Goal: Task Accomplishment & Management: Manage account settings

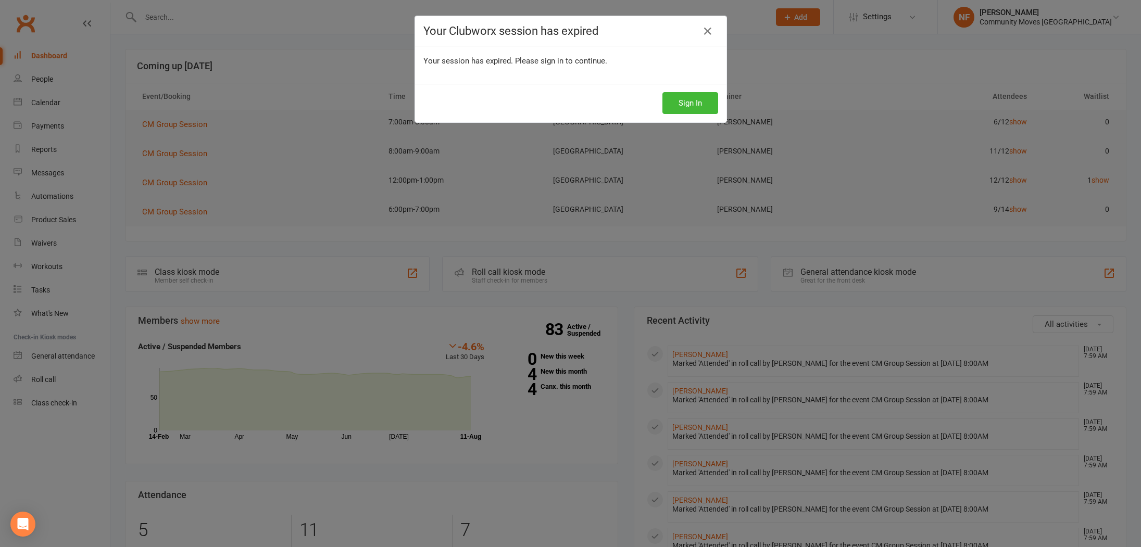
click at [292, 167] on div "Your Clubworx session has expired Your session has expired. Please sign in to c…" at bounding box center [570, 273] width 1141 height 547
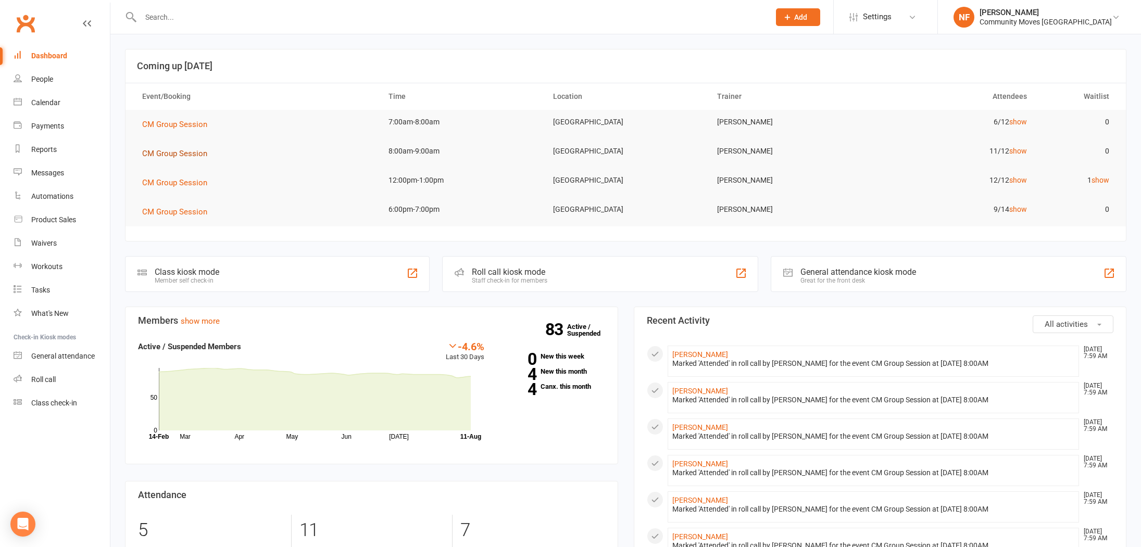
click at [180, 153] on span "CM Group Session" at bounding box center [174, 153] width 65 height 9
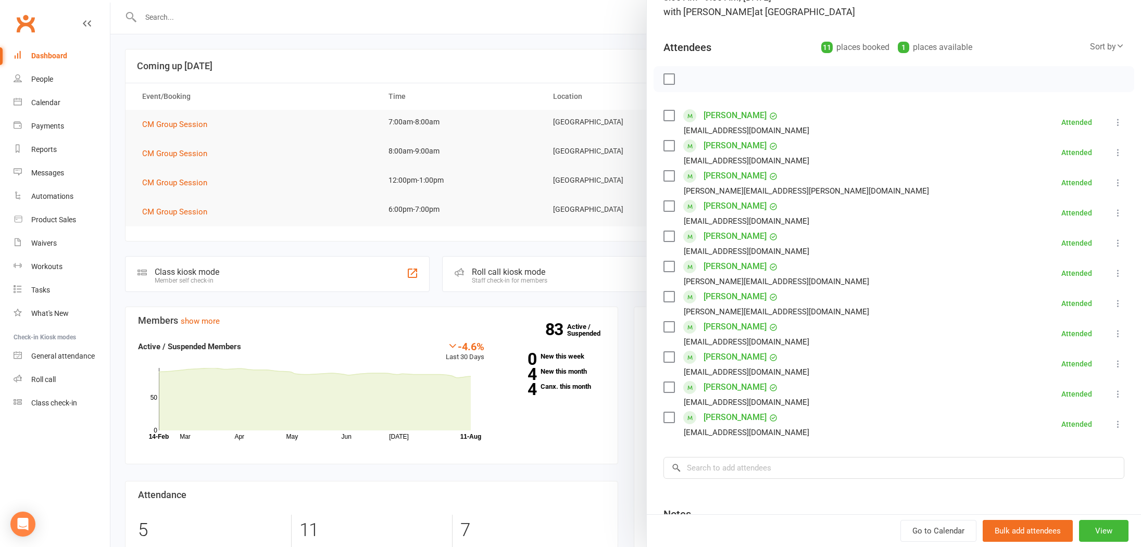
scroll to position [89, 0]
click at [318, 227] on div at bounding box center [625, 273] width 1030 height 547
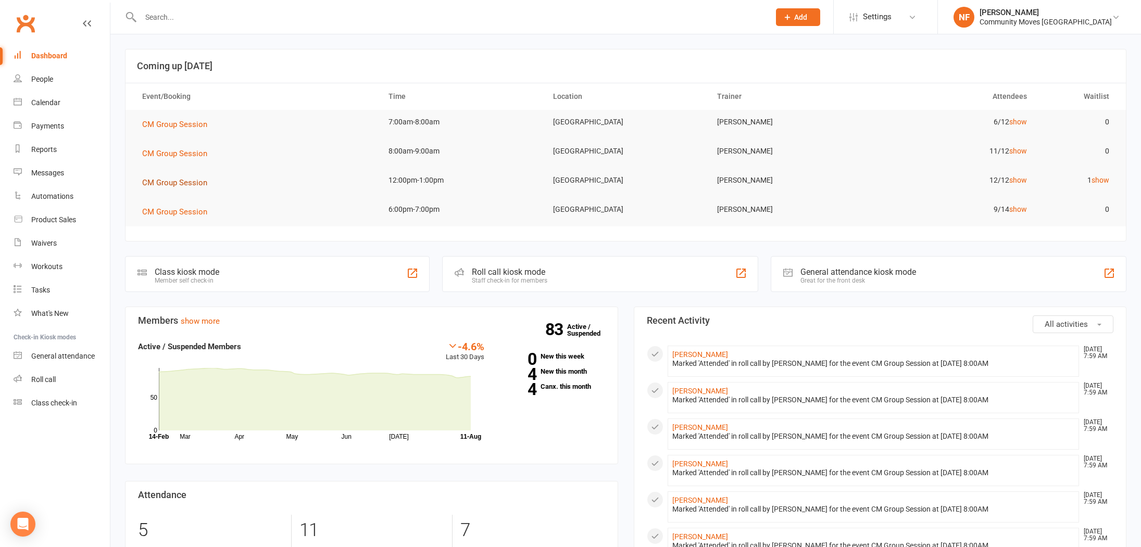
click at [184, 183] on span "CM Group Session" at bounding box center [174, 182] width 65 height 9
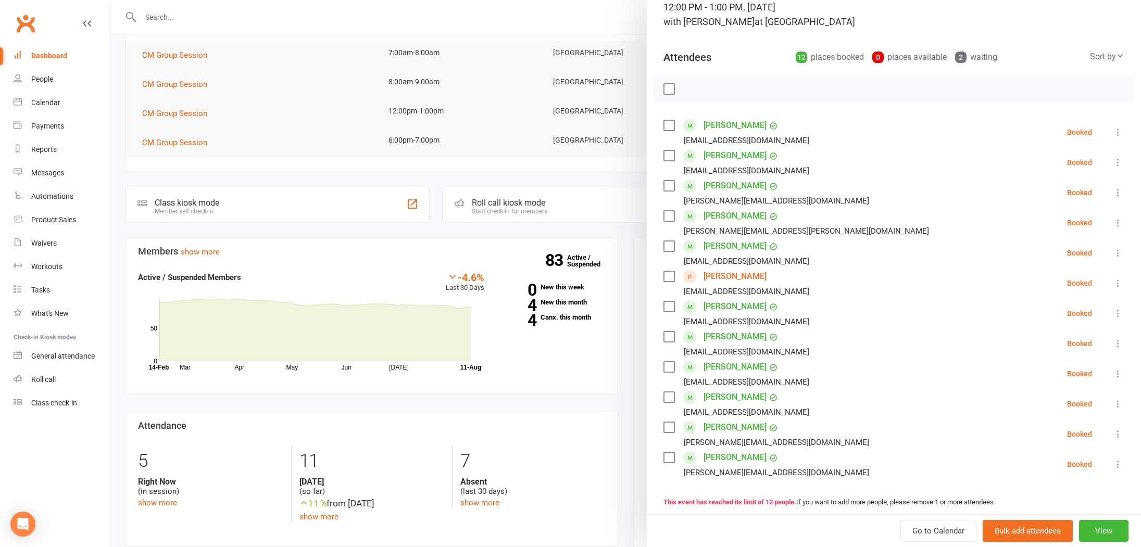
scroll to position [217, 0]
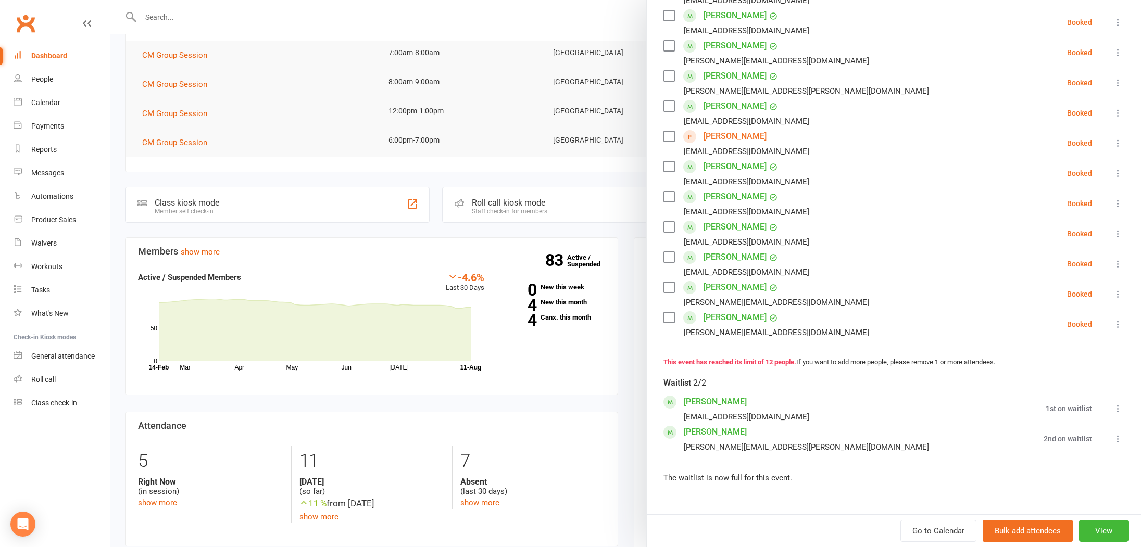
click at [1118, 408] on icon at bounding box center [1117, 408] width 10 height 10
click at [1041, 428] on link "Book now" at bounding box center [1061, 429] width 123 height 21
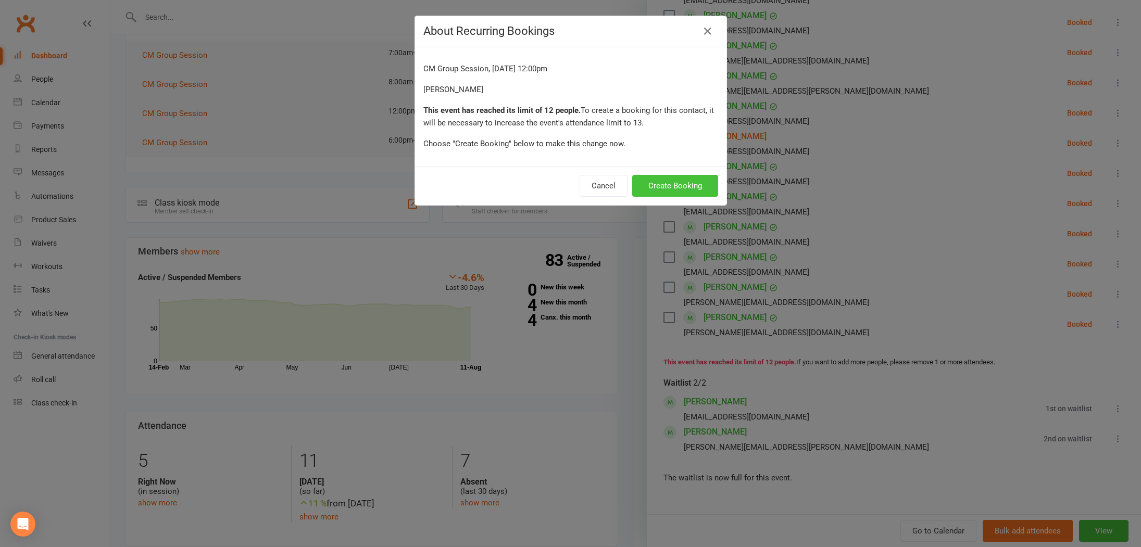
click at [668, 183] on button "Create Booking" at bounding box center [675, 186] width 86 height 22
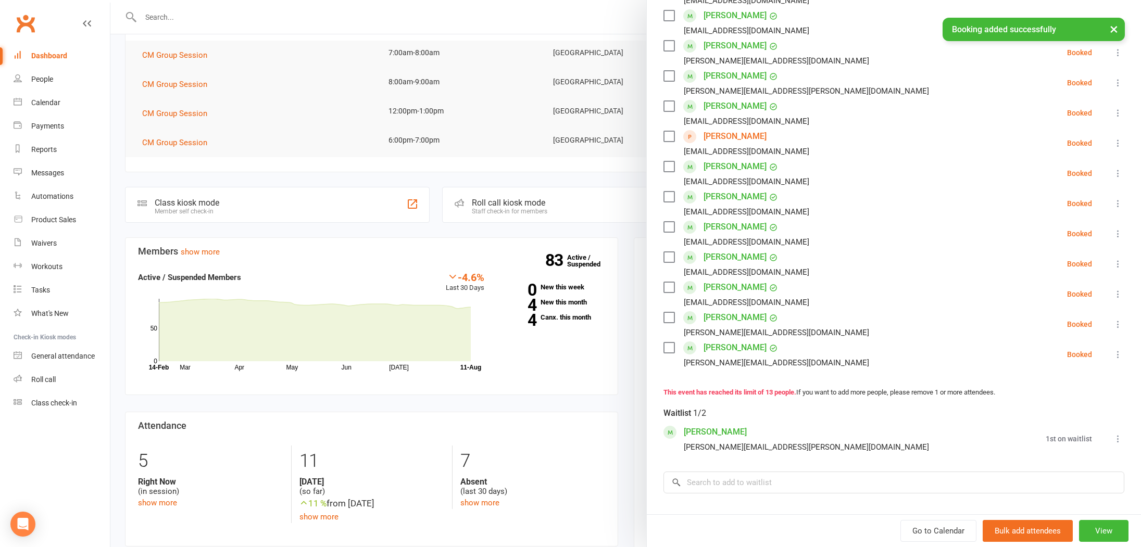
click at [1117, 439] on icon at bounding box center [1117, 439] width 10 height 10
click at [1057, 457] on link "Book now" at bounding box center [1067, 459] width 112 height 21
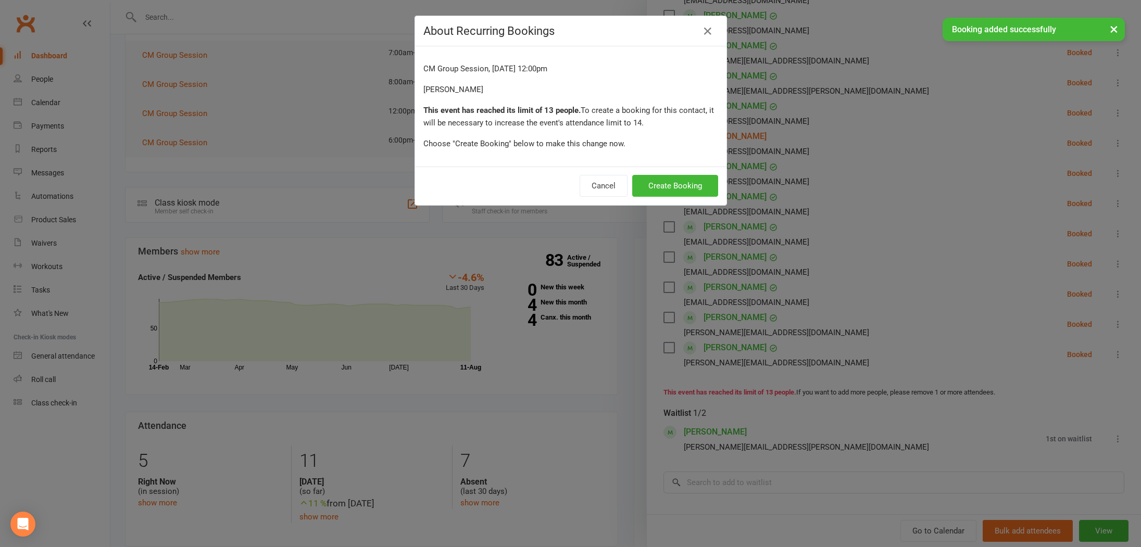
click at [1057, 457] on div "About Recurring Bookings CM Group Session, [DATE] 12:00pm [PERSON_NAME] This ev…" at bounding box center [570, 273] width 1141 height 547
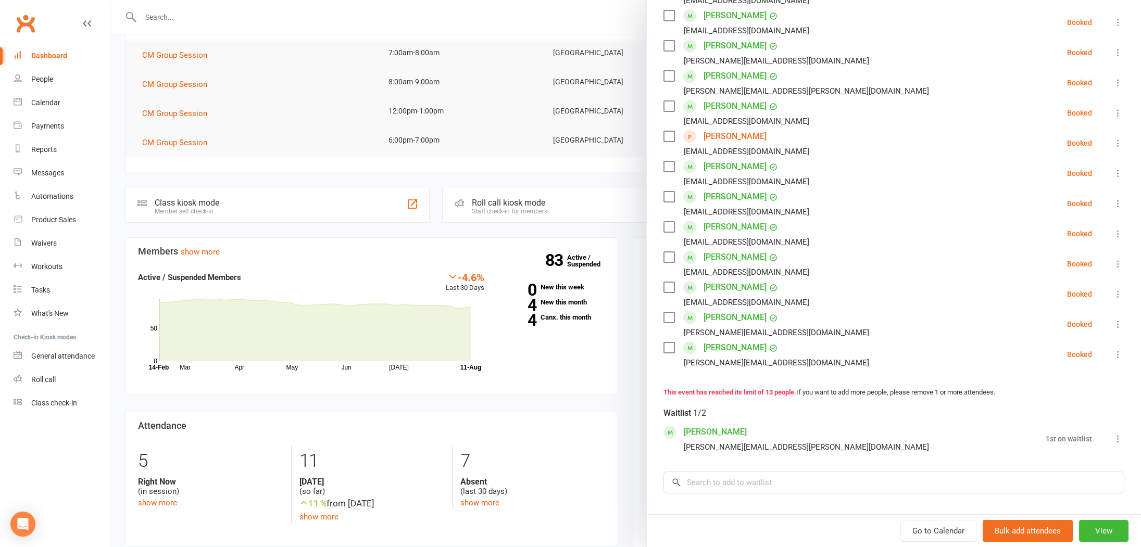
click at [1117, 440] on icon at bounding box center [1117, 439] width 10 height 10
click at [1070, 460] on link "Book now" at bounding box center [1067, 459] width 112 height 21
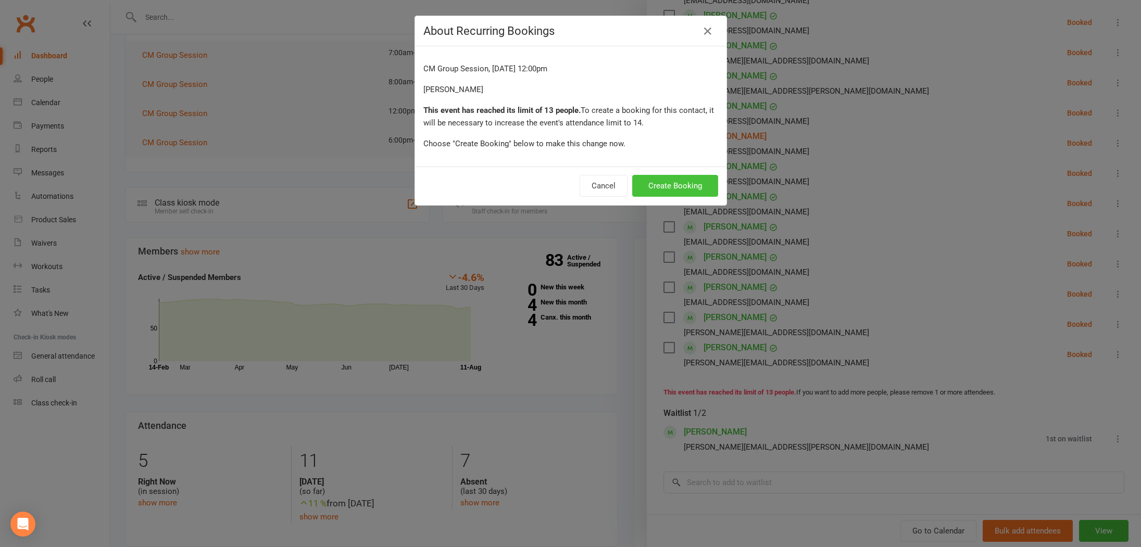
click at [688, 183] on button "Create Booking" at bounding box center [675, 186] width 86 height 22
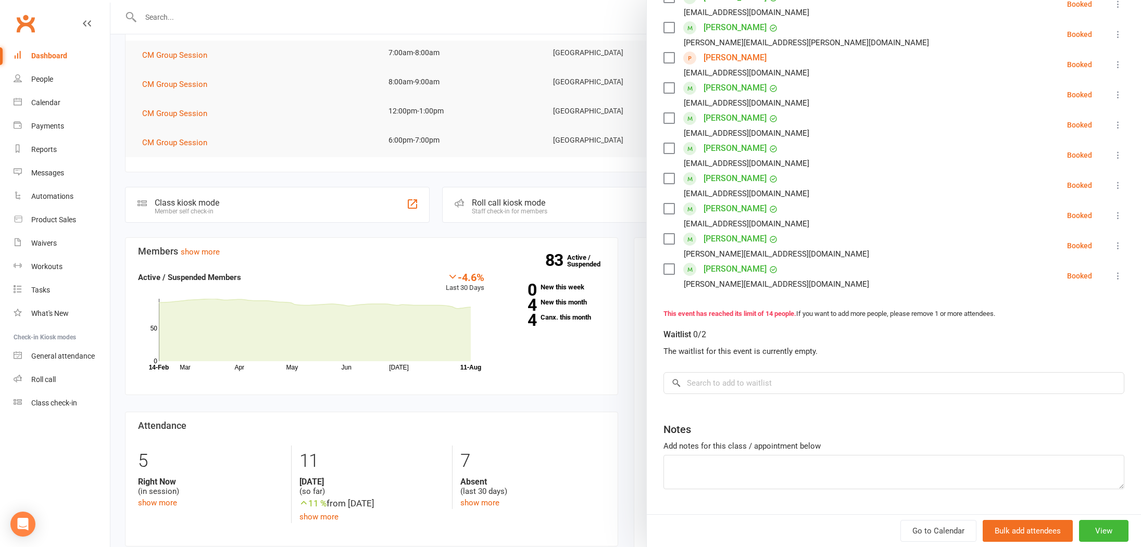
scroll to position [328, 0]
drag, startPoint x: 343, startPoint y: 169, endPoint x: 243, endPoint y: 165, distance: 100.6
click at [342, 169] on div at bounding box center [625, 273] width 1030 height 547
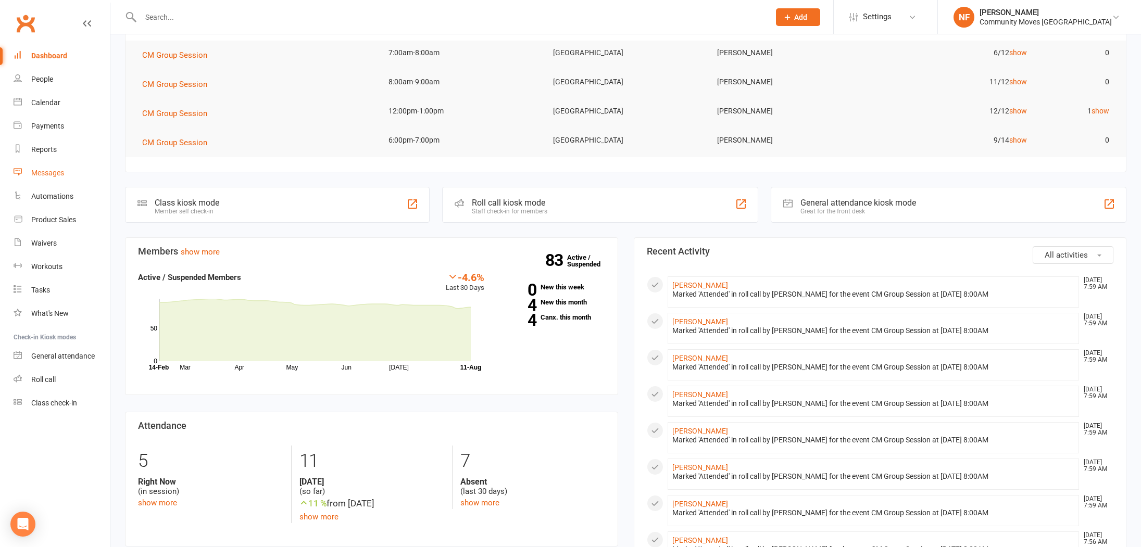
click at [54, 172] on div "Messages" at bounding box center [47, 173] width 33 height 8
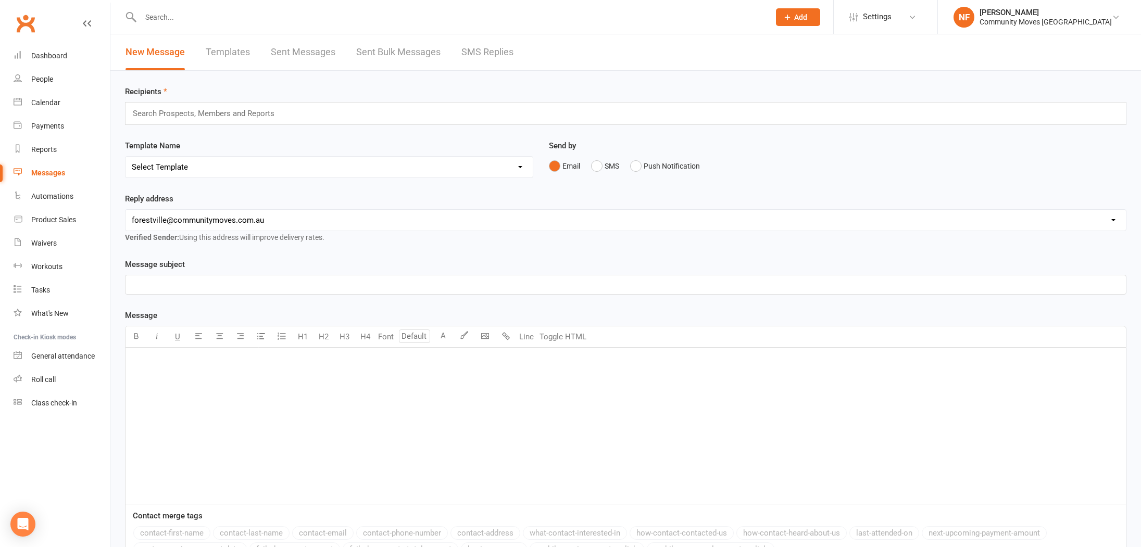
click at [504, 48] on link "SMS Replies" at bounding box center [487, 52] width 52 height 36
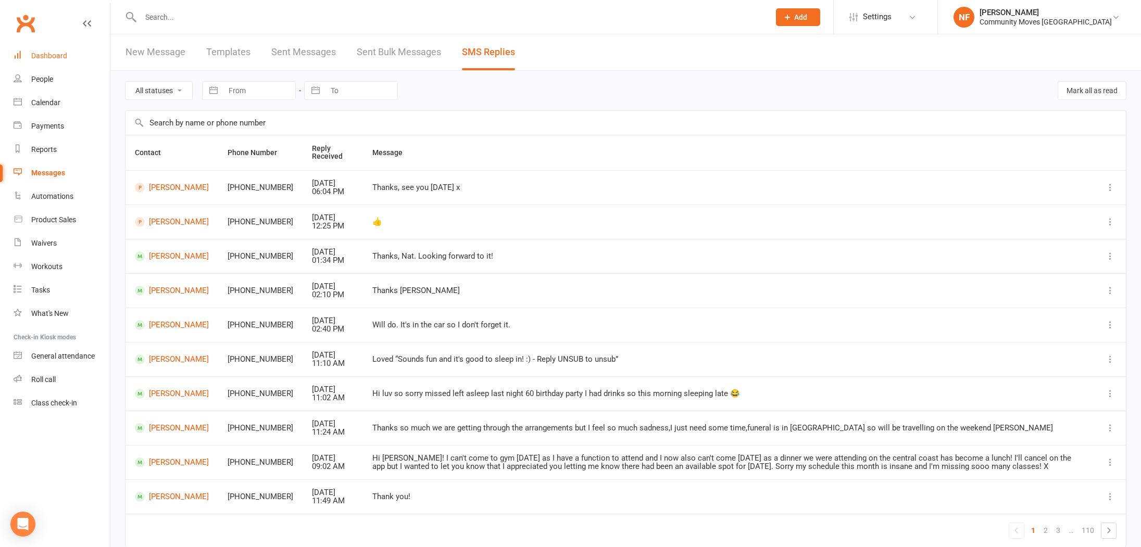
click at [45, 56] on div "Dashboard" at bounding box center [49, 56] width 36 height 8
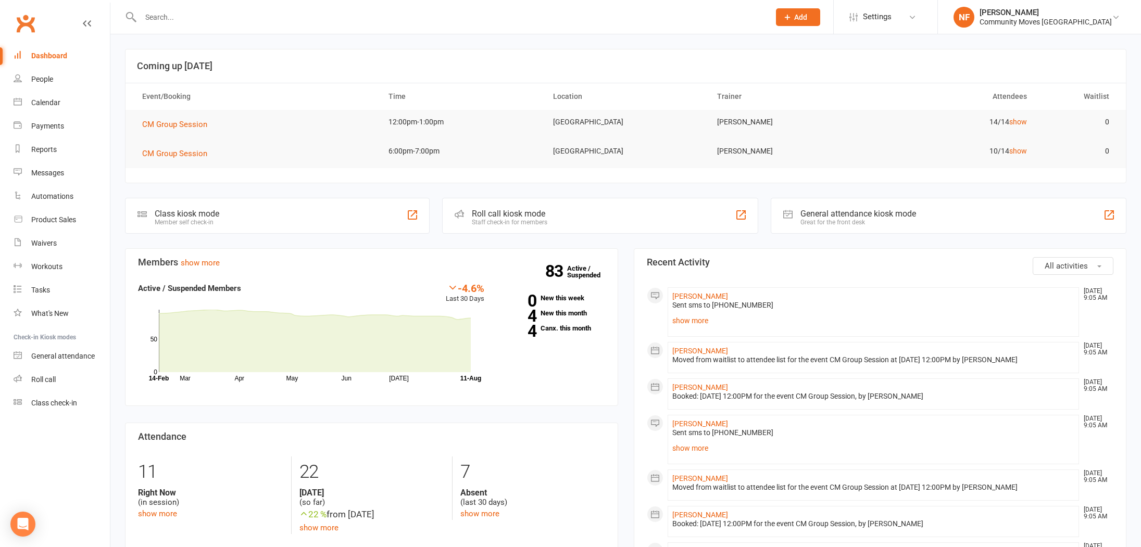
click at [171, 19] on input "text" at bounding box center [449, 17] width 625 height 15
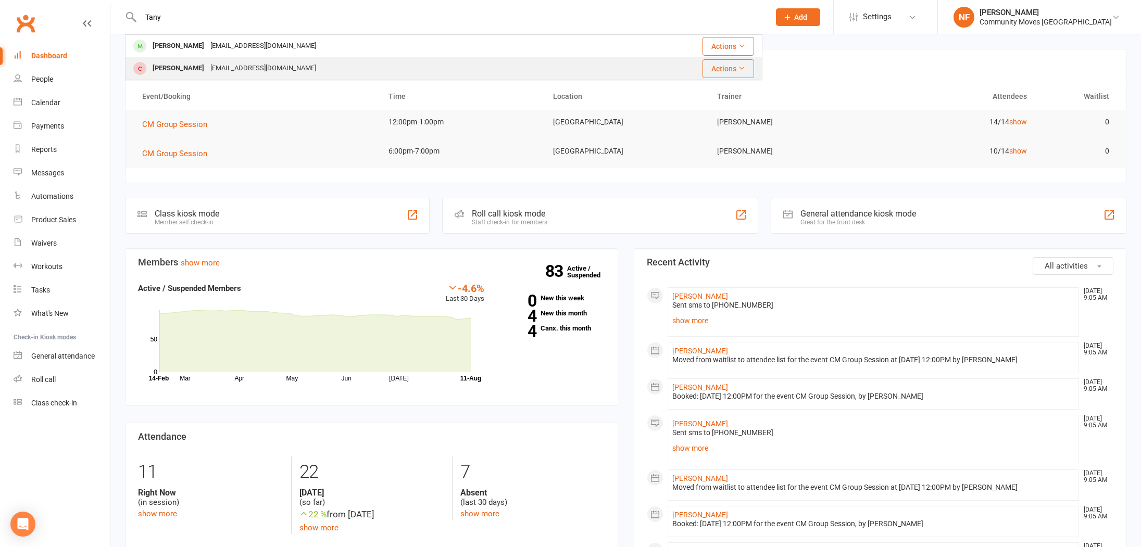
type input "Tany"
click at [174, 69] on div "[PERSON_NAME]" at bounding box center [178, 68] width 58 height 15
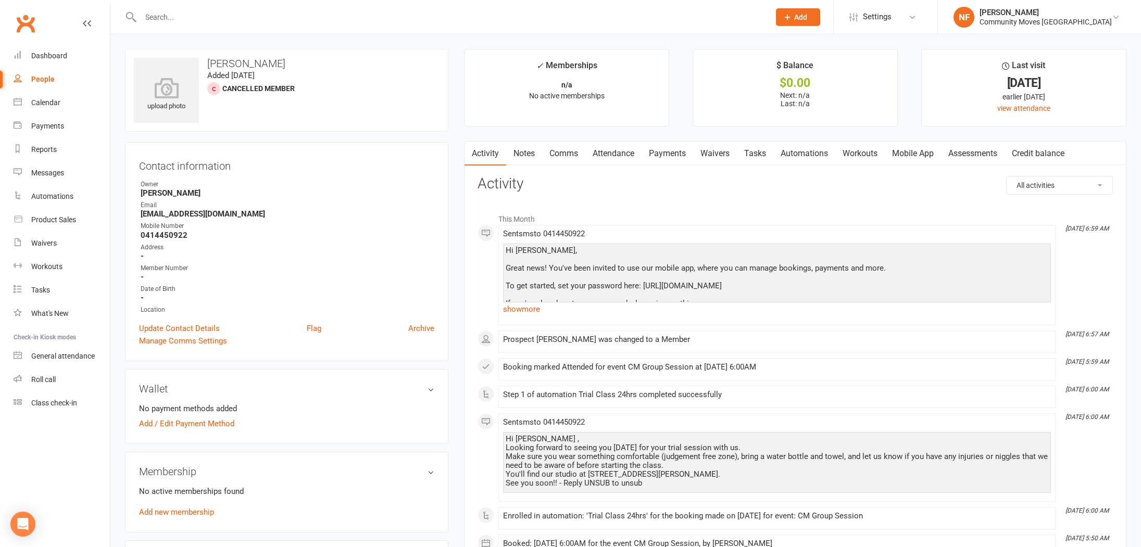
click at [716, 153] on link "Waivers" at bounding box center [715, 154] width 44 height 24
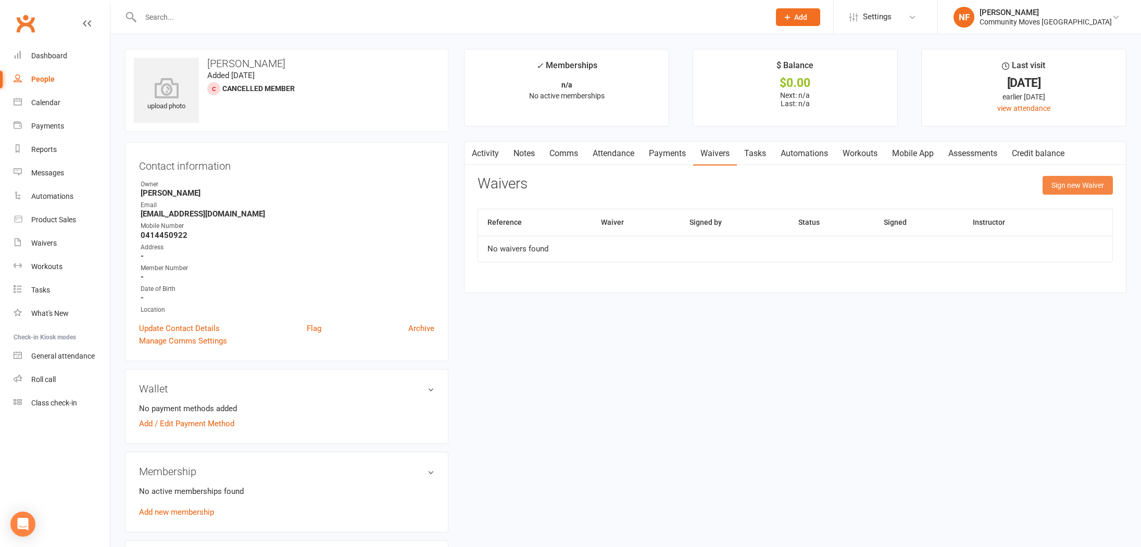
click at [1067, 184] on button "Sign new Waiver" at bounding box center [1077, 185] width 70 height 19
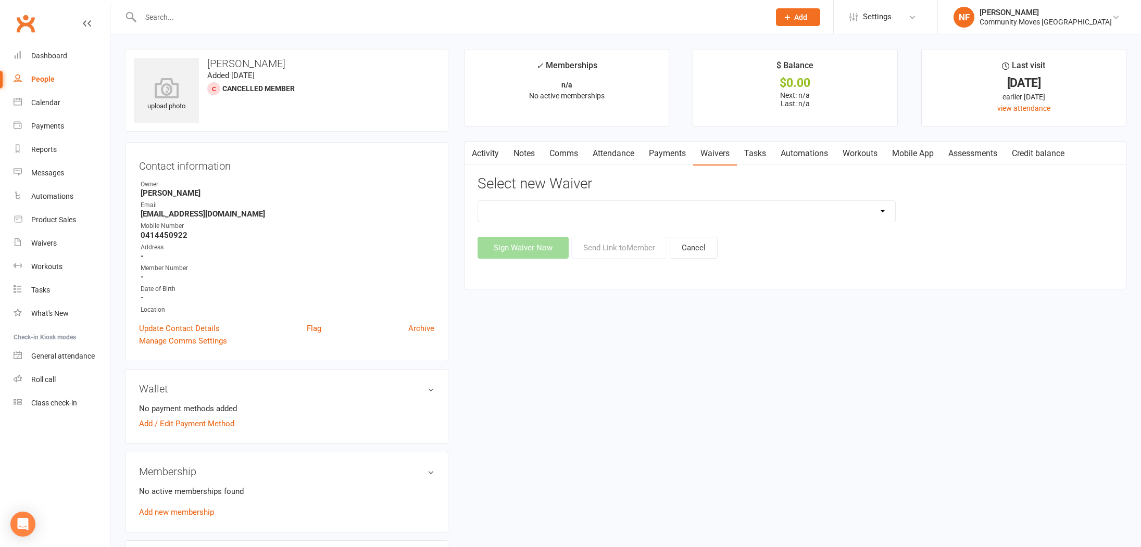
click at [866, 209] on select "Member Terms & Conditions New Member Registration New Member Registration - $21…" at bounding box center [686, 211] width 417 height 21
select select "10024"
click at [478, 201] on select "Member Terms & Conditions New Member Registration New Member Registration - $21…" at bounding box center [686, 211] width 417 height 21
click at [609, 245] on button "Send Link to Member" at bounding box center [619, 248] width 96 height 22
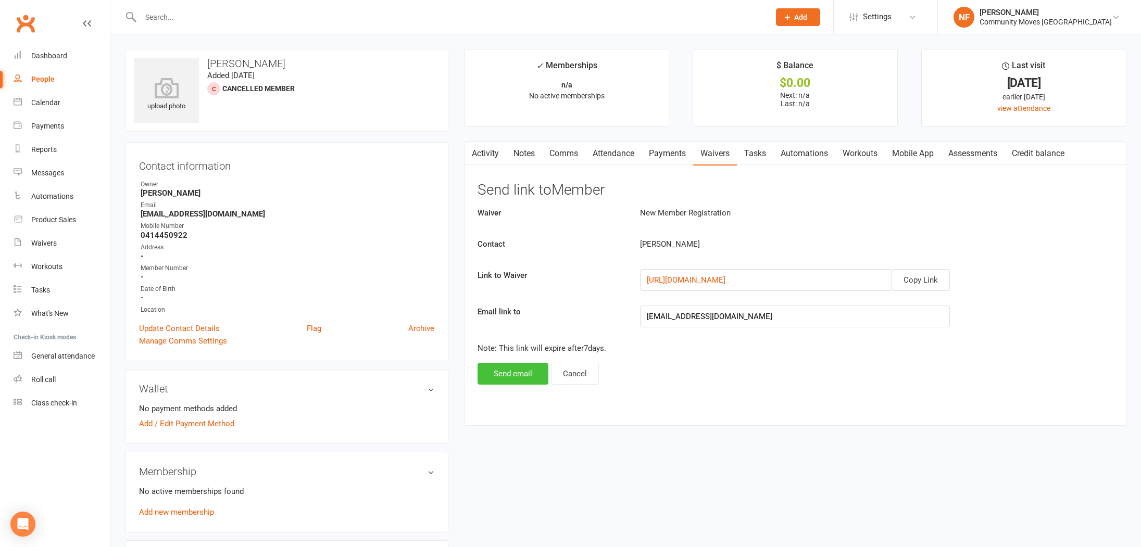
click at [526, 373] on button "Send email" at bounding box center [512, 374] width 71 height 22
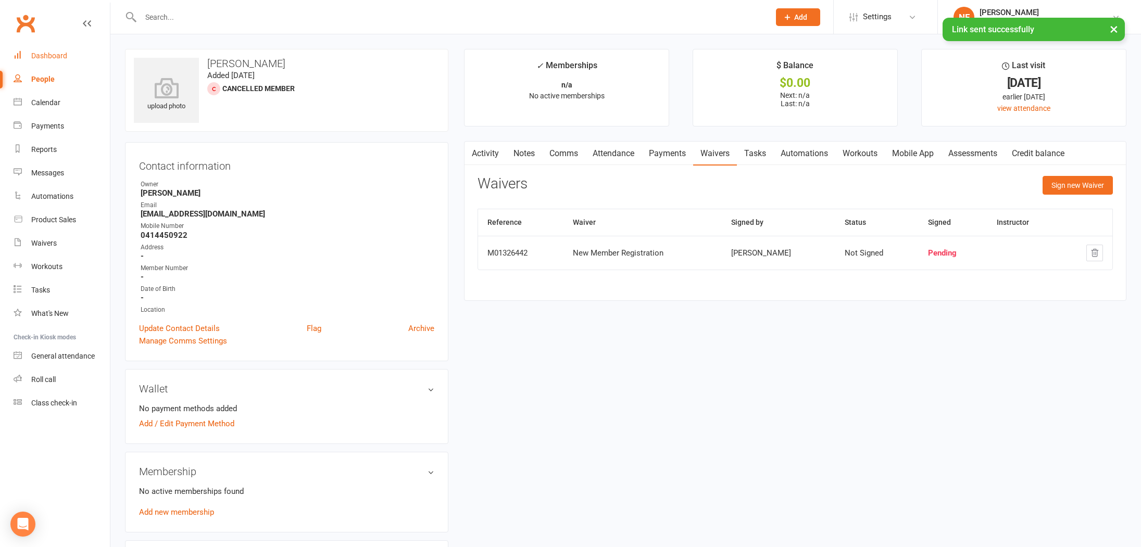
click at [55, 55] on div "Dashboard" at bounding box center [49, 56] width 36 height 8
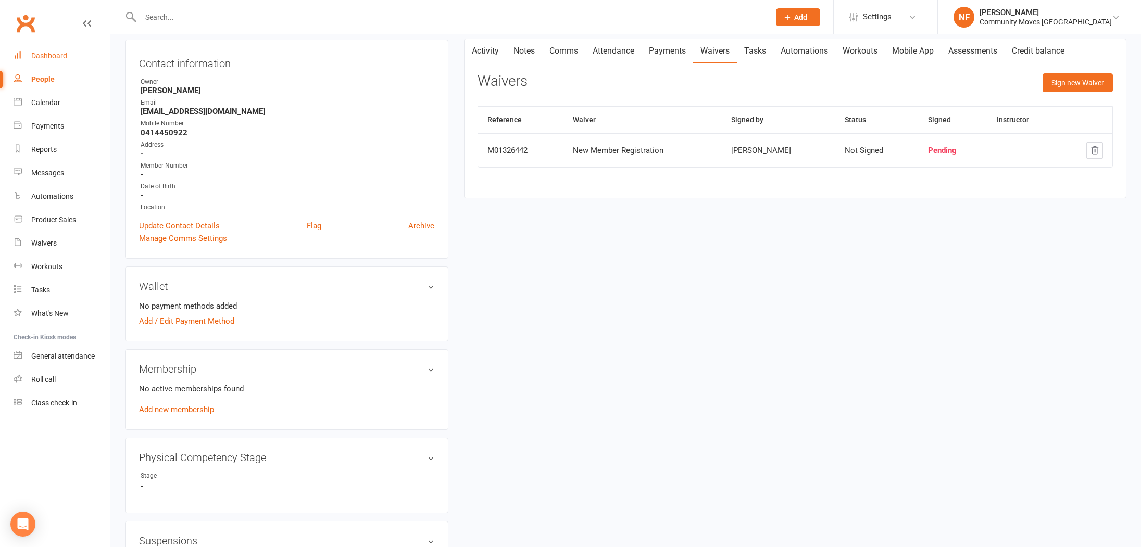
scroll to position [105, 0]
click at [180, 409] on link "Add new membership" at bounding box center [176, 407] width 75 height 9
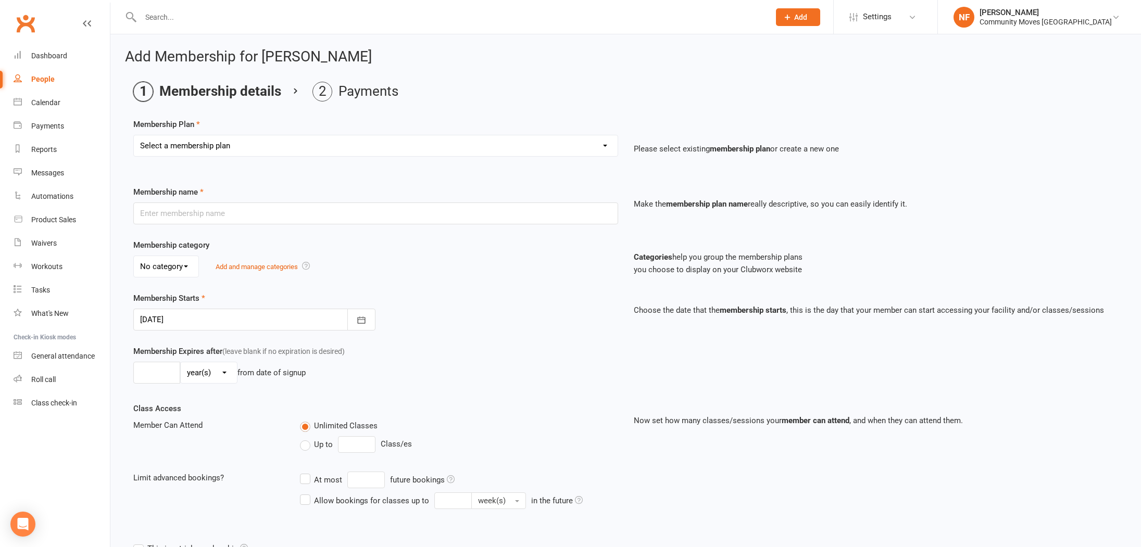
click at [604, 145] on select "Select a membership plan Create new Membership Plan Silver 12 Month Gold 12 Mon…" at bounding box center [376, 145] width 484 height 21
select select "1"
click at [134, 135] on select "Select a membership plan Create new Membership Plan Silver 12 Month Gold 12 Mon…" at bounding box center [376, 145] width 484 height 21
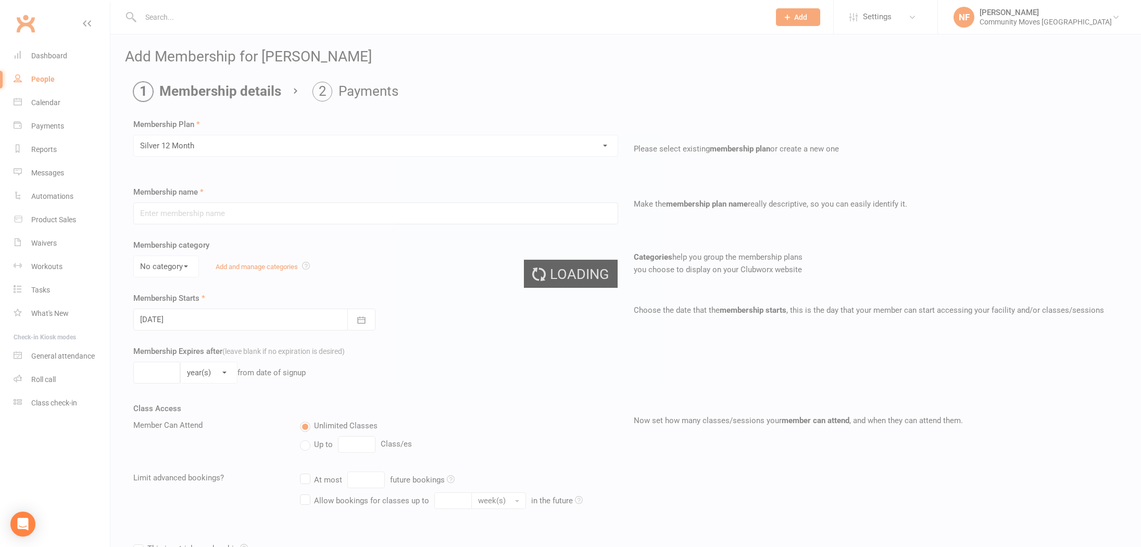
type input "Silver 12 Month"
select select "0"
type input "1"
type input "3"
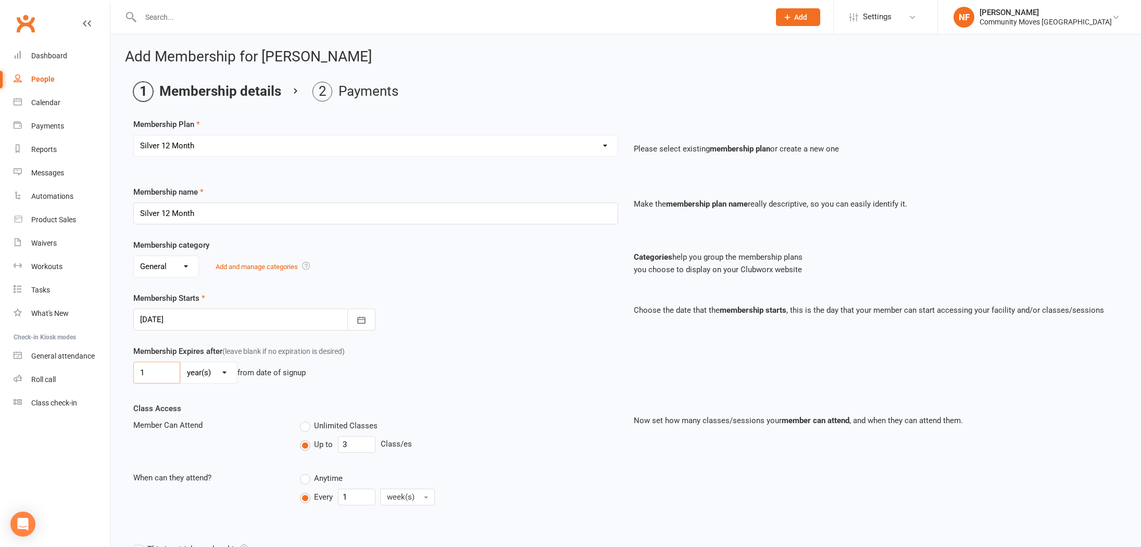
click at [167, 373] on input "1" at bounding box center [156, 373] width 47 height 22
type input "52"
click at [223, 369] on select "day(s) week(s) month(s) year(s)" at bounding box center [209, 372] width 56 height 21
select select "1"
click at [181, 362] on select "day(s) week(s) month(s) year(s)" at bounding box center [209, 372] width 56 height 21
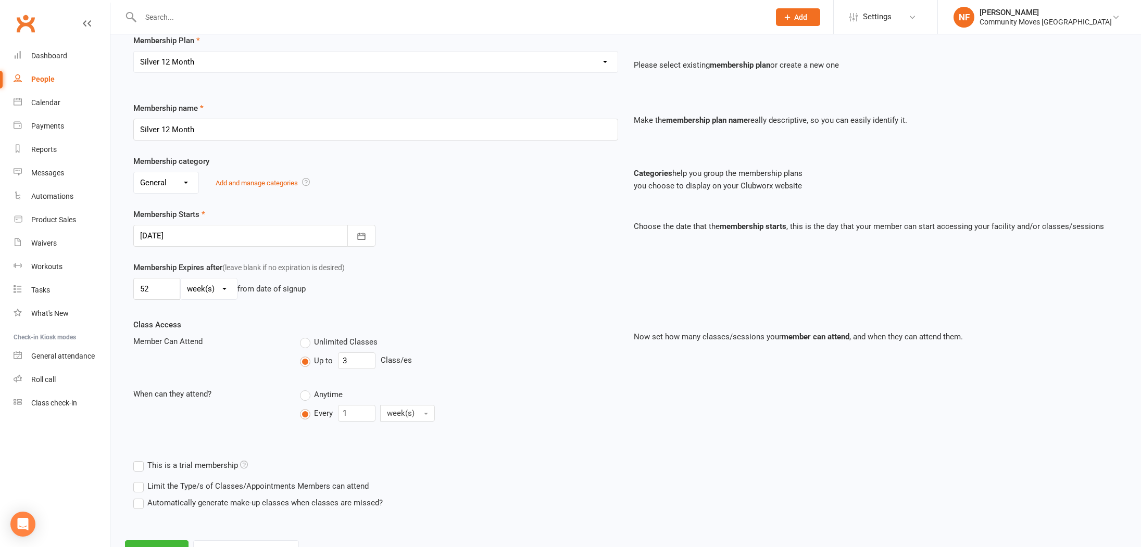
scroll to position [129, 0]
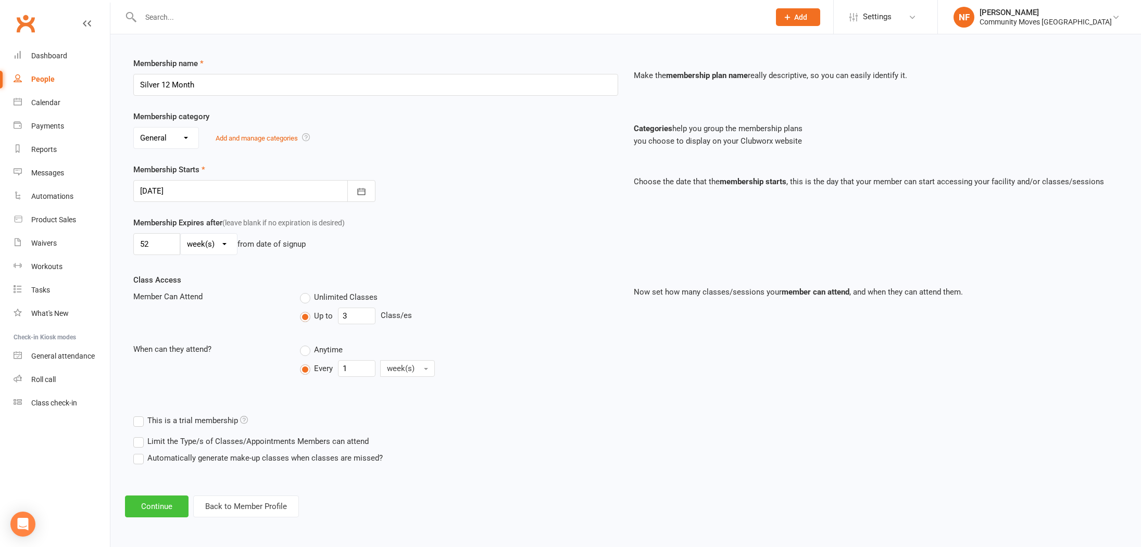
click at [172, 506] on button "Continue" at bounding box center [157, 507] width 64 height 22
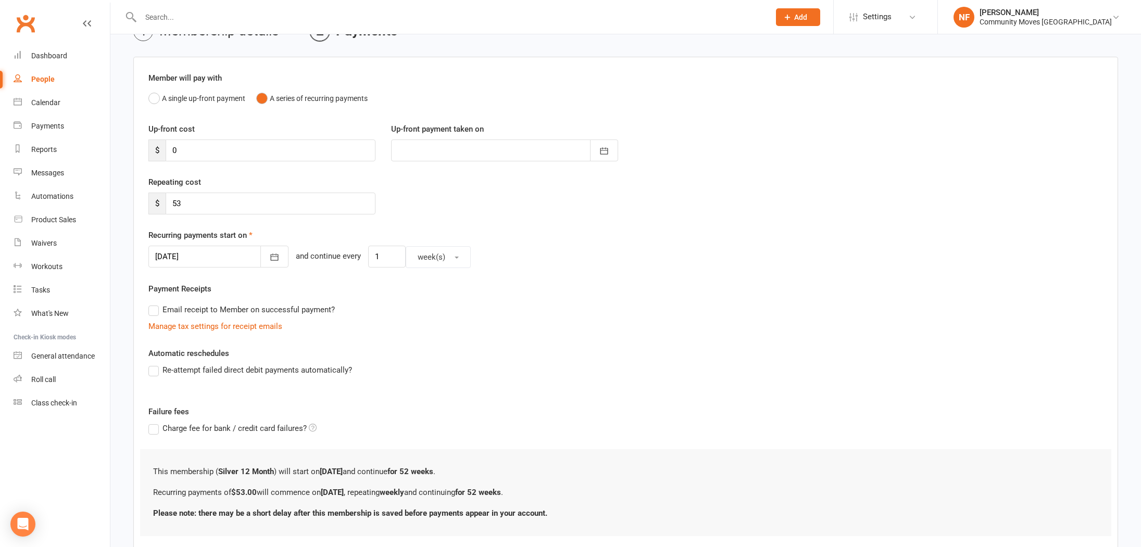
scroll to position [126, 0]
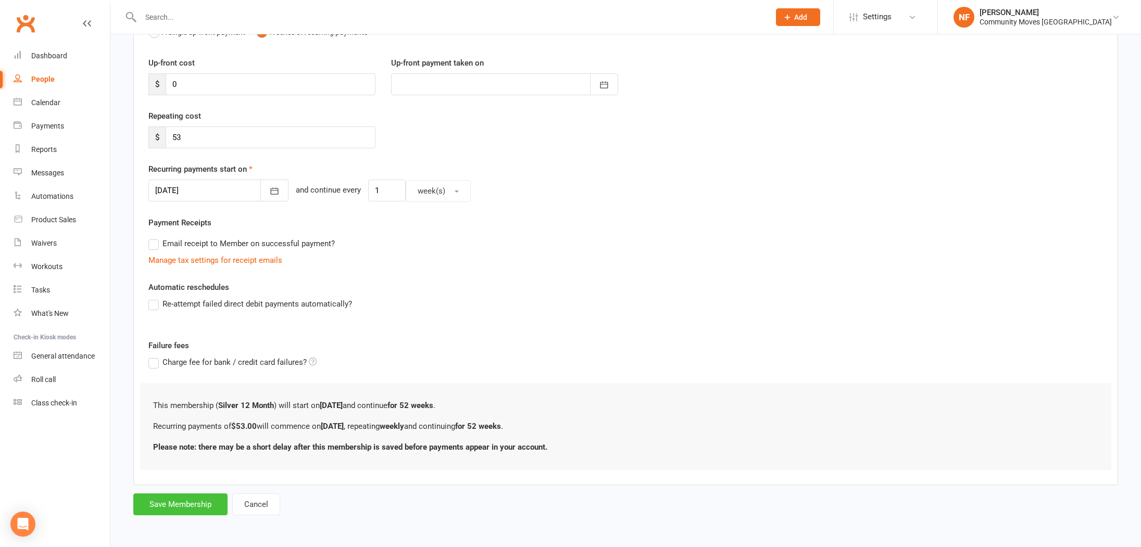
click at [206, 504] on button "Save Membership" at bounding box center [180, 504] width 94 height 22
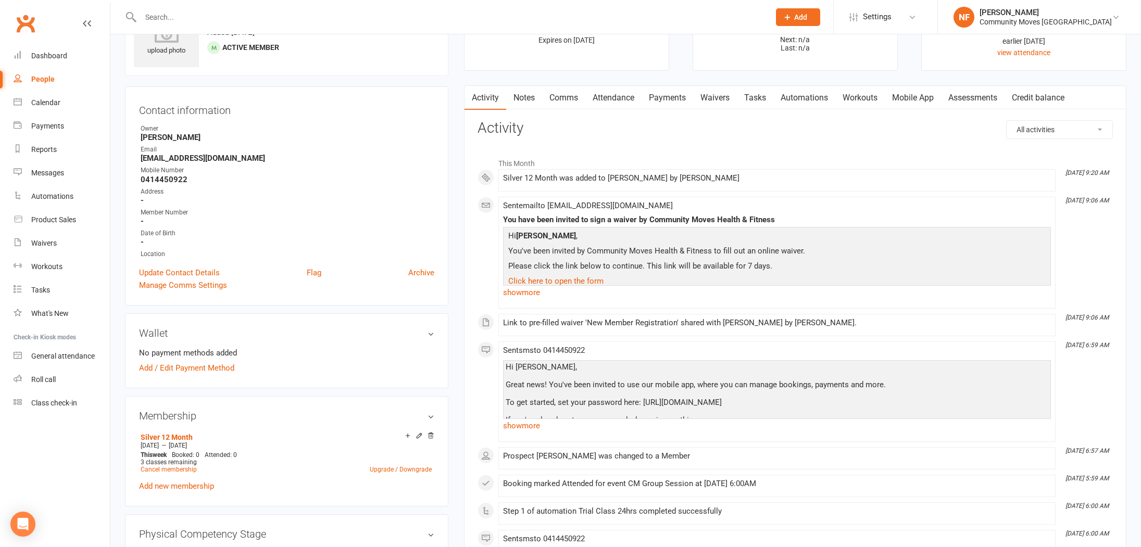
scroll to position [68, 0]
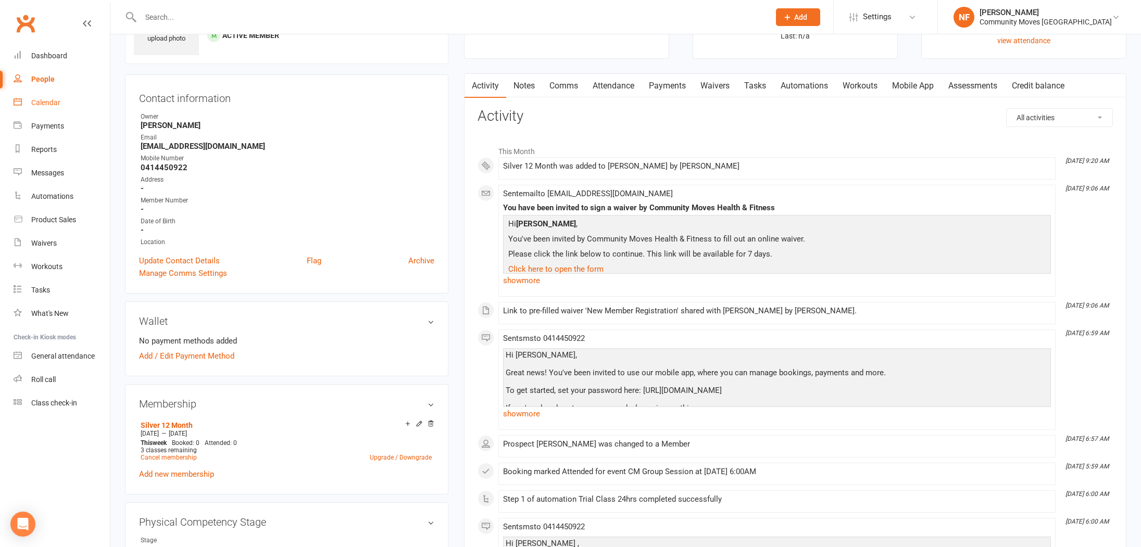
click at [49, 105] on div "Calendar" at bounding box center [45, 102] width 29 height 8
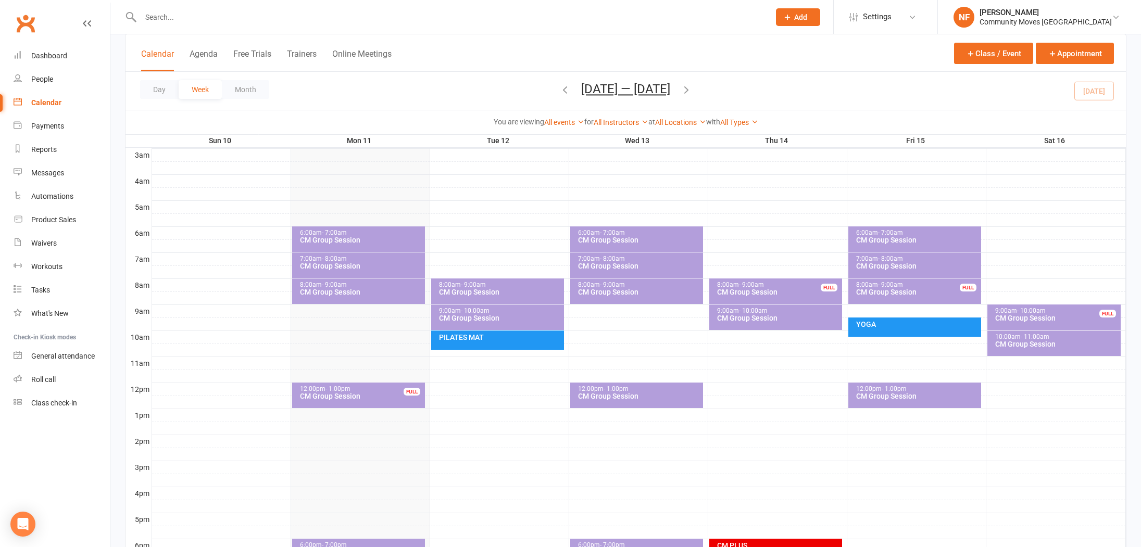
scroll to position [151, 0]
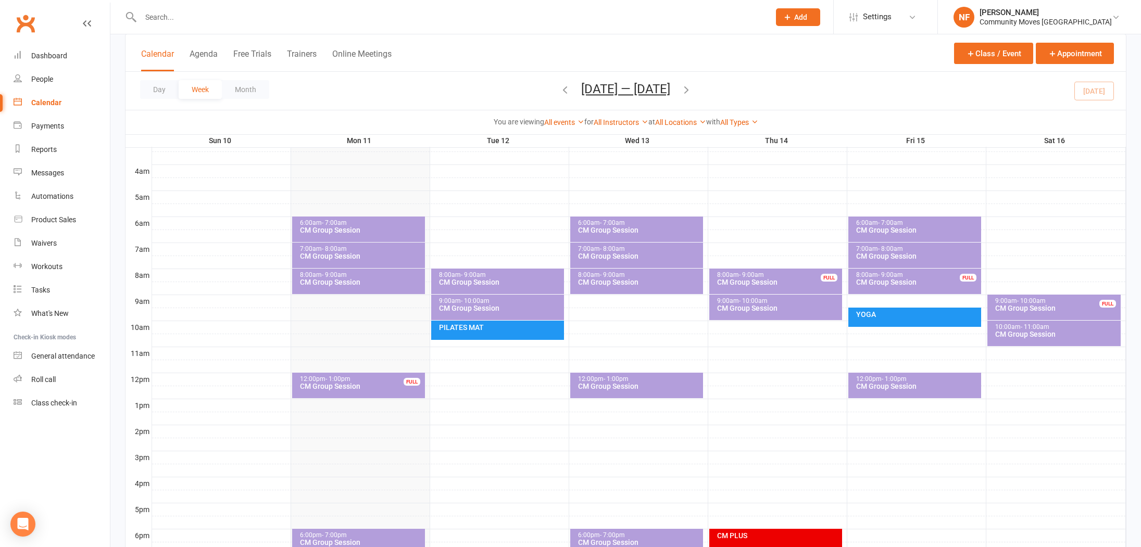
click at [512, 278] on div "CM Group Session" at bounding box center [499, 281] width 123 height 7
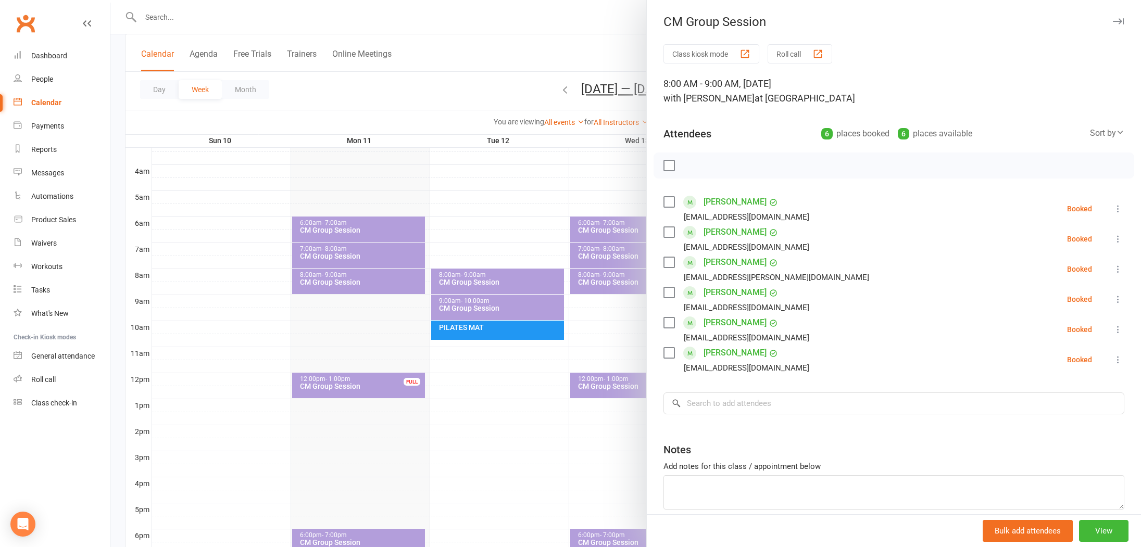
click at [521, 252] on div at bounding box center [625, 273] width 1030 height 547
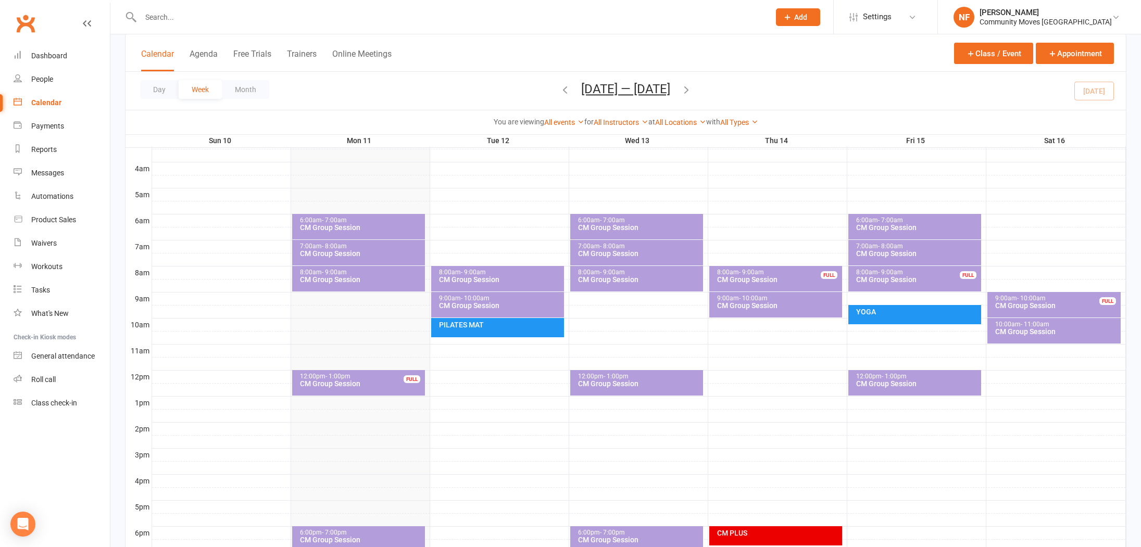
scroll to position [155, 0]
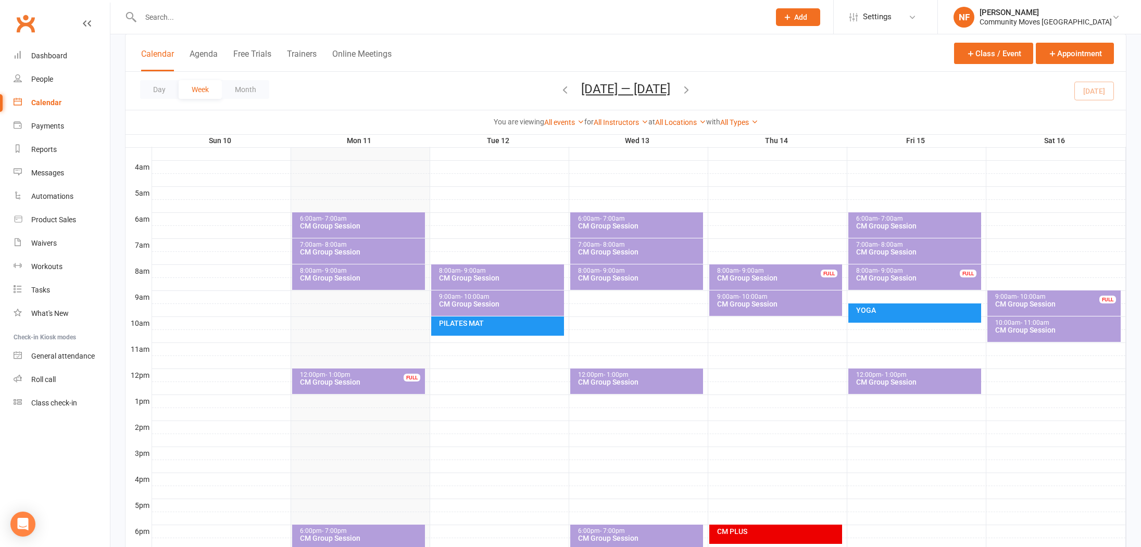
click at [340, 382] on div "CM Group Session" at bounding box center [360, 381] width 123 height 7
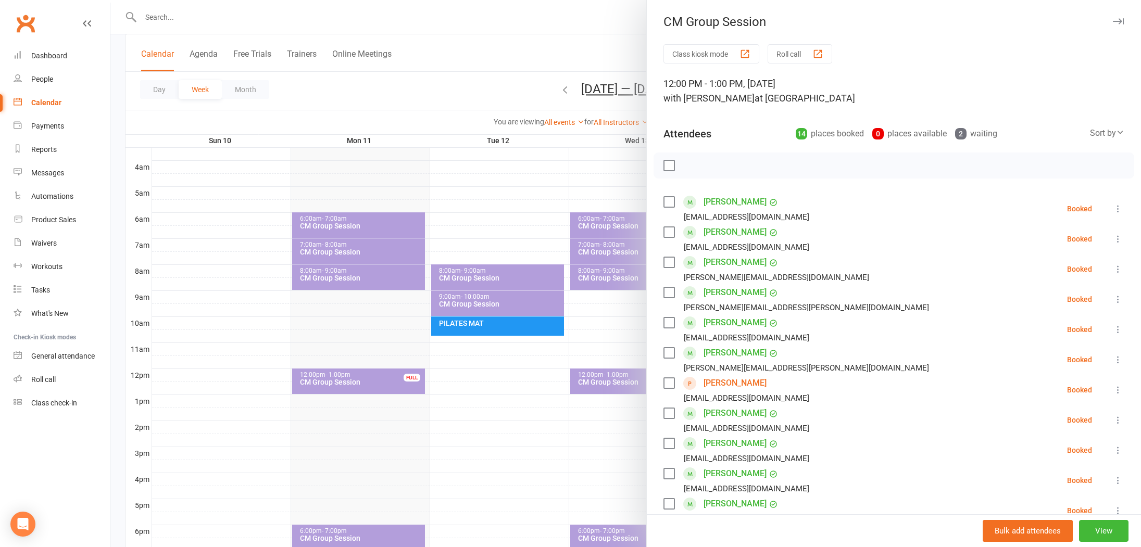
drag, startPoint x: 249, startPoint y: 191, endPoint x: 239, endPoint y: 185, distance: 11.7
click at [249, 191] on div at bounding box center [625, 273] width 1030 height 547
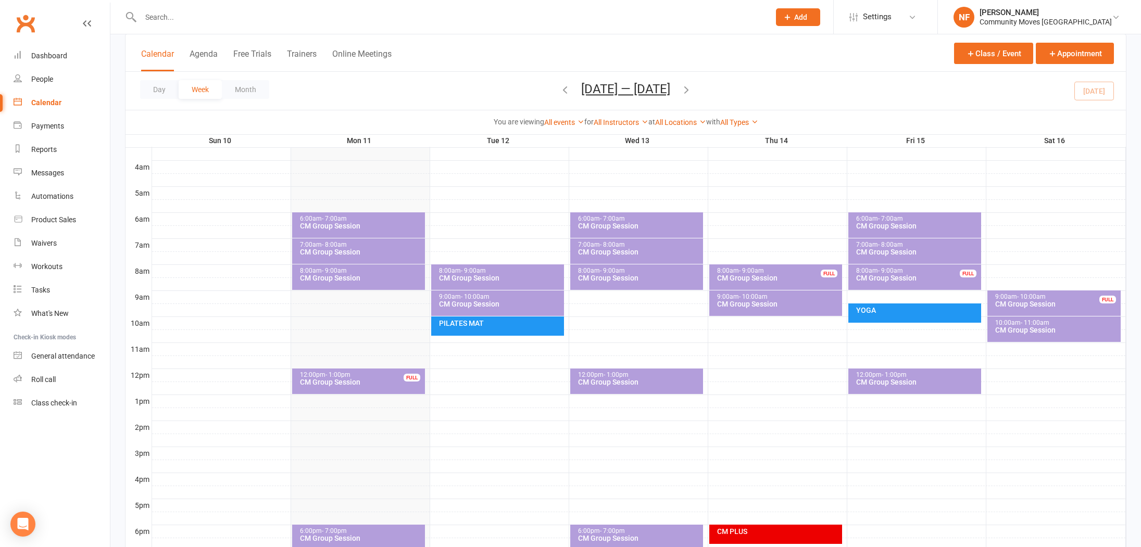
click at [175, 18] on input "text" at bounding box center [449, 17] width 625 height 15
type input "tay"
click at [170, 47] on div "[PERSON_NAME]" at bounding box center [178, 46] width 58 height 15
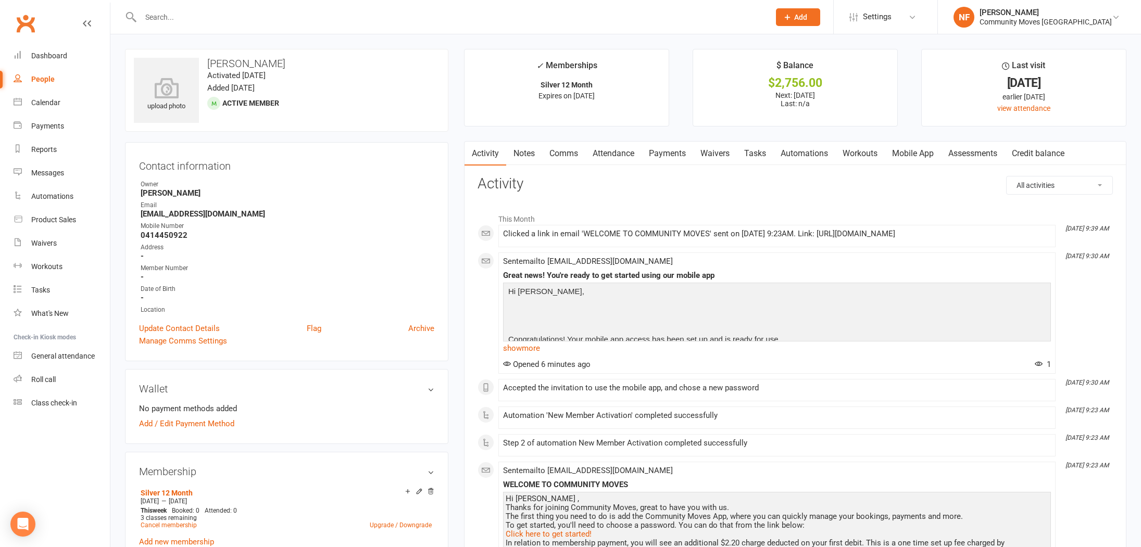
scroll to position [109, 0]
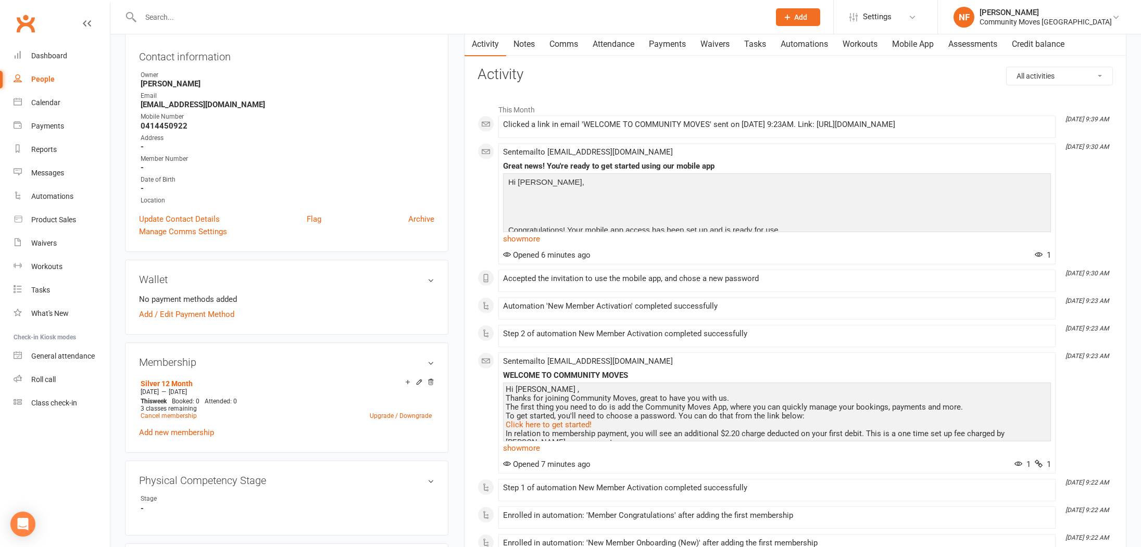
click at [419, 381] on icon at bounding box center [418, 381] width 7 height 7
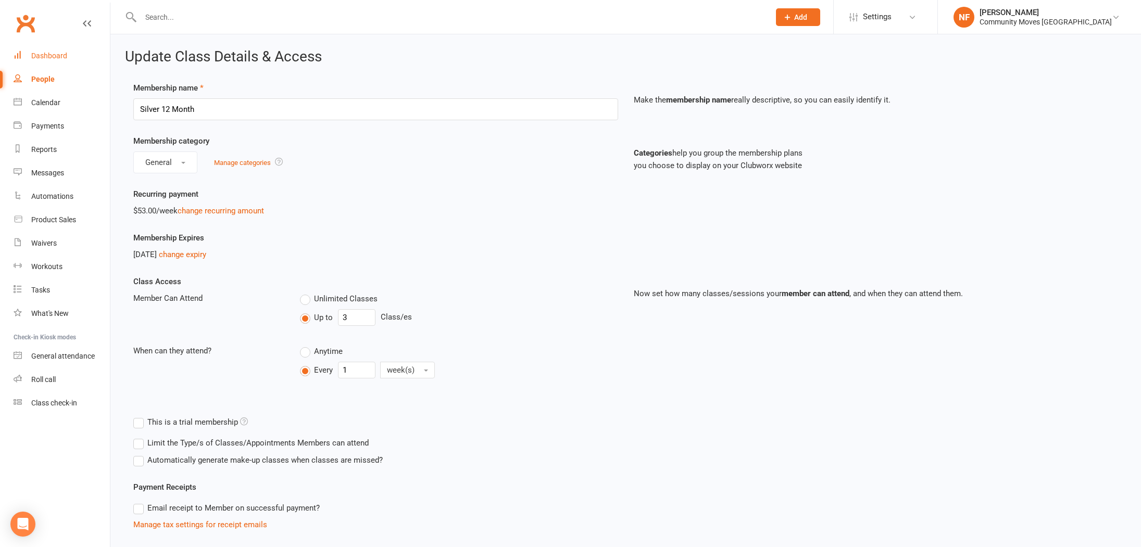
click at [44, 54] on div "Dashboard" at bounding box center [49, 56] width 36 height 8
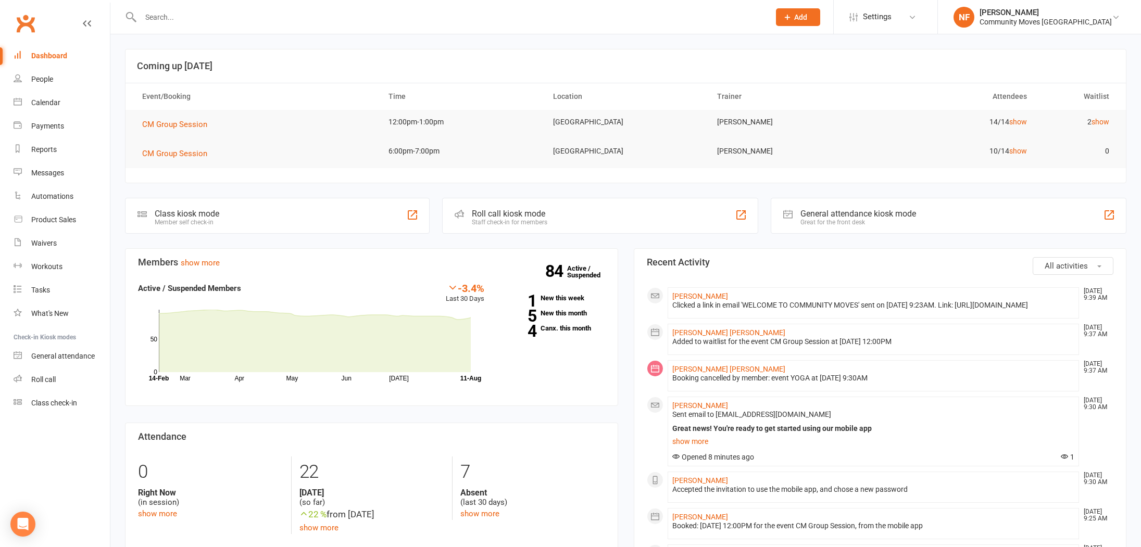
click at [154, 18] on input "text" at bounding box center [449, 17] width 625 height 15
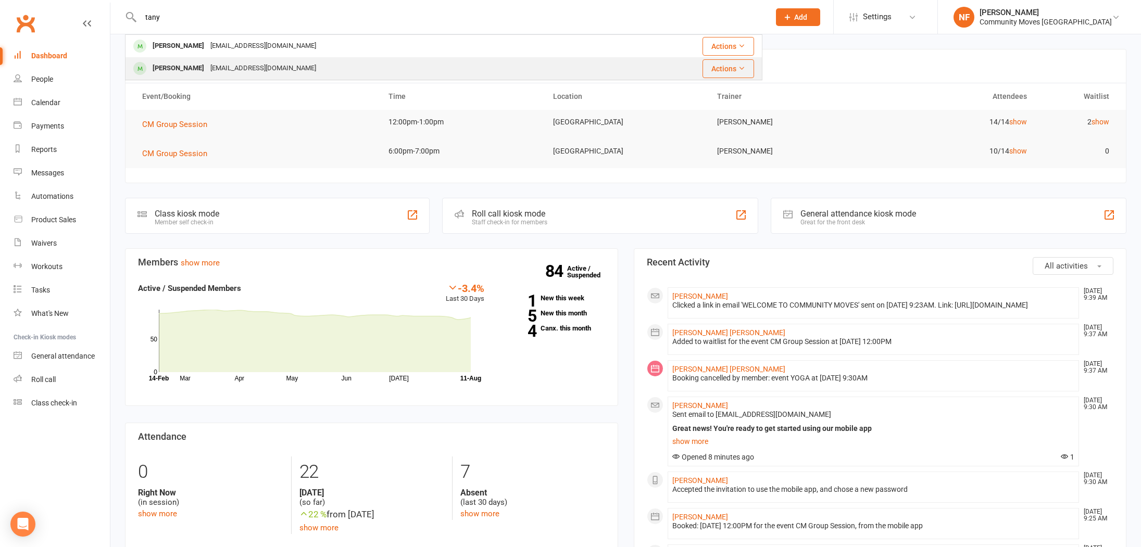
type input "tany"
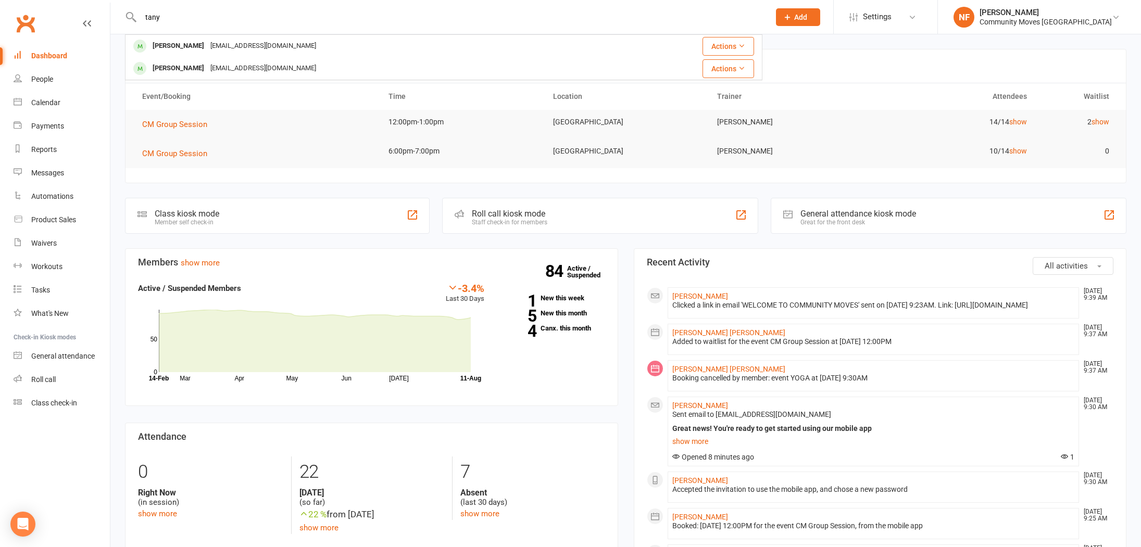
click at [172, 66] on div "[PERSON_NAME]" at bounding box center [178, 68] width 58 height 15
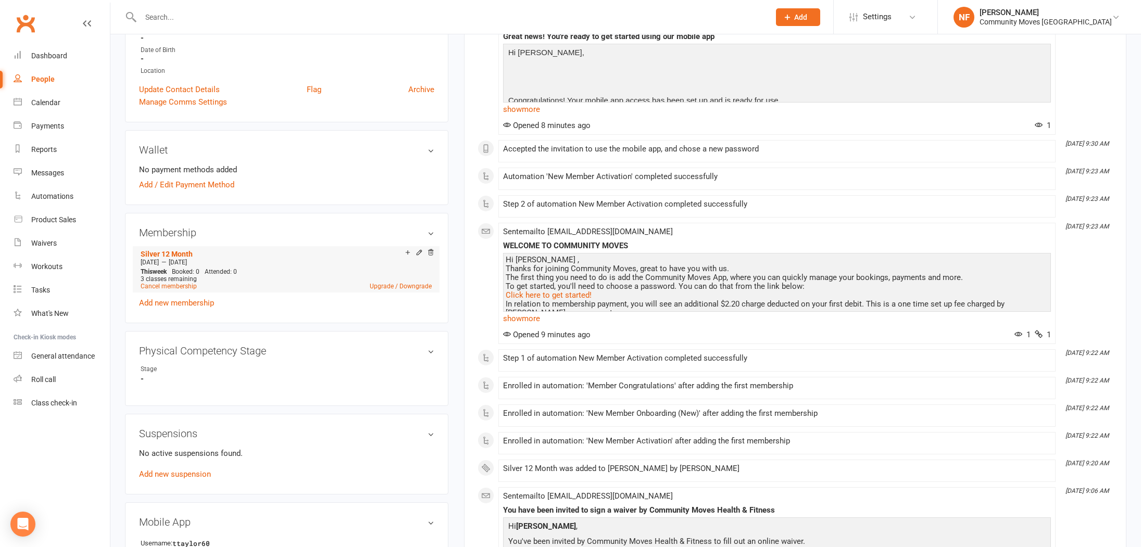
scroll to position [243, 0]
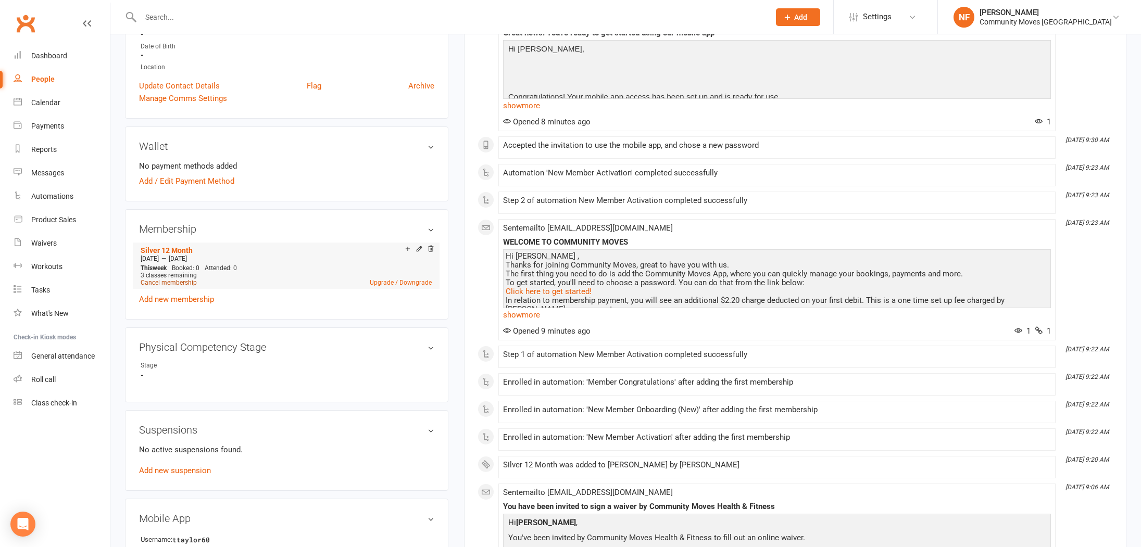
click at [160, 280] on link "Cancel membership" at bounding box center [169, 282] width 56 height 7
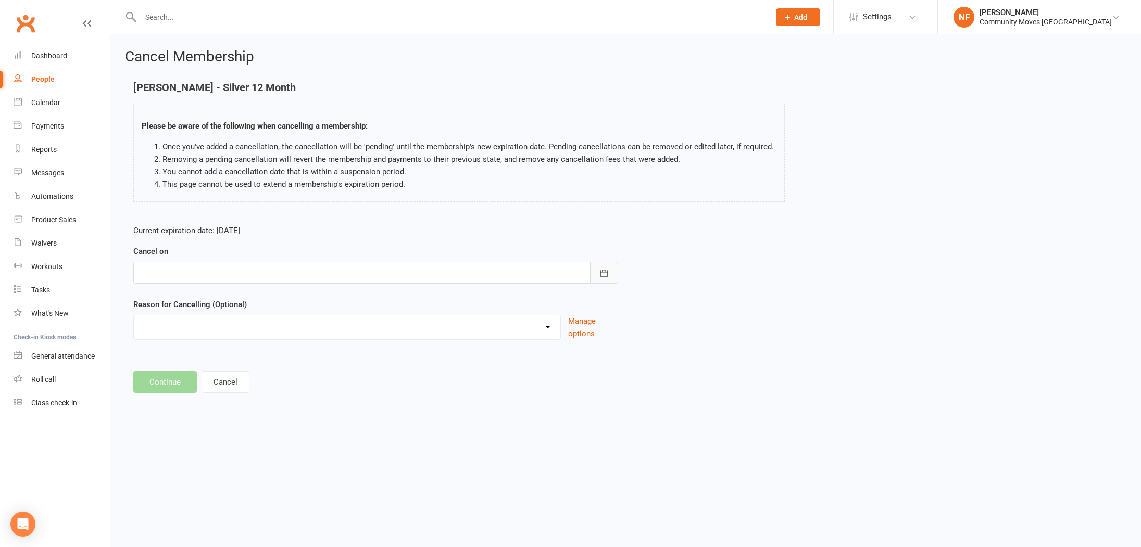
click at [604, 272] on icon "button" at bounding box center [604, 273] width 10 height 10
click at [605, 275] on icon "button" at bounding box center [604, 273] width 10 height 10
click at [50, 55] on div "Dashboard" at bounding box center [49, 56] width 36 height 8
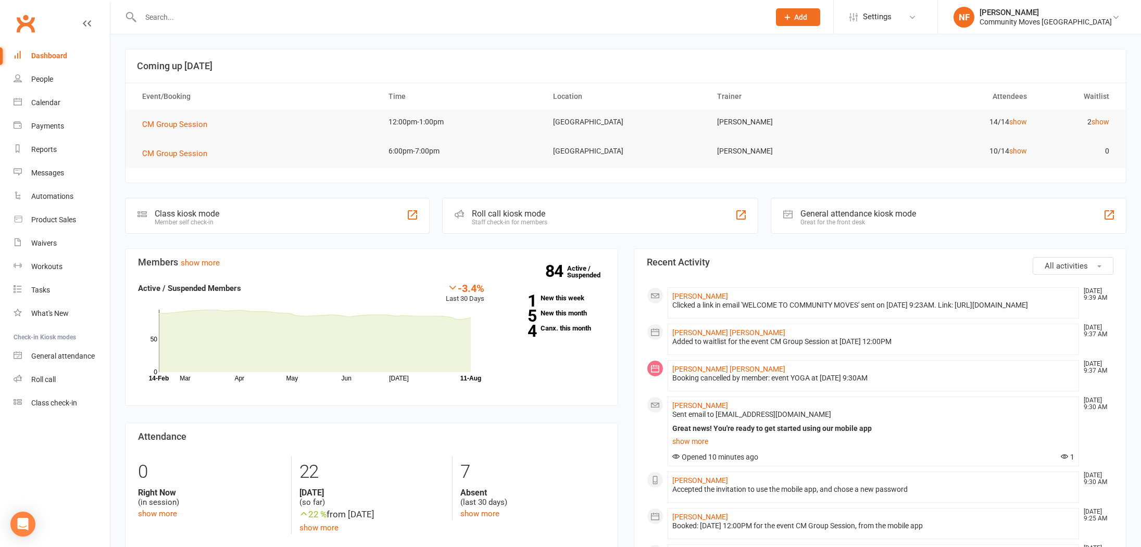
click at [168, 19] on input "text" at bounding box center [449, 17] width 625 height 15
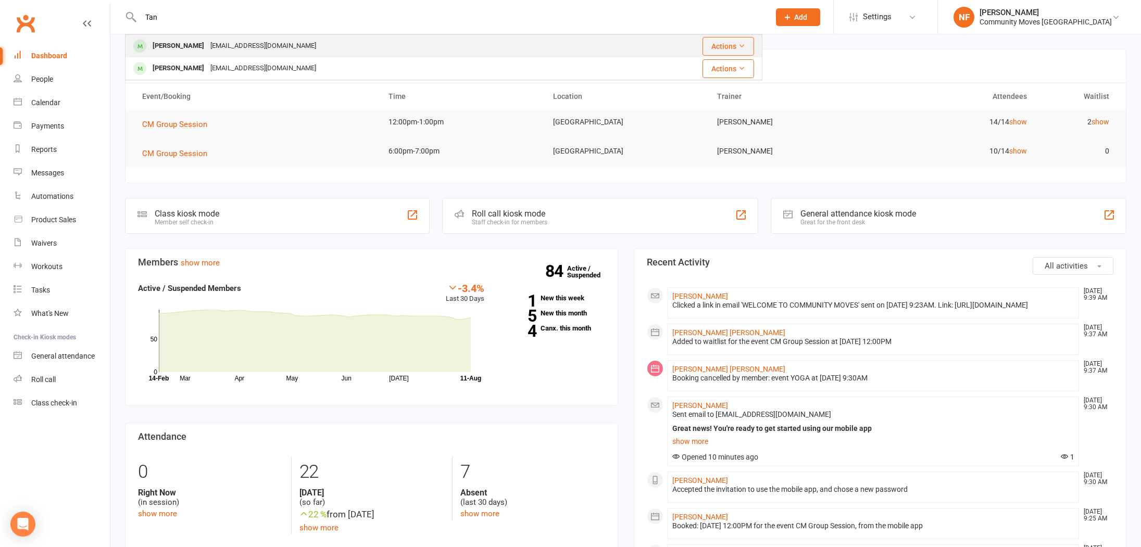
type input "Tan"
click at [186, 46] on div "[PERSON_NAME]" at bounding box center [178, 46] width 58 height 15
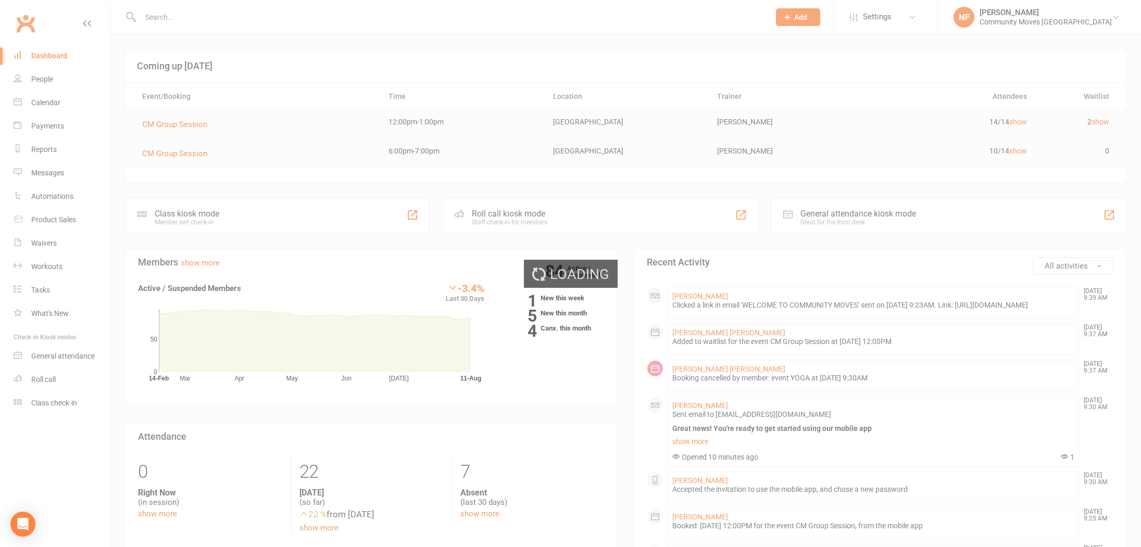
scroll to position [4, 0]
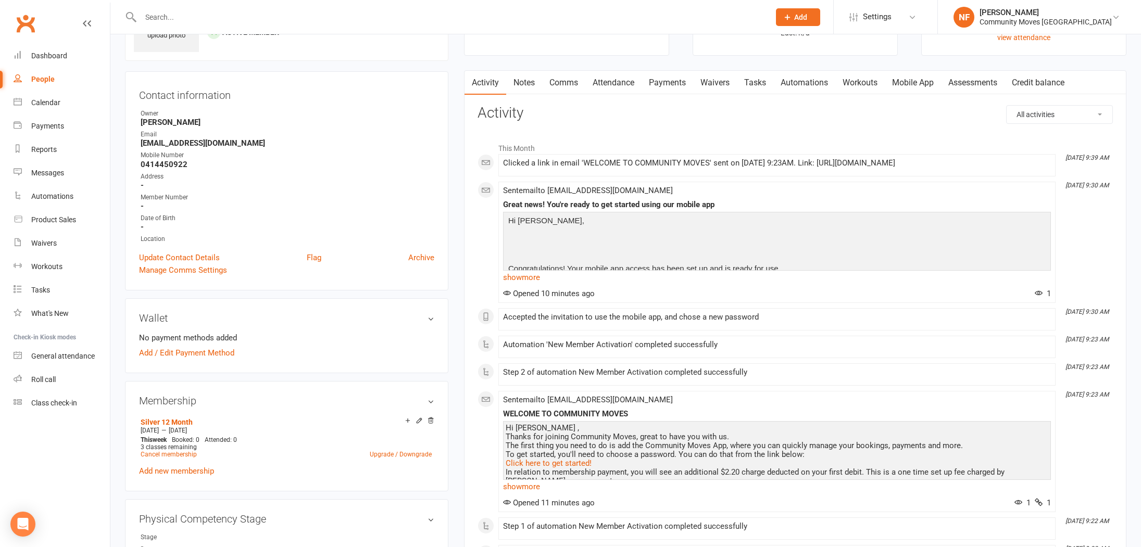
scroll to position [78, 0]
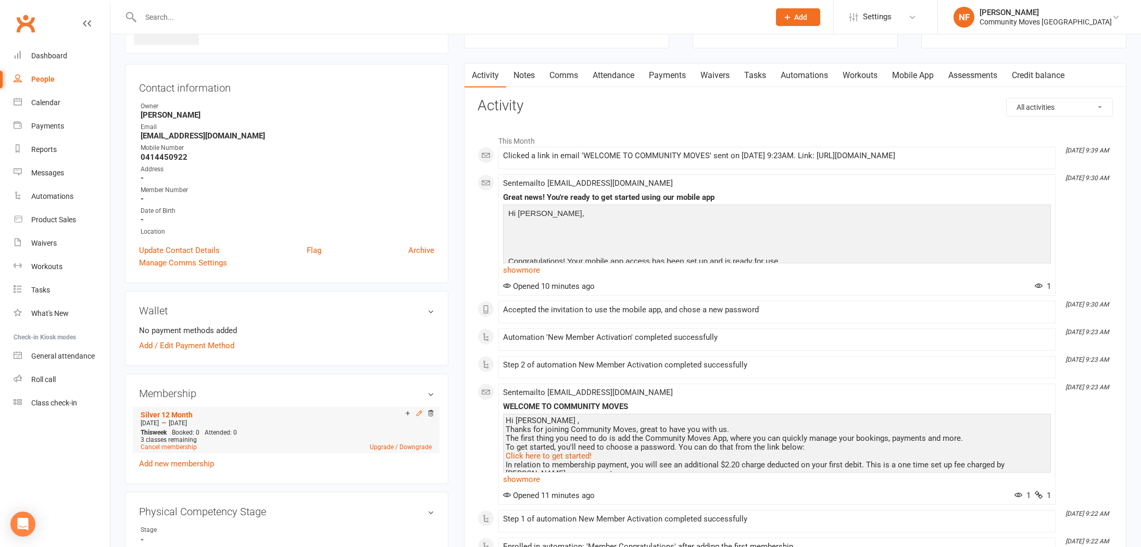
click at [420, 411] on icon at bounding box center [418, 413] width 7 height 7
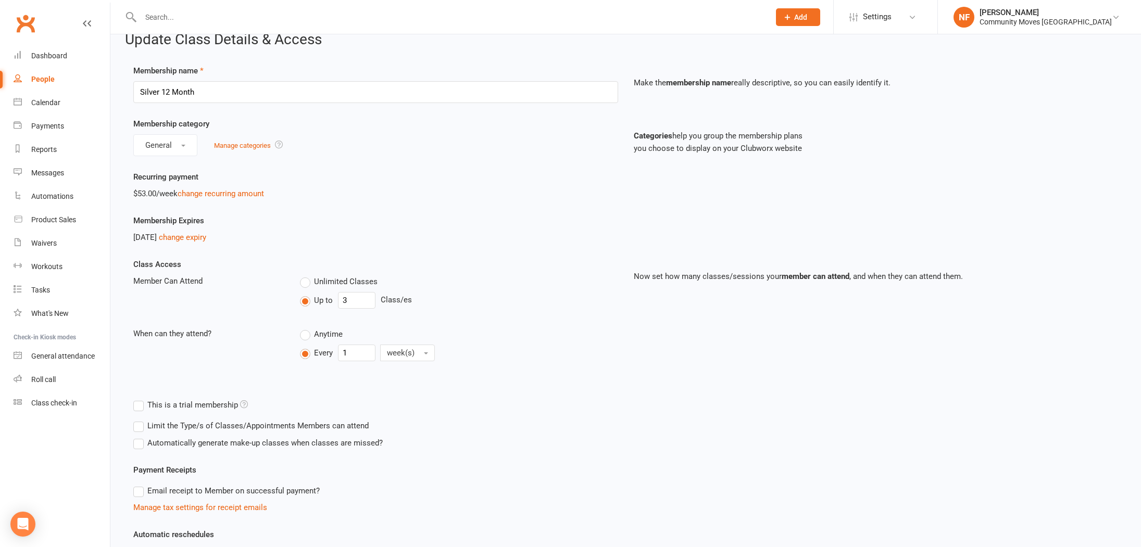
scroll to position [20, 0]
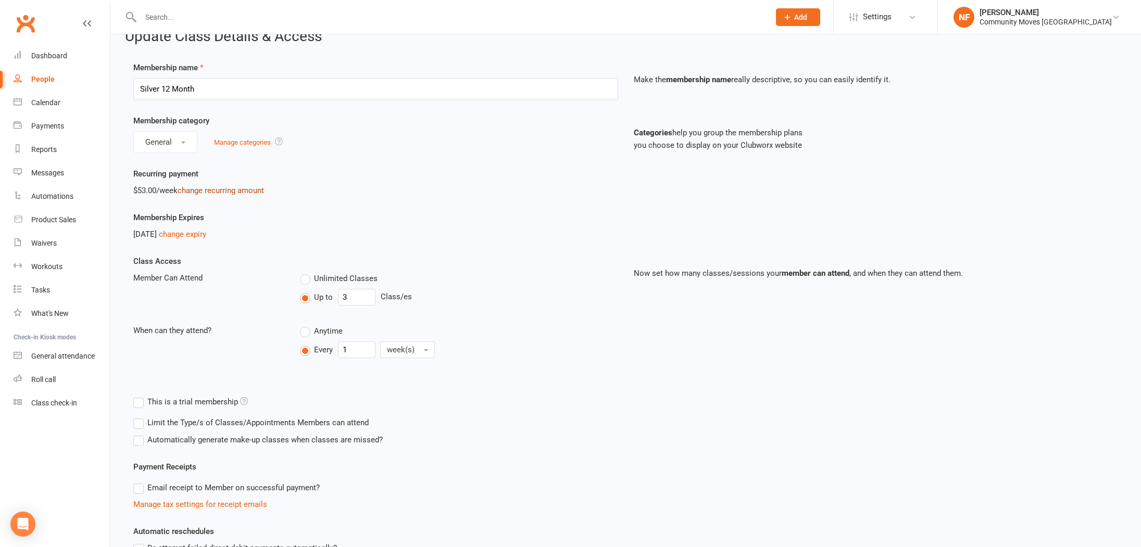
click at [222, 188] on link "change recurring amount" at bounding box center [221, 190] width 86 height 9
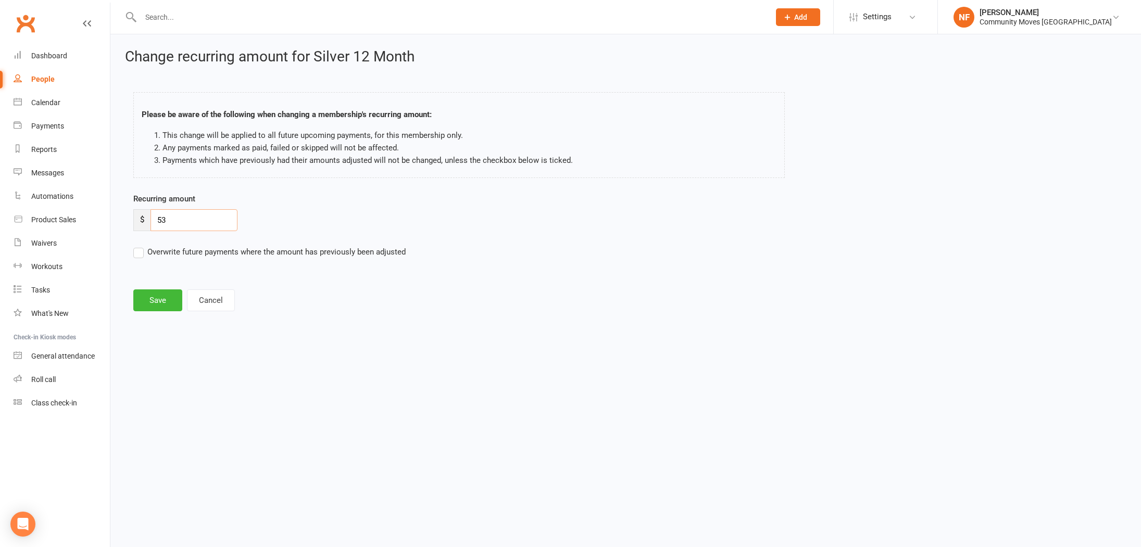
drag, startPoint x: 206, startPoint y: 219, endPoint x: 236, endPoint y: 213, distance: 31.2
click at [206, 219] on input "53" at bounding box center [193, 220] width 87 height 22
click at [205, 301] on button "Cancel" at bounding box center [211, 300] width 48 height 22
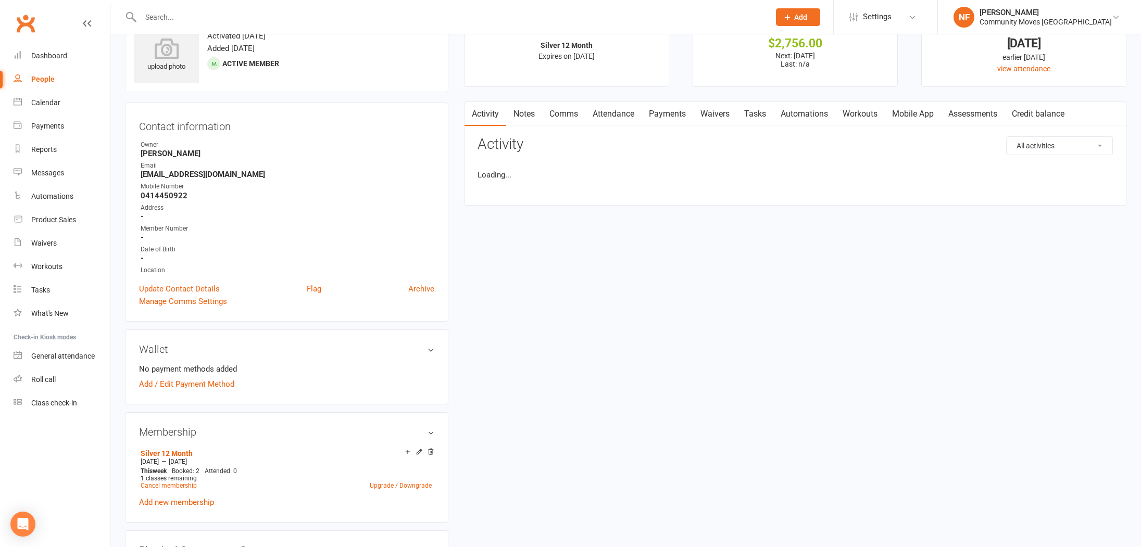
scroll to position [51, 0]
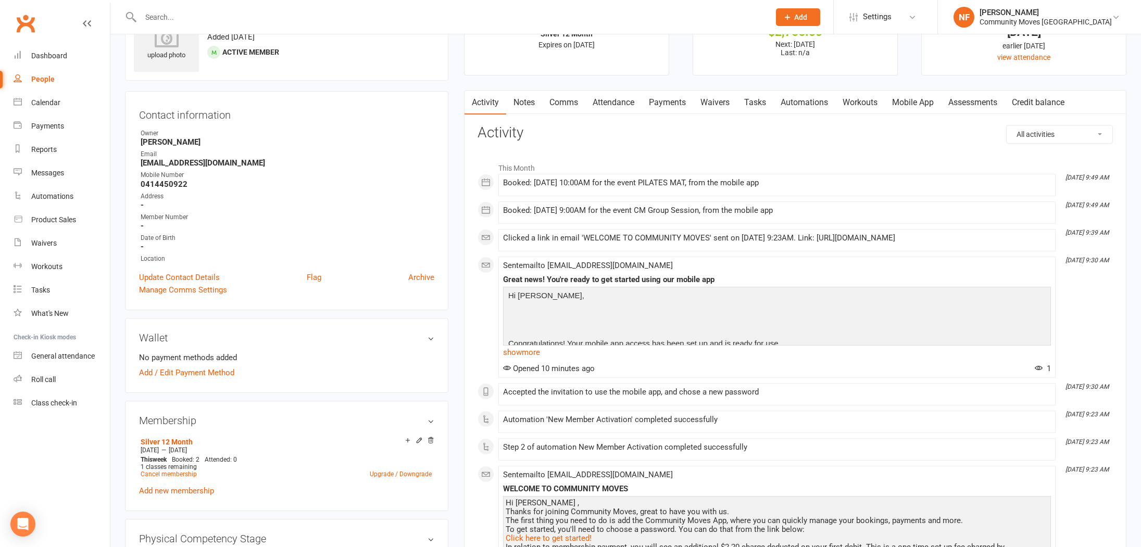
click at [430, 440] on icon at bounding box center [430, 440] width 7 height 7
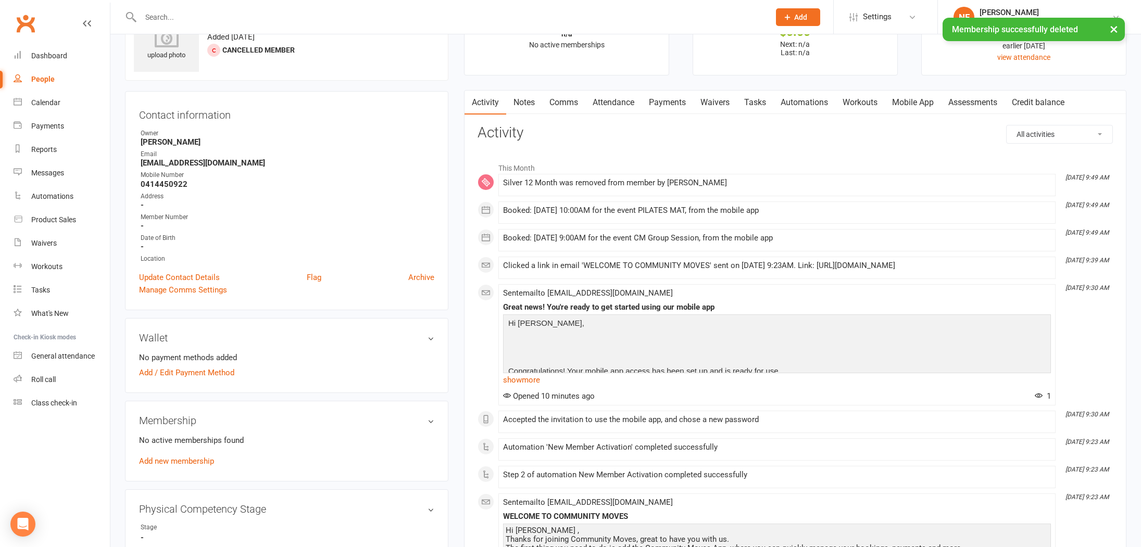
click at [192, 459] on link "Add new membership" at bounding box center [176, 461] width 75 height 9
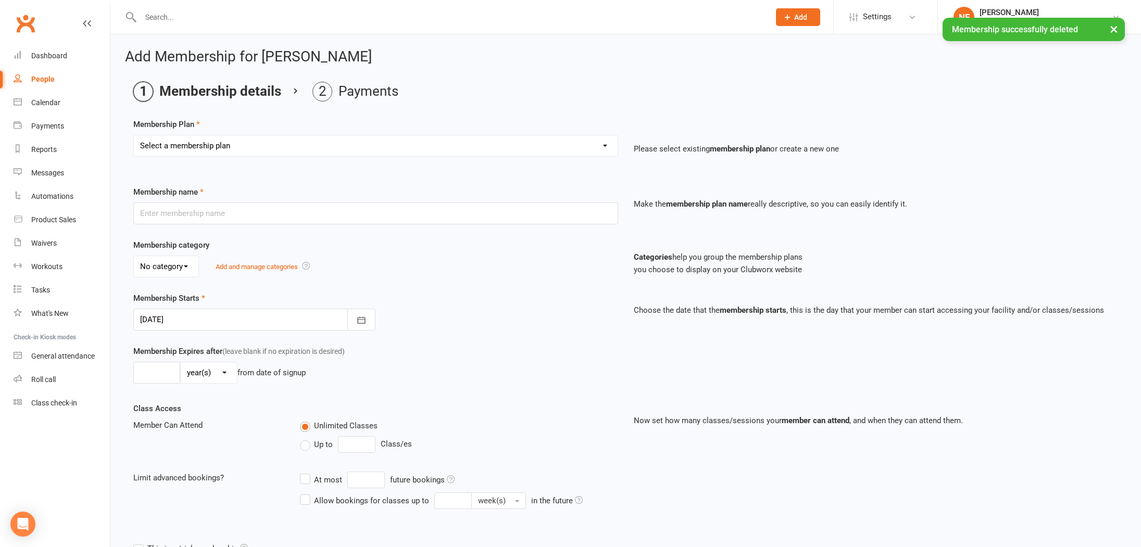
click at [407, 142] on select "Select a membership plan Create new Membership Plan Silver 12 Month Gold 12 Mon…" at bounding box center [376, 145] width 484 height 21
select select "1"
click at [134, 135] on select "Select a membership plan Create new Membership Plan Silver 12 Month Gold 12 Mon…" at bounding box center [376, 145] width 484 height 21
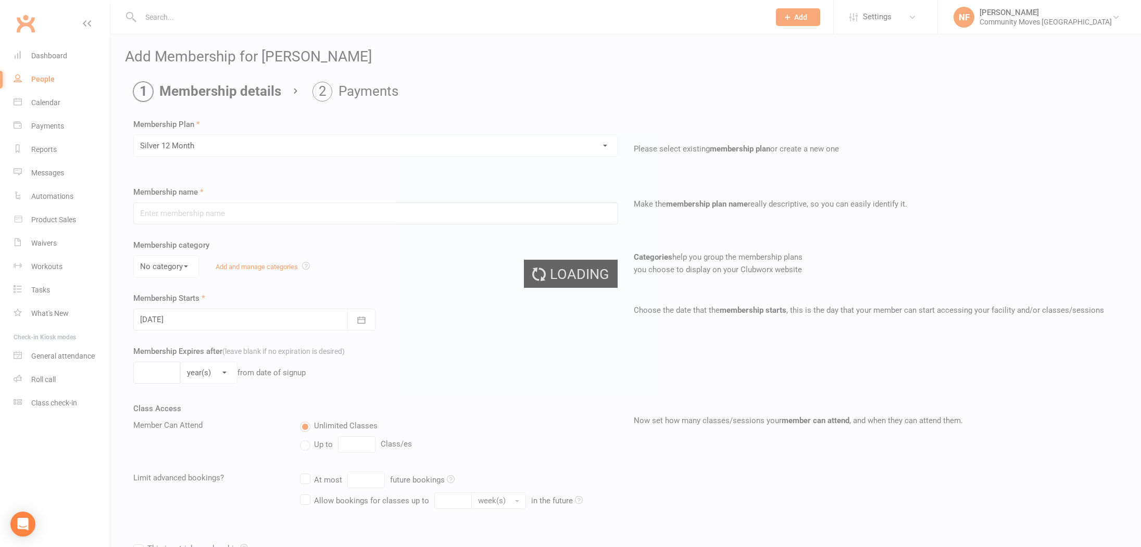
type input "Silver 12 Month"
select select "0"
type input "1"
type input "3"
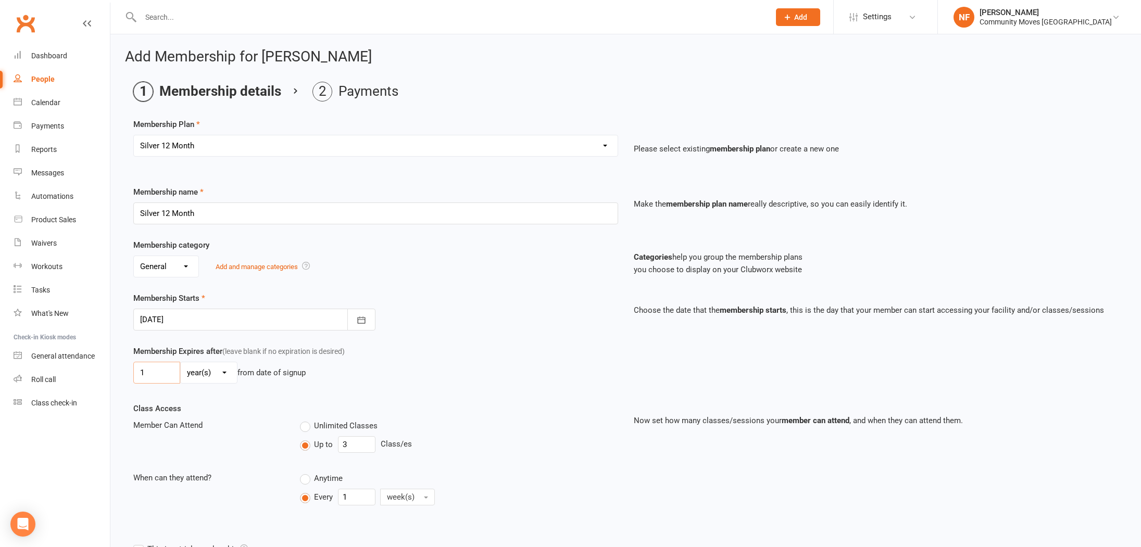
drag, startPoint x: 174, startPoint y: 370, endPoint x: 184, endPoint y: 368, distance: 10.1
click at [178, 369] on input "1" at bounding box center [156, 373] width 47 height 22
type input "52"
click at [219, 374] on select "day(s) week(s) month(s) year(s)" at bounding box center [209, 372] width 56 height 21
select select "1"
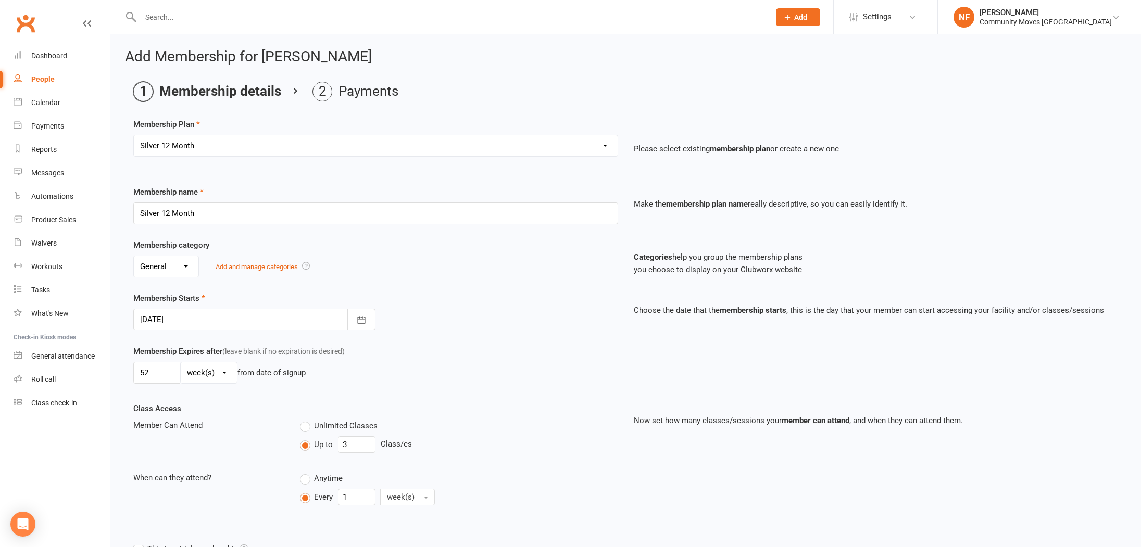
click at [181, 362] on select "day(s) week(s) month(s) year(s)" at bounding box center [209, 372] width 56 height 21
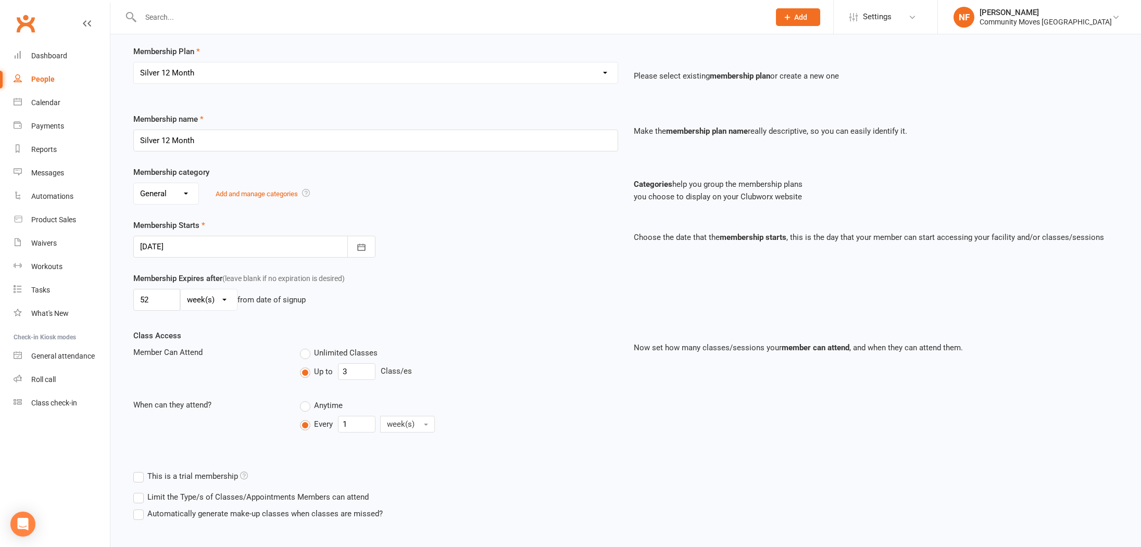
scroll to position [129, 0]
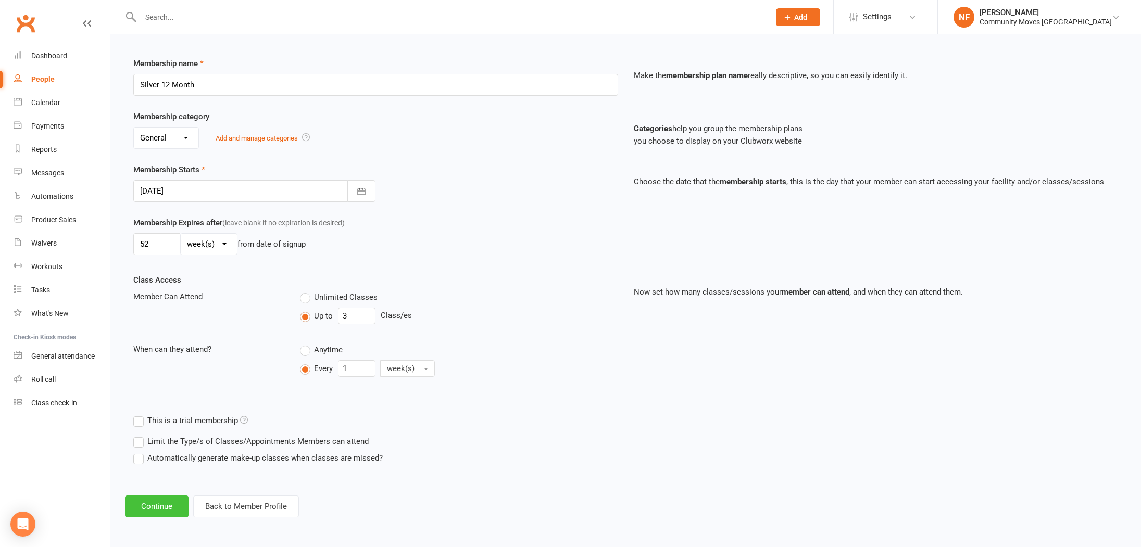
click at [174, 506] on button "Continue" at bounding box center [157, 507] width 64 height 22
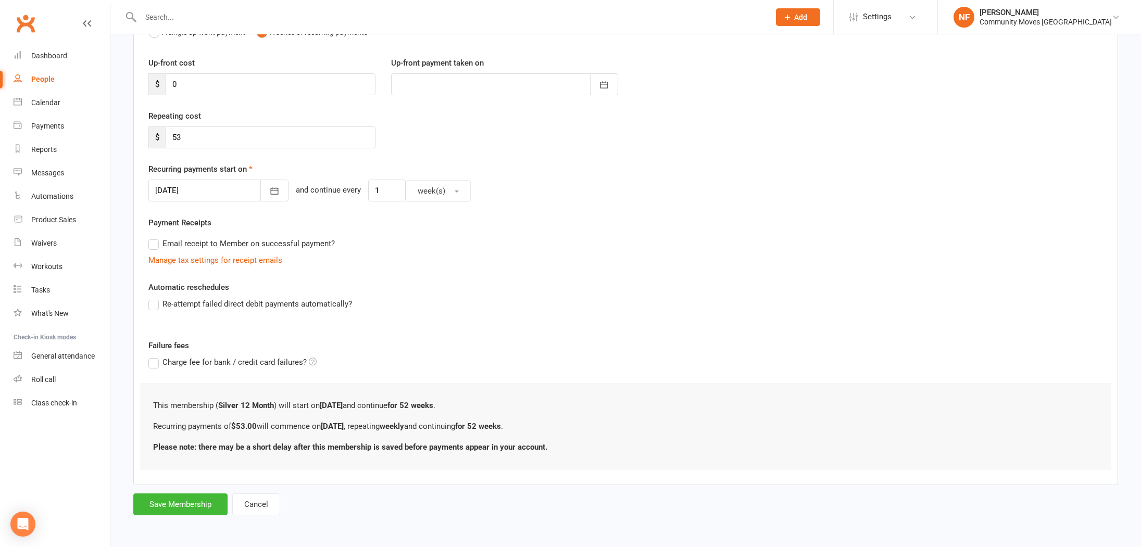
scroll to position [0, 0]
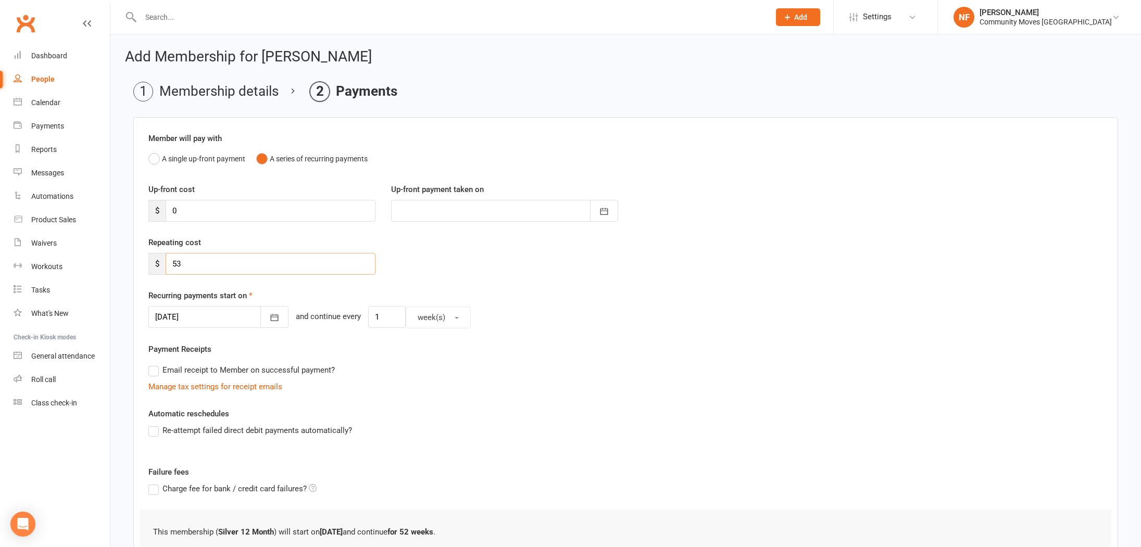
drag, startPoint x: 265, startPoint y: 262, endPoint x: 386, endPoint y: 244, distance: 122.1
click at [272, 261] on input "53" at bounding box center [271, 264] width 210 height 22
type input "5"
type input "40"
click at [269, 316] on icon "button" at bounding box center [274, 317] width 10 height 10
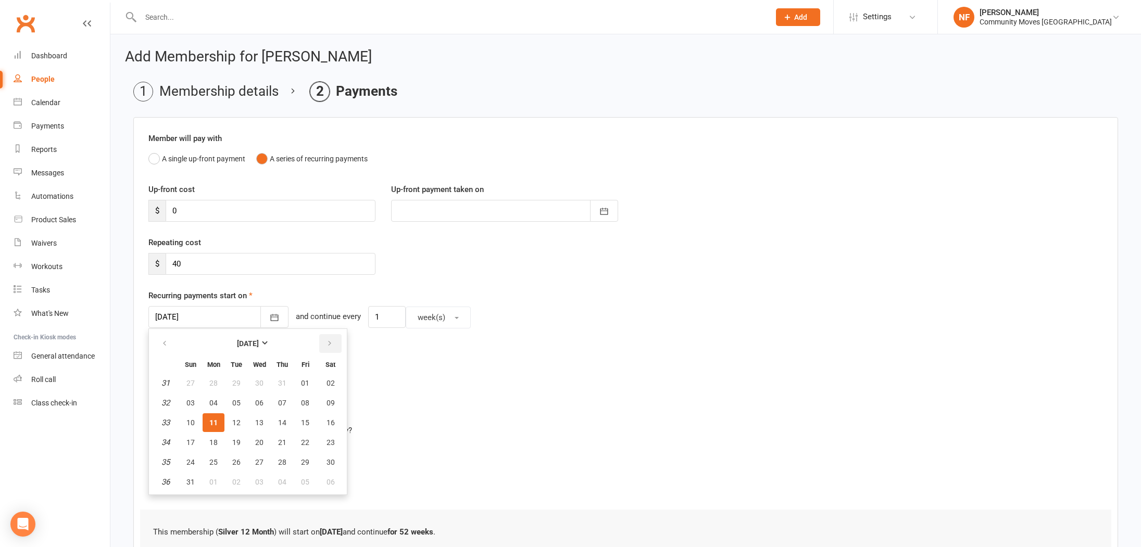
click at [331, 343] on icon "button" at bounding box center [329, 343] width 7 height 8
click at [215, 402] on span "08" at bounding box center [213, 403] width 8 height 8
type input "[DATE]"
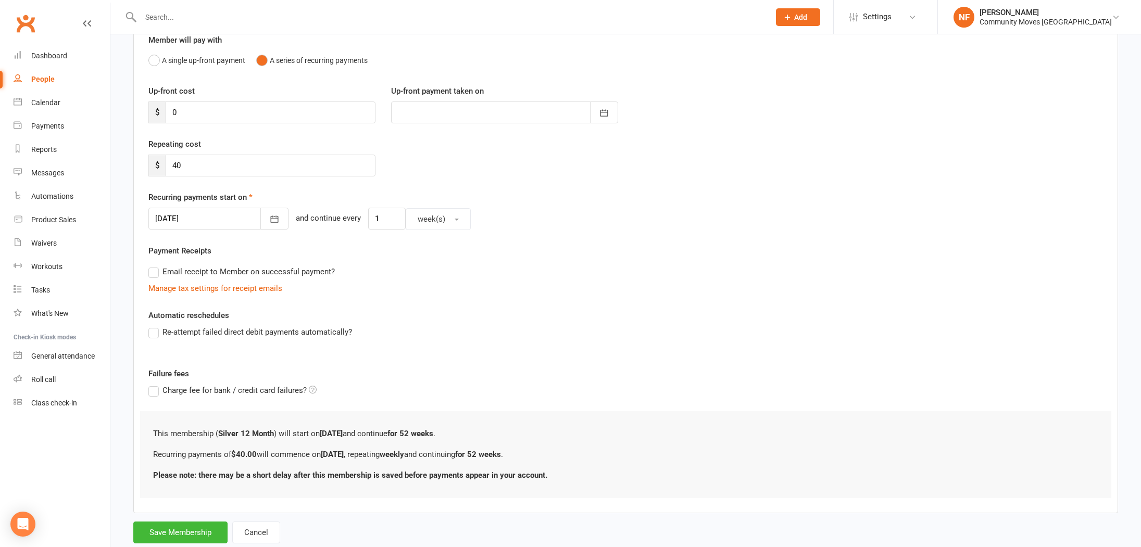
scroll to position [126, 0]
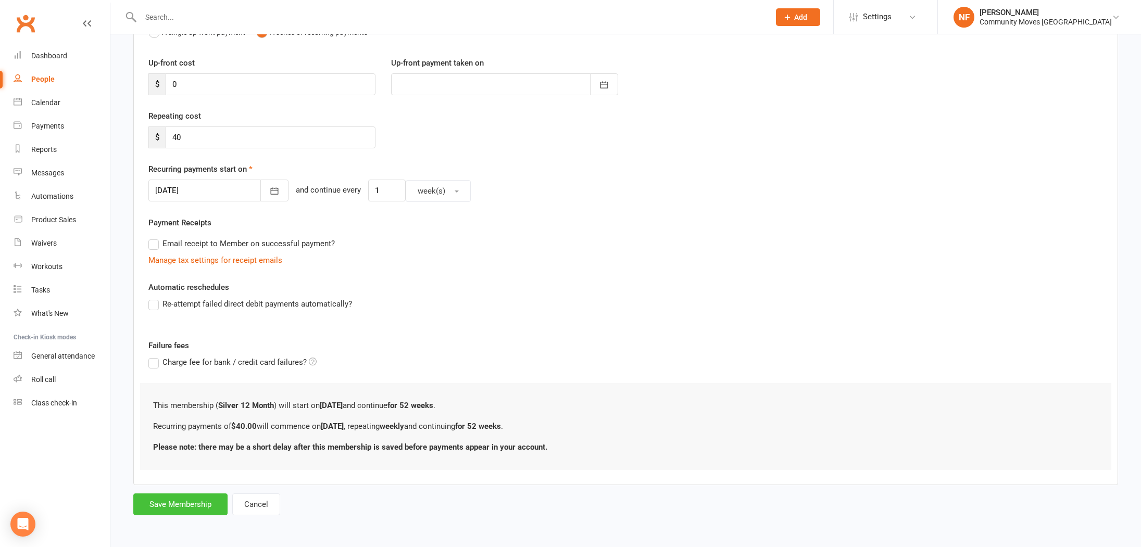
click at [204, 500] on button "Save Membership" at bounding box center [180, 504] width 94 height 22
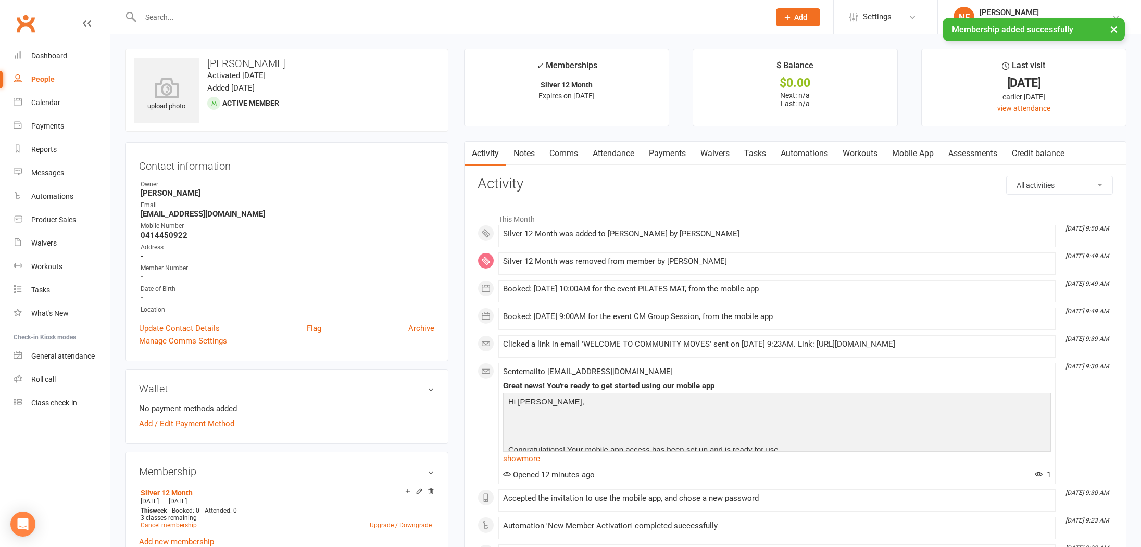
click at [672, 154] on link "Payments" at bounding box center [667, 154] width 52 height 24
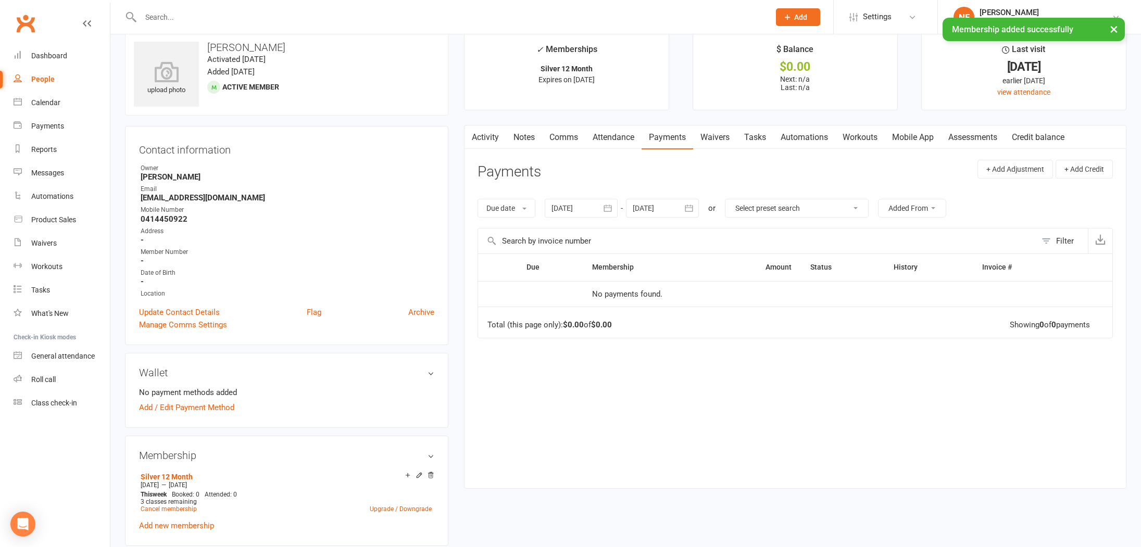
scroll to position [23, 0]
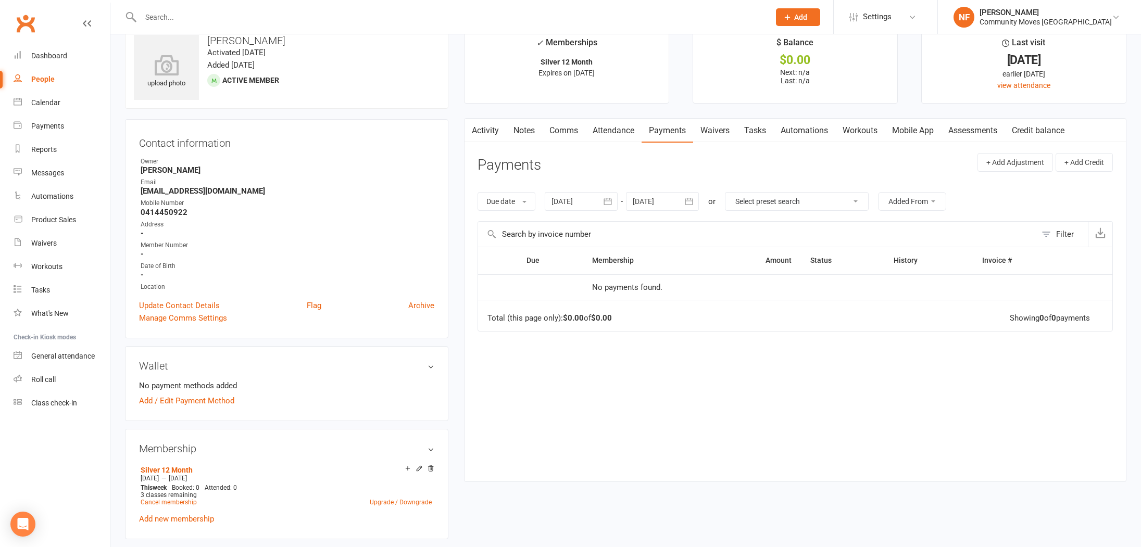
click at [694, 198] on icon "button" at bounding box center [688, 201] width 10 height 10
click at [807, 225] on icon "button" at bounding box center [806, 226] width 7 height 8
click at [736, 224] on strong "[DATE]" at bounding box center [725, 226] width 22 height 8
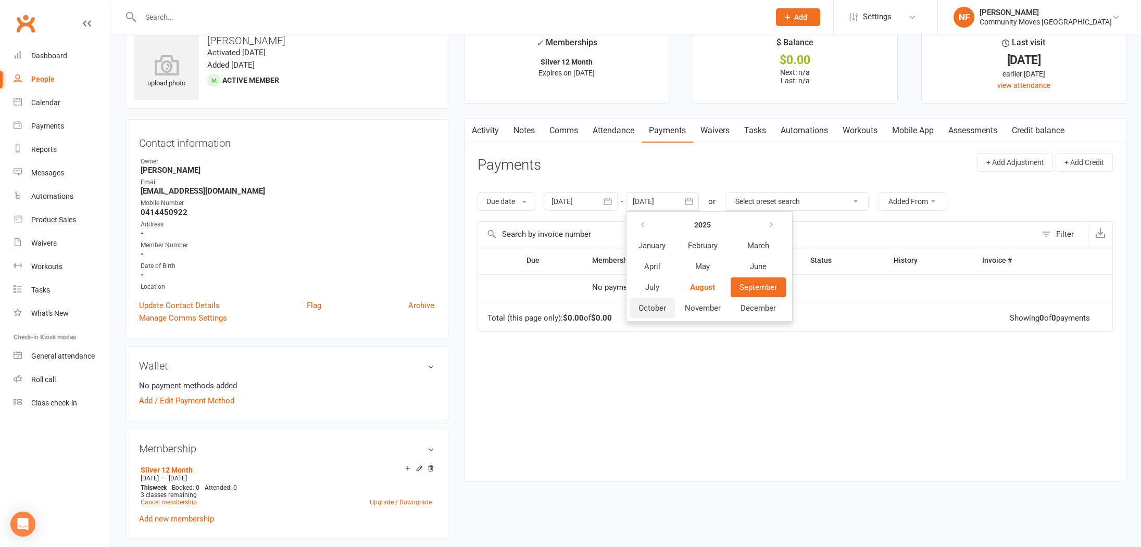
click at [655, 305] on span "October" at bounding box center [652, 307] width 28 height 9
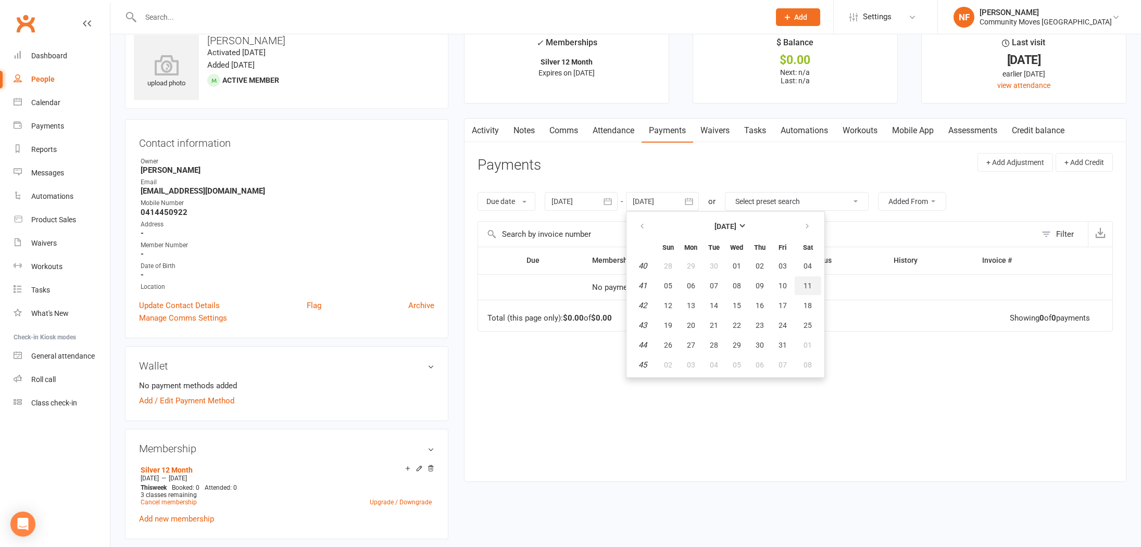
click at [807, 286] on span "11" at bounding box center [807, 286] width 8 height 8
type input "[DATE]"
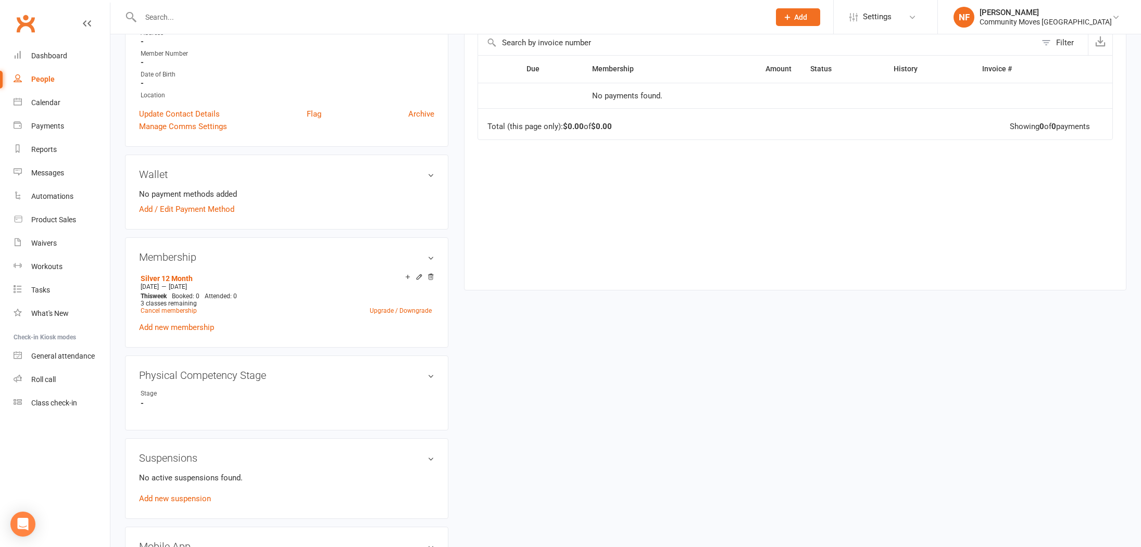
scroll to position [221, 0]
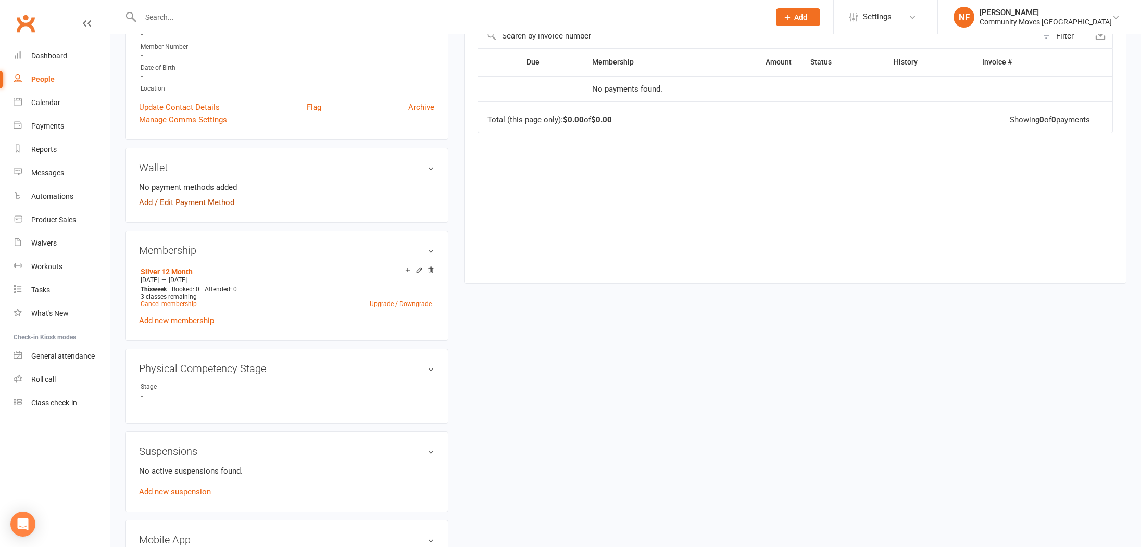
click at [149, 200] on link "Add / Edit Payment Method" at bounding box center [186, 202] width 95 height 12
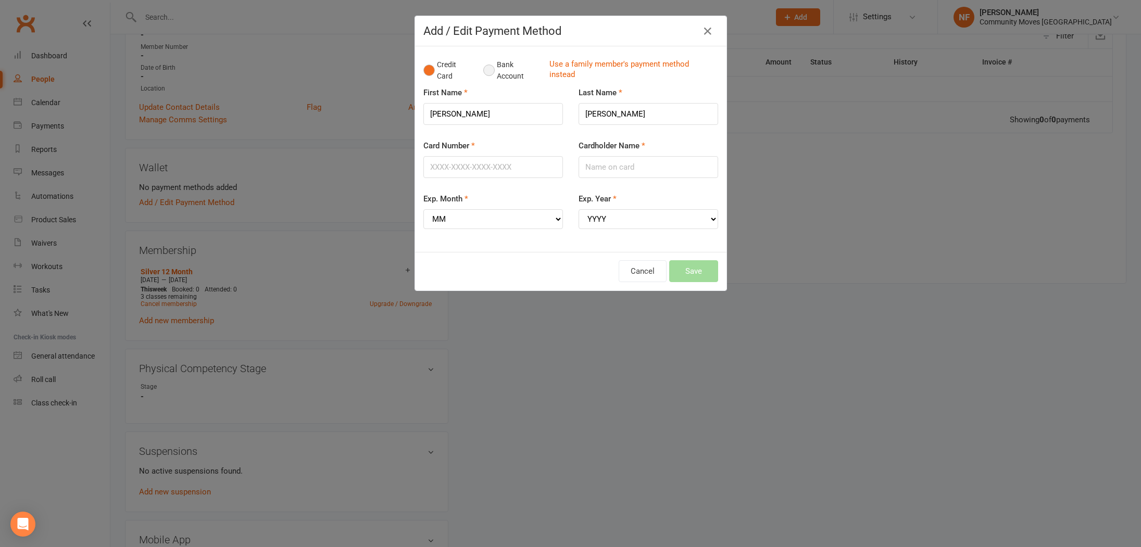
drag, startPoint x: 491, startPoint y: 71, endPoint x: 496, endPoint y: 80, distance: 9.6
click at [491, 72] on button "Bank Account" at bounding box center [512, 71] width 58 height 32
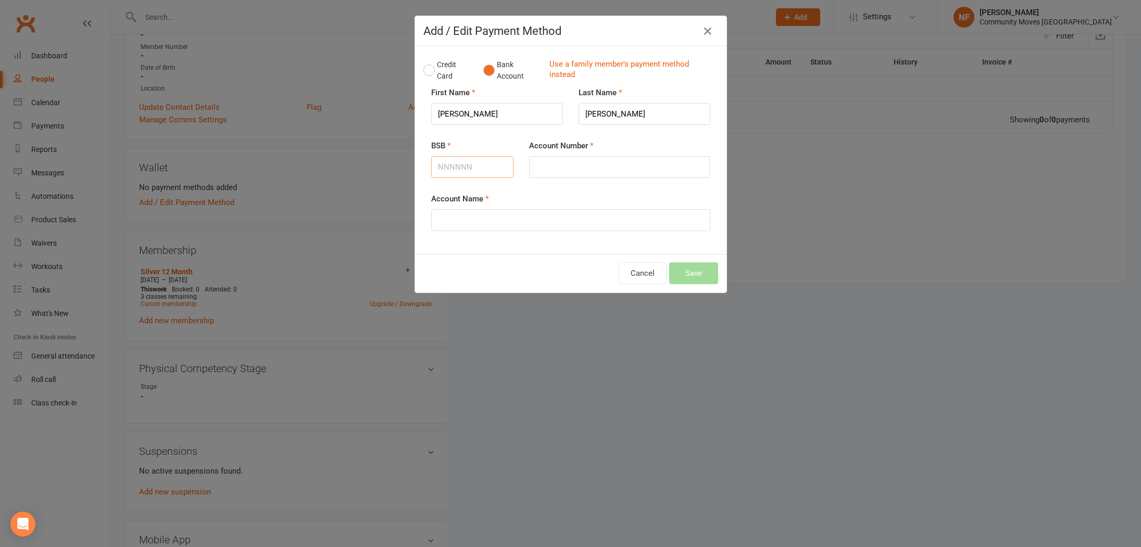
drag, startPoint x: 497, startPoint y: 167, endPoint x: 526, endPoint y: 163, distance: 29.4
click at [499, 167] on input "BSB" at bounding box center [472, 167] width 83 height 22
type input "732044"
drag, startPoint x: 651, startPoint y: 172, endPoint x: 965, endPoint y: 162, distance: 313.5
click at [653, 172] on input "Account Number" at bounding box center [619, 167] width 181 height 22
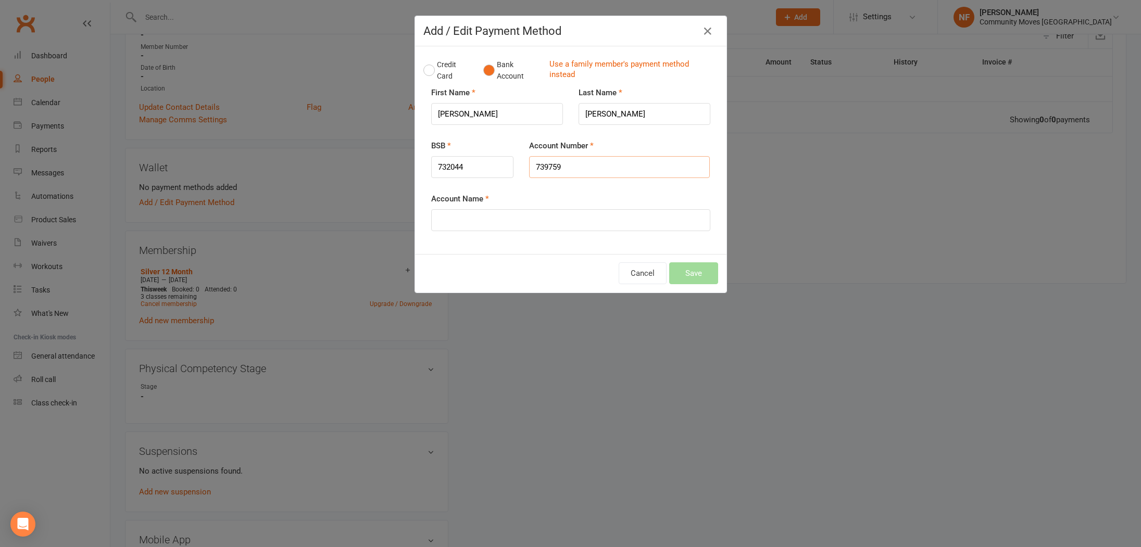
type input "739759"
click at [660, 219] on input "Account Name" at bounding box center [570, 220] width 279 height 22
type input "[PERSON_NAME]"
click at [688, 273] on button "Save" at bounding box center [693, 273] width 49 height 22
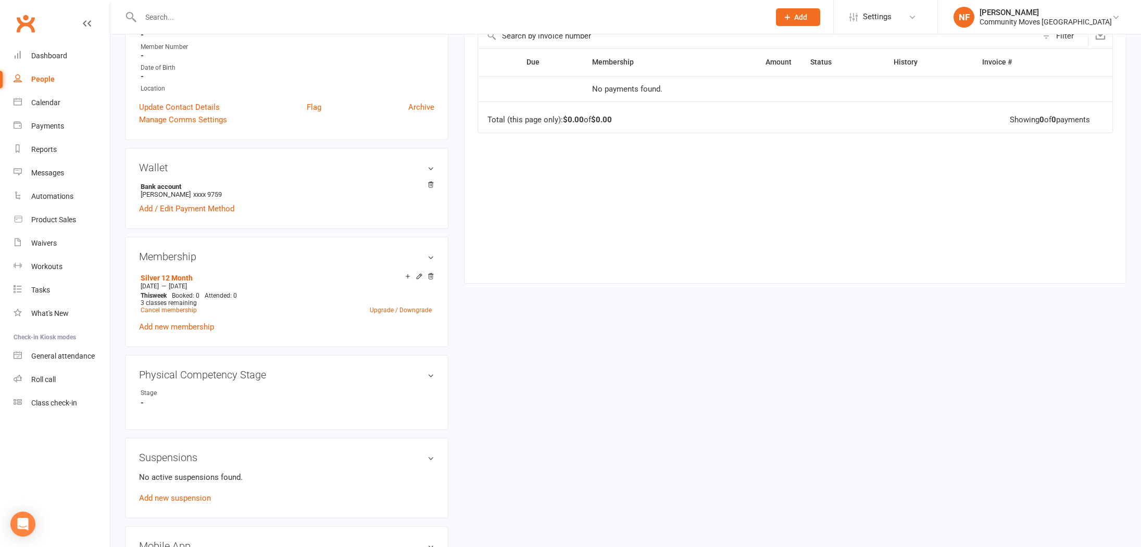
scroll to position [0, 0]
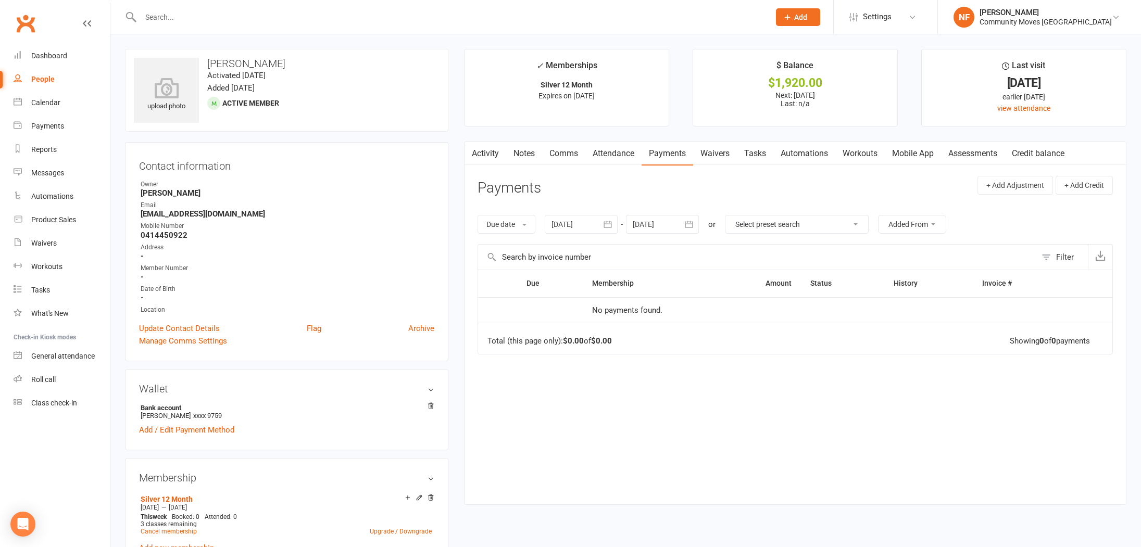
click at [668, 149] on link "Payments" at bounding box center [667, 154] width 52 height 24
click at [692, 225] on icon "button" at bounding box center [688, 224] width 10 height 10
click at [810, 344] on span "25" at bounding box center [807, 348] width 8 height 8
type input "[DATE]"
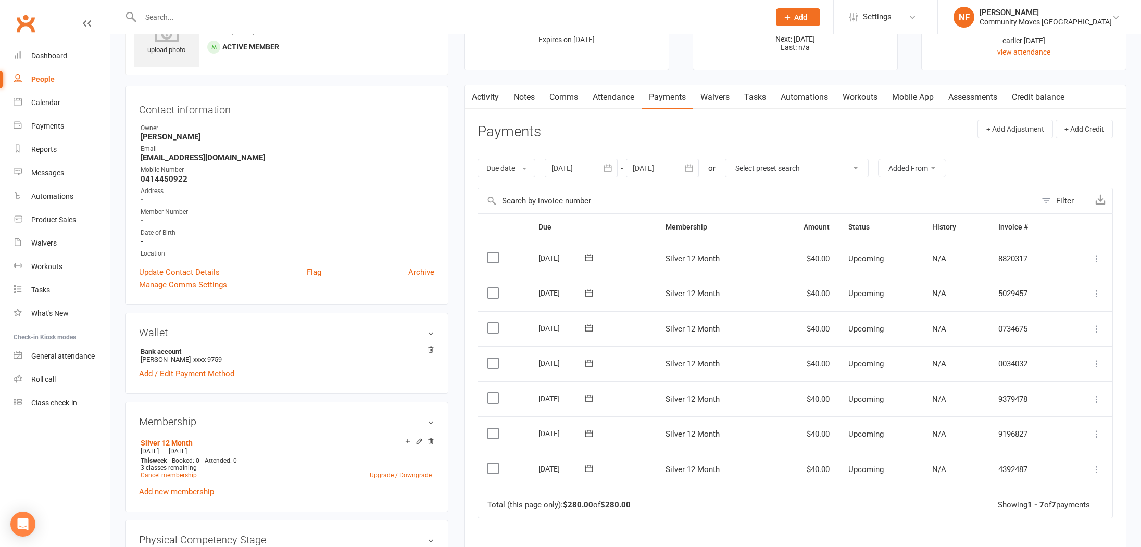
scroll to position [103, 0]
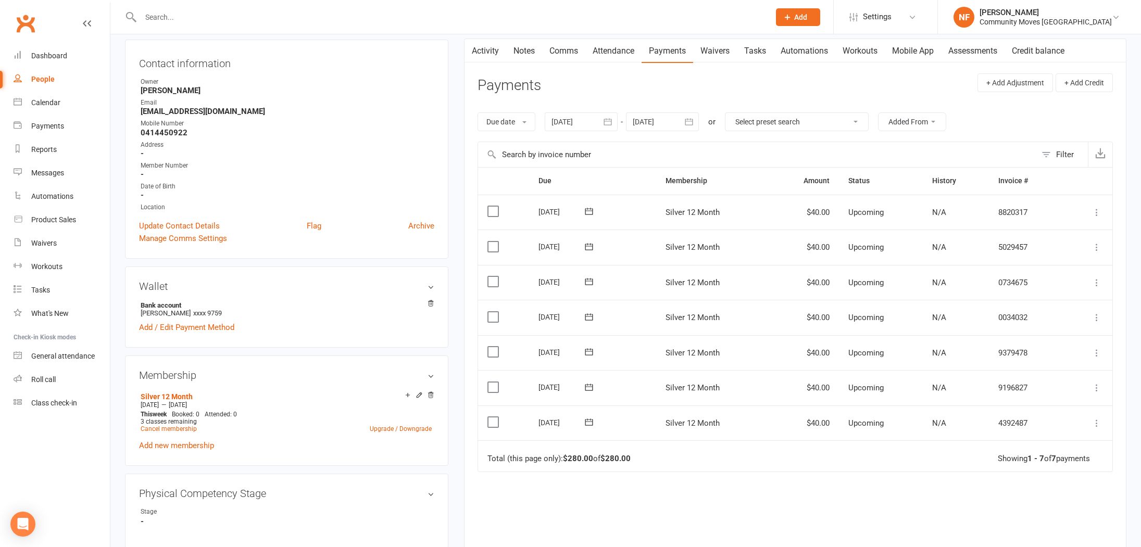
click at [1095, 421] on icon at bounding box center [1096, 423] width 10 height 10
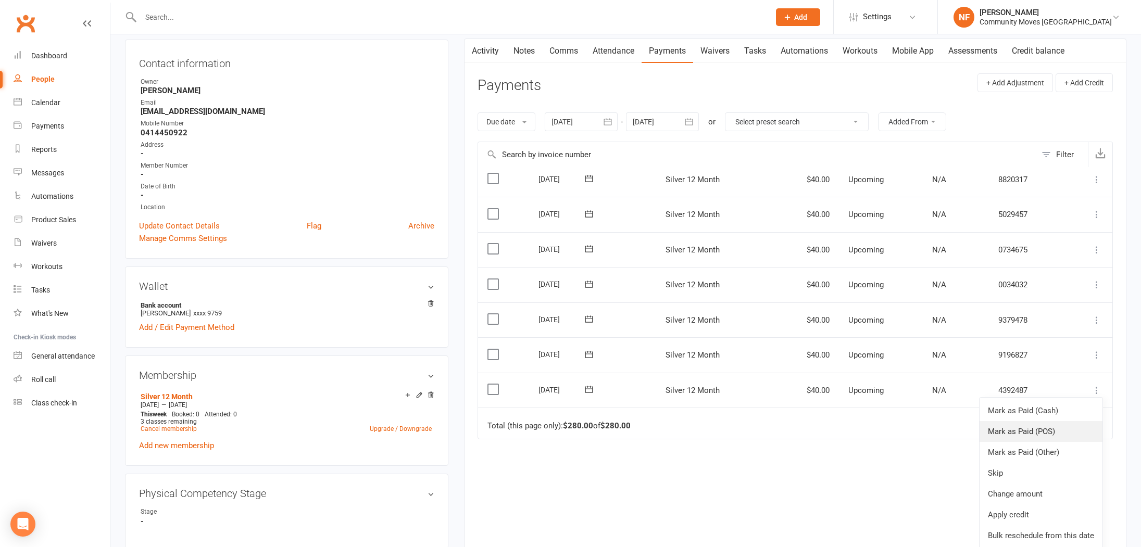
scroll to position [38, 0]
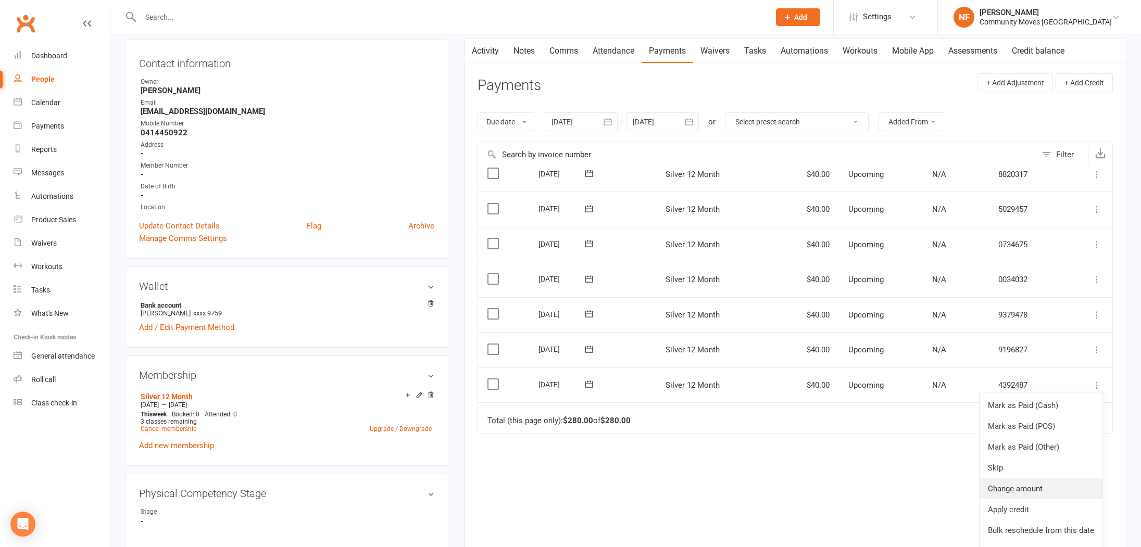
click at [1028, 485] on link "Change amount" at bounding box center [1040, 488] width 123 height 21
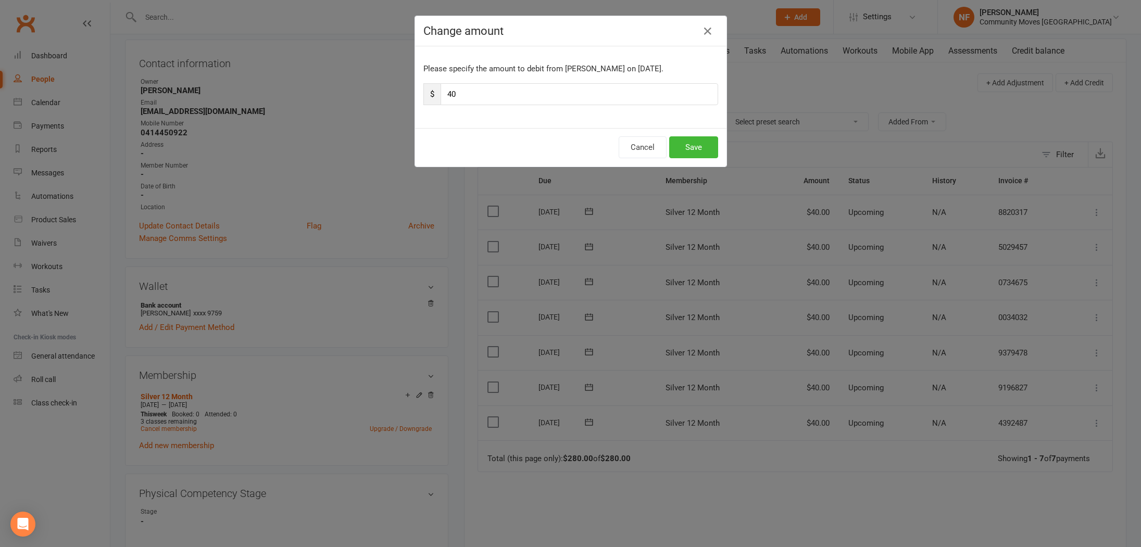
scroll to position [0, 0]
drag, startPoint x: 539, startPoint y: 85, endPoint x: 746, endPoint y: 93, distance: 207.9
click at [539, 85] on input "40" at bounding box center [578, 94] width 277 height 22
type input "4"
type input "5"
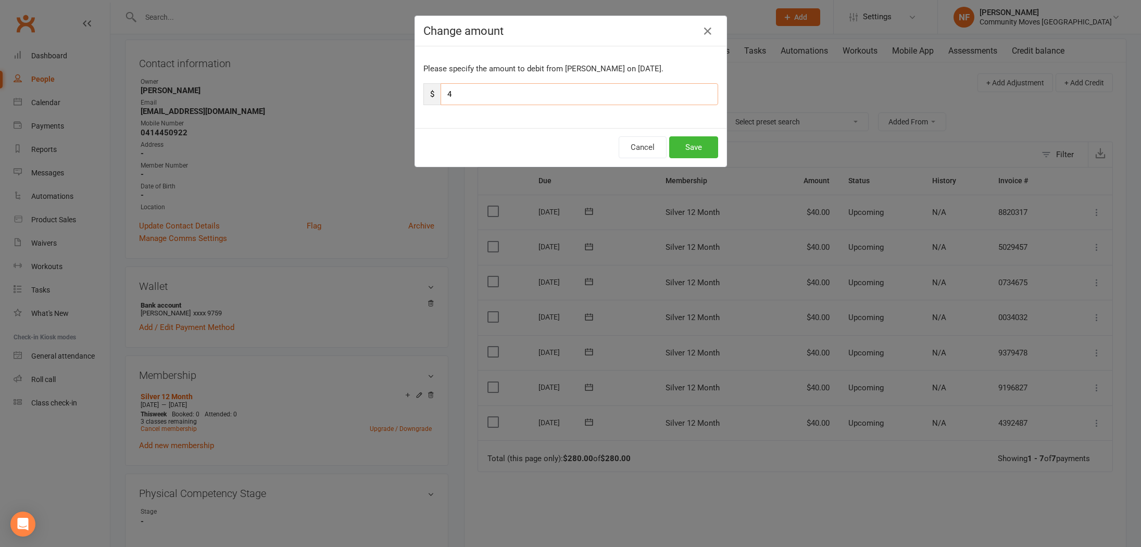
type input "40"
click at [682, 148] on button "Save" at bounding box center [693, 147] width 49 height 22
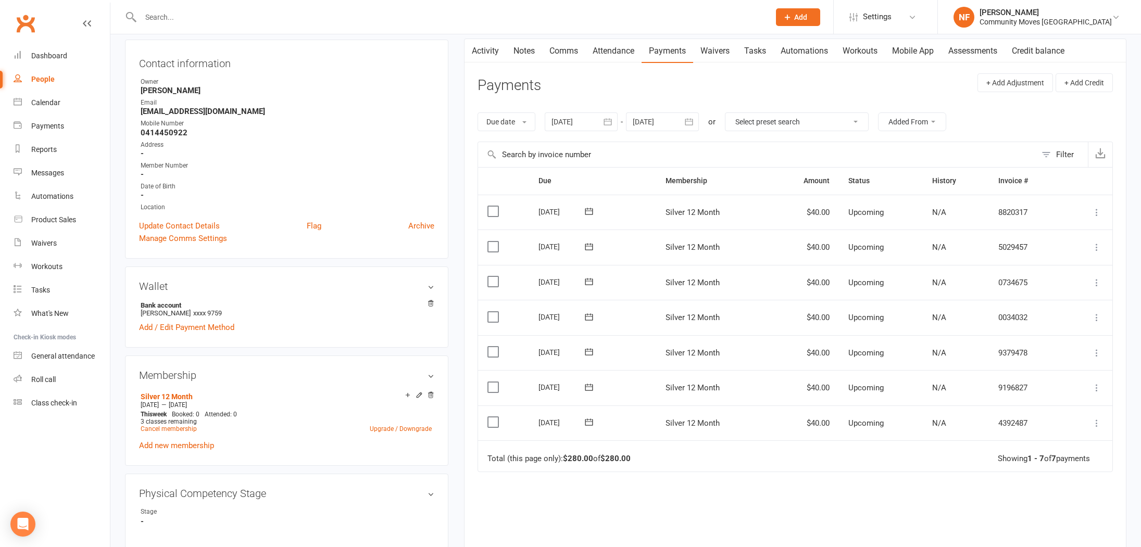
click at [1097, 279] on icon at bounding box center [1096, 282] width 10 height 10
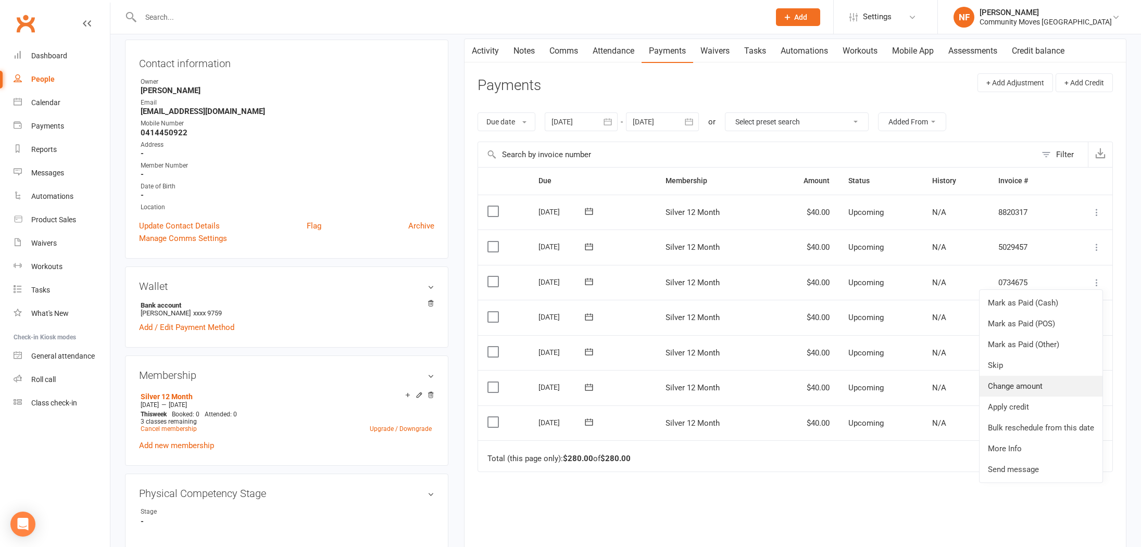
click at [1028, 387] on link "Change amount" at bounding box center [1040, 386] width 123 height 21
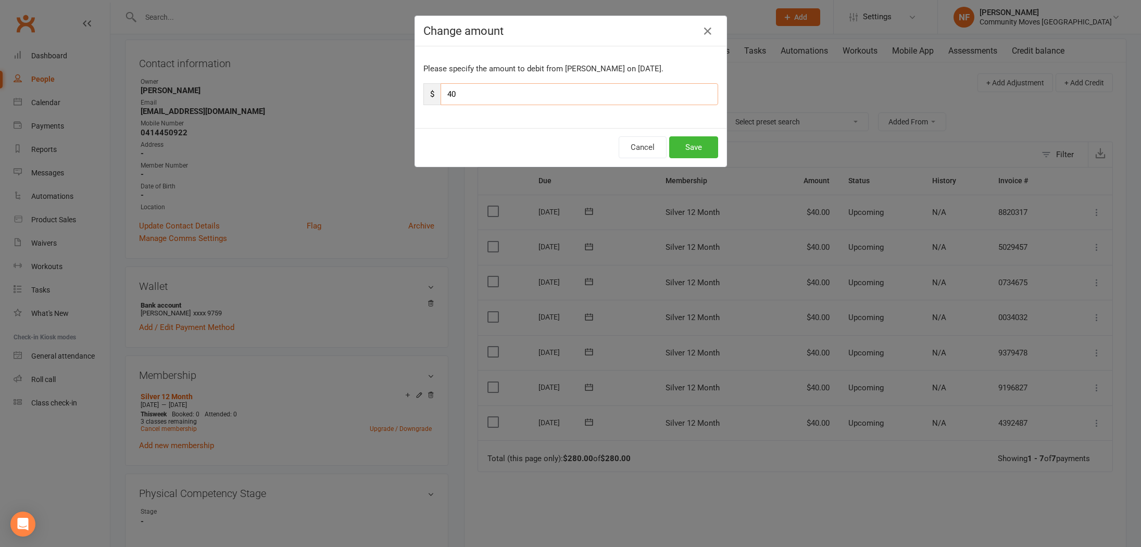
click at [618, 97] on input "40" at bounding box center [578, 94] width 277 height 22
type input "4"
type input "53"
click at [696, 148] on button "Save" at bounding box center [693, 147] width 49 height 22
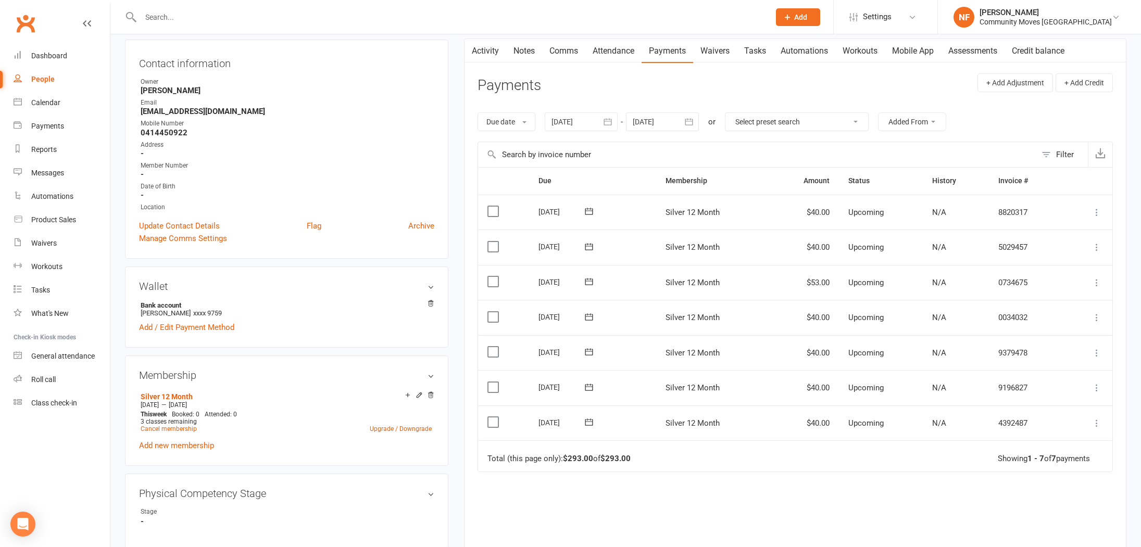
click at [1095, 278] on icon at bounding box center [1096, 282] width 10 height 10
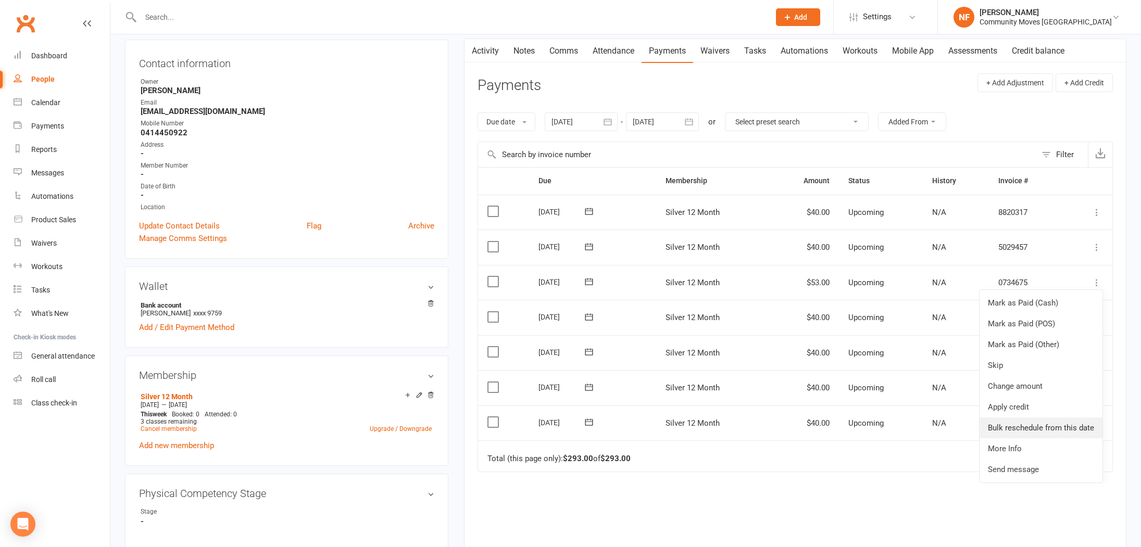
click at [1067, 424] on link "Bulk reschedule from this date" at bounding box center [1040, 427] width 123 height 21
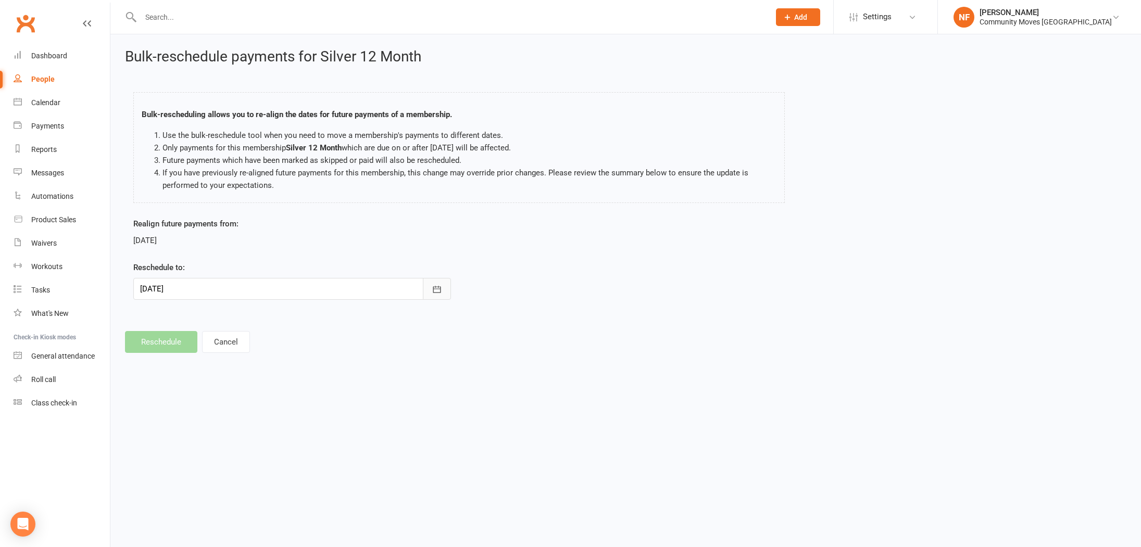
click at [437, 290] on icon "button" at bounding box center [437, 289] width 10 height 10
drag, startPoint x: 204, startPoint y: 373, endPoint x: 209, endPoint y: 367, distance: 7.7
click at [204, 373] on button "06" at bounding box center [198, 374] width 22 height 19
click at [175, 339] on footer "Reschedule Cancel" at bounding box center [625, 342] width 1001 height 22
click at [221, 346] on button "Cancel" at bounding box center [226, 342] width 48 height 22
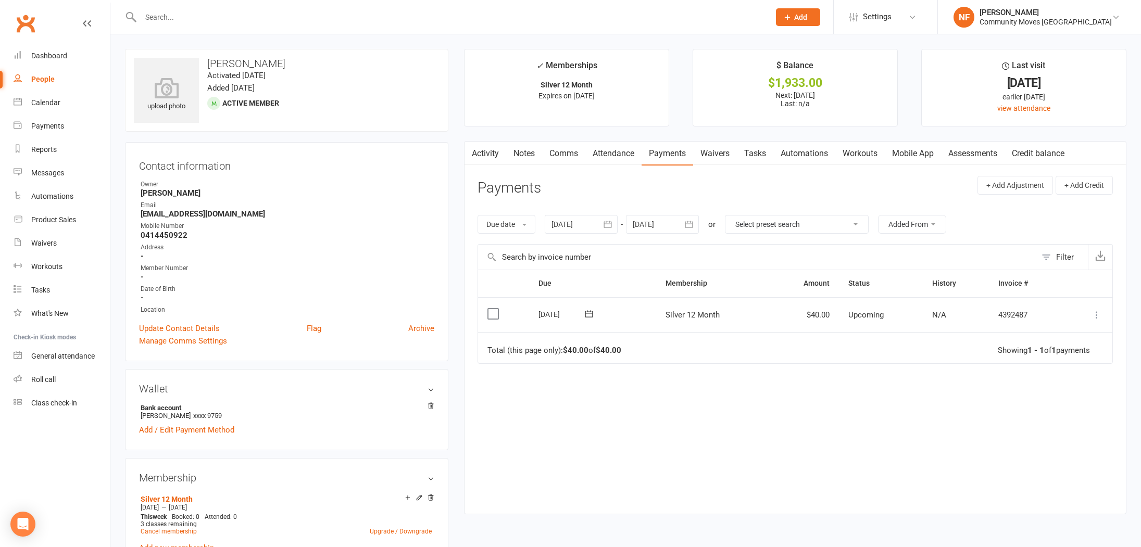
click at [693, 224] on icon "button" at bounding box center [689, 224] width 8 height 7
click at [805, 249] on icon "button" at bounding box center [806, 249] width 7 height 8
click at [809, 290] on span "01" at bounding box center [807, 289] width 8 height 8
type input "[DATE]"
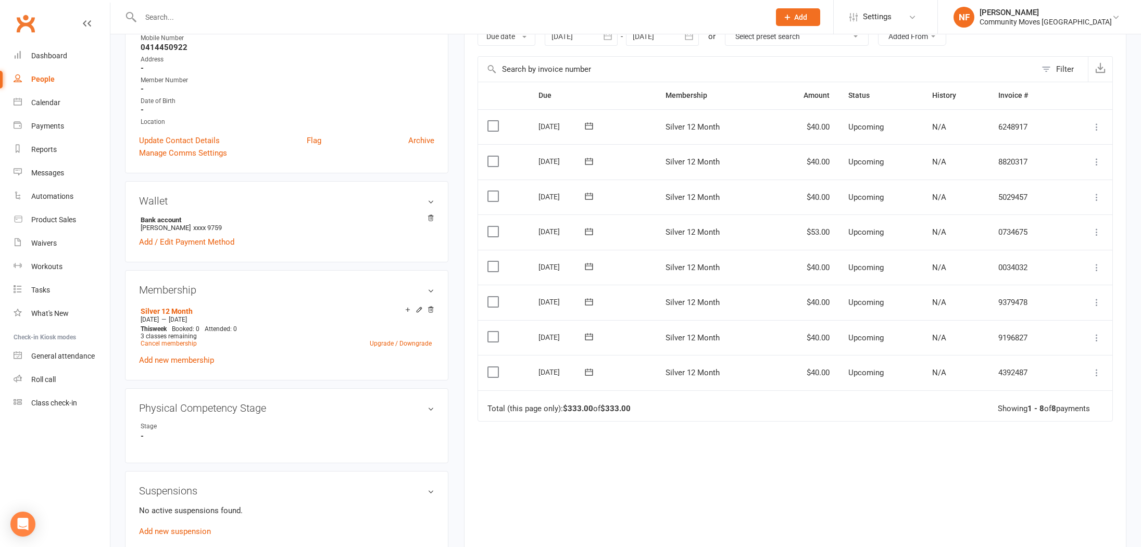
scroll to position [212, 0]
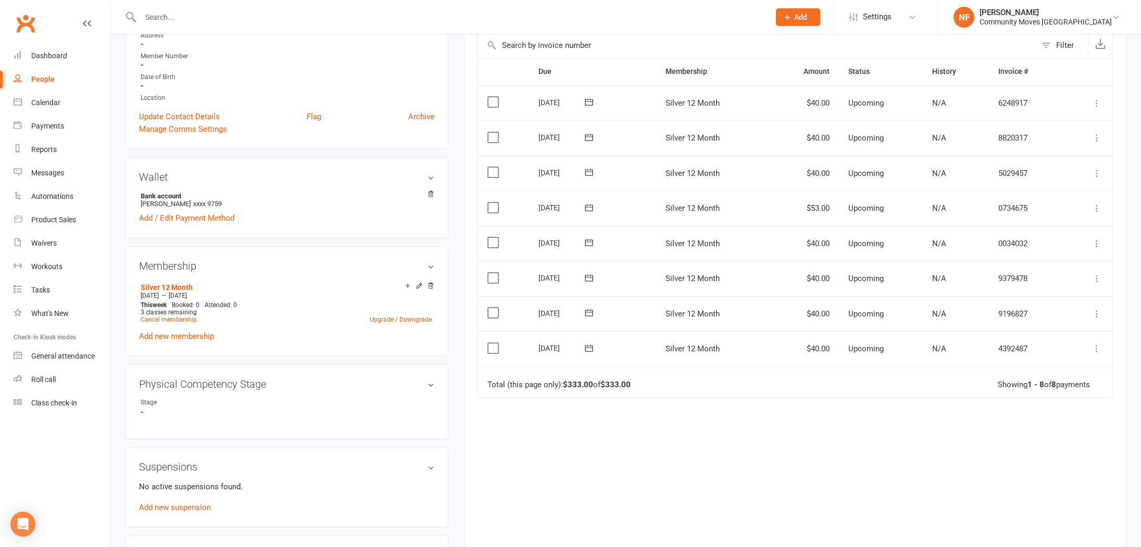
click at [1097, 171] on icon at bounding box center [1096, 173] width 10 height 10
click at [1034, 276] on link "Change amount" at bounding box center [1040, 277] width 123 height 21
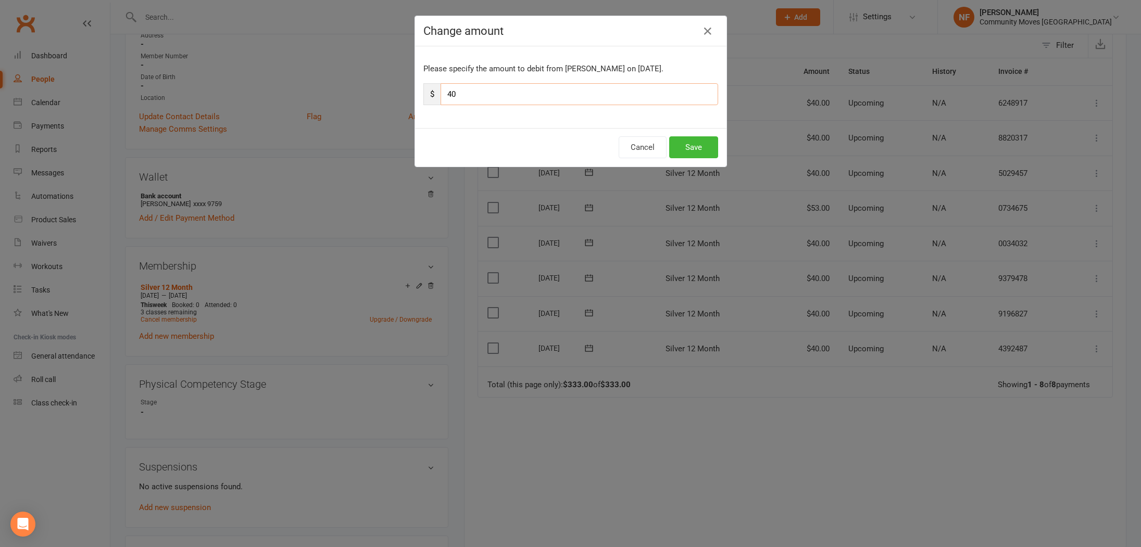
click at [542, 95] on input "40" at bounding box center [578, 94] width 277 height 22
type input "4"
type input "53"
click at [710, 146] on button "Save" at bounding box center [693, 147] width 49 height 22
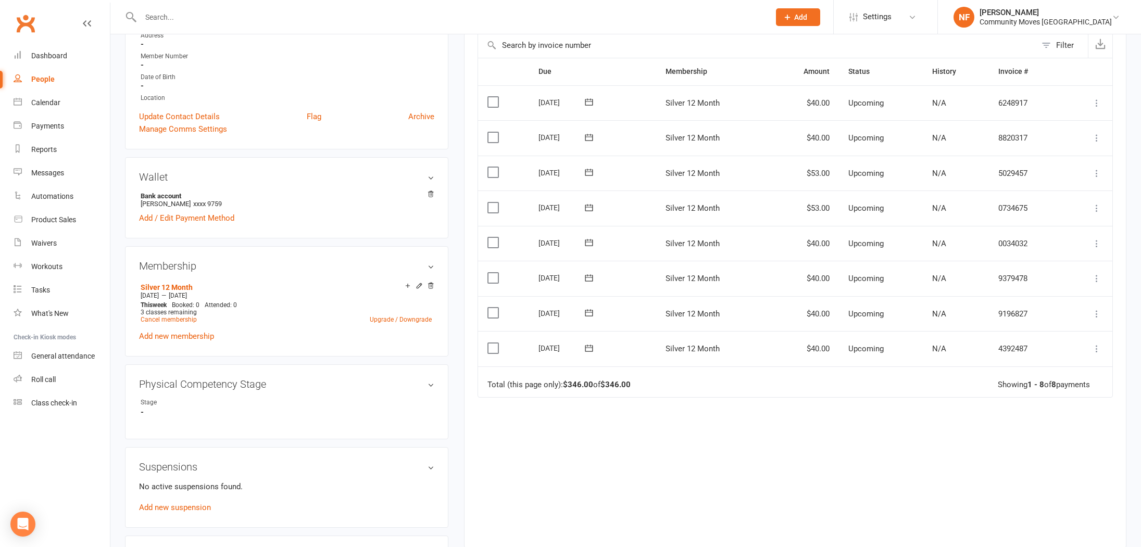
scroll to position [0, 0]
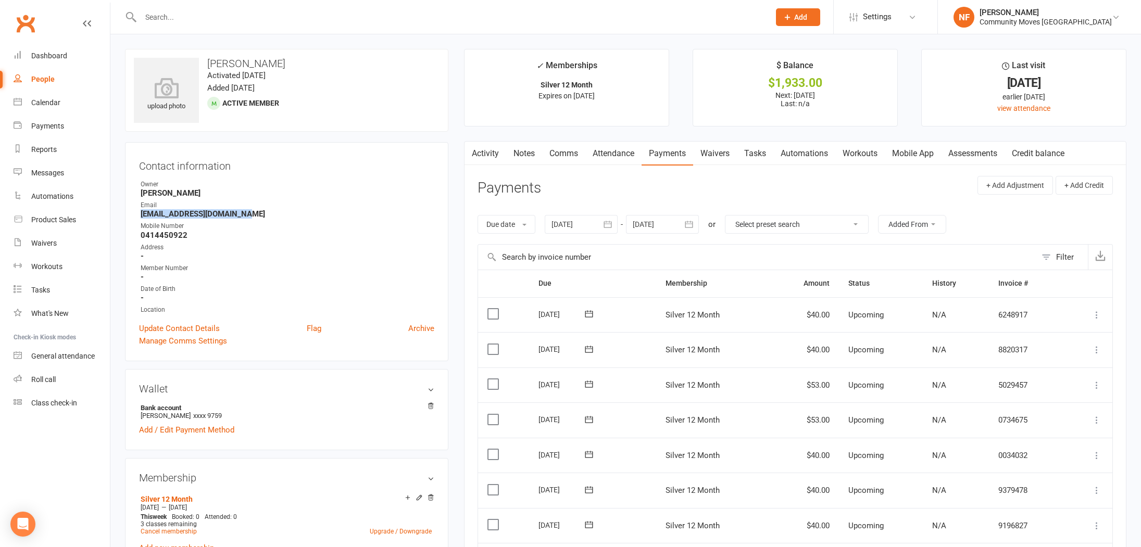
drag, startPoint x: 139, startPoint y: 214, endPoint x: 258, endPoint y: 217, distance: 119.2
click at [258, 217] on li "Email [EMAIL_ADDRESS][DOMAIN_NAME]" at bounding box center [286, 209] width 295 height 18
copy strong "[EMAIL_ADDRESS][DOMAIN_NAME]"
click at [280, 237] on strong "0414450922" at bounding box center [288, 235] width 294 height 9
click at [667, 154] on link "Payments" at bounding box center [667, 154] width 52 height 24
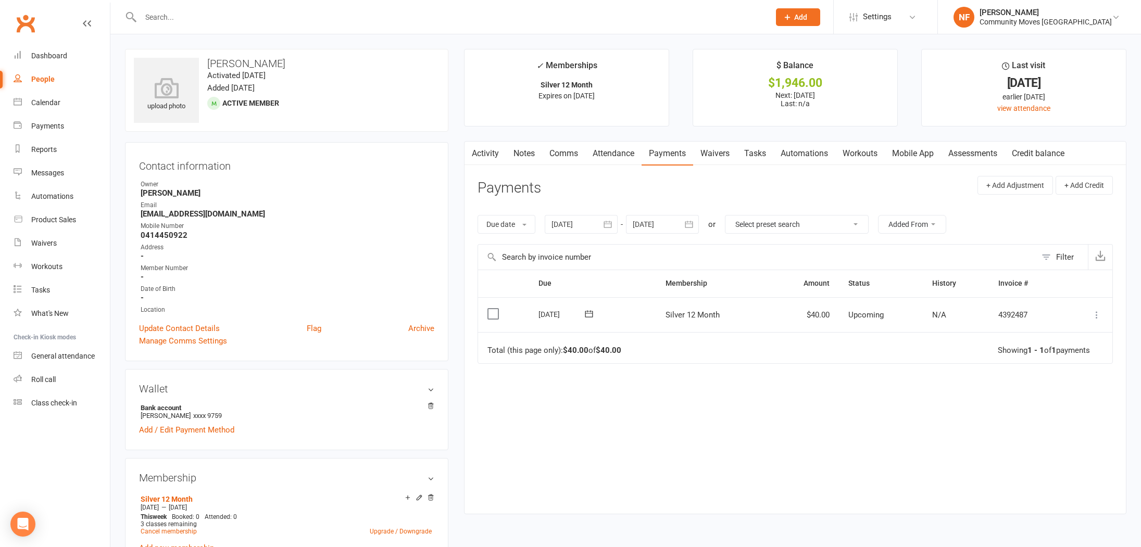
click at [1098, 313] on icon at bounding box center [1096, 315] width 10 height 10
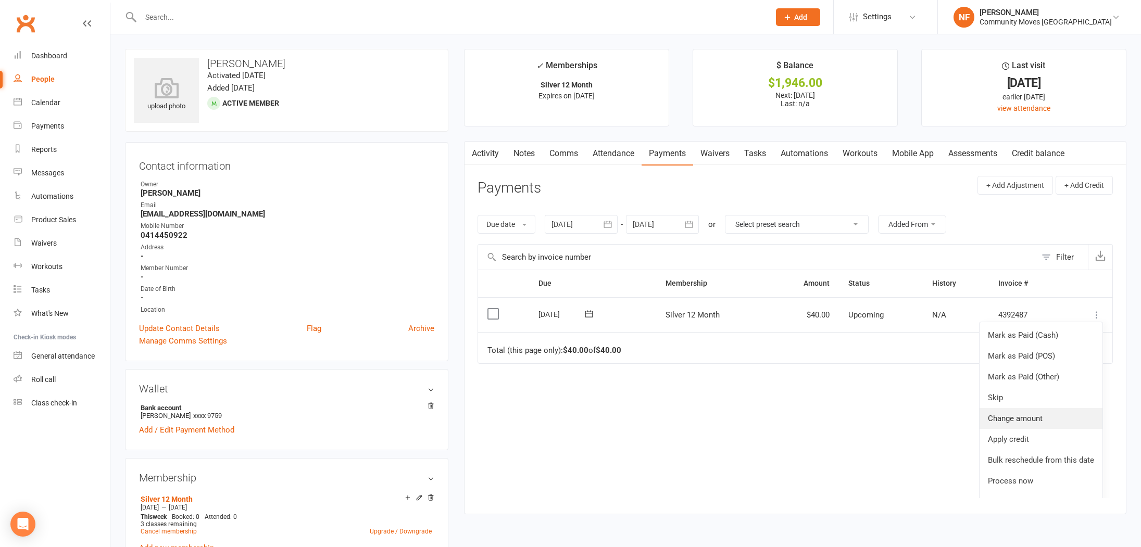
click at [1014, 417] on link "Change amount" at bounding box center [1040, 418] width 123 height 21
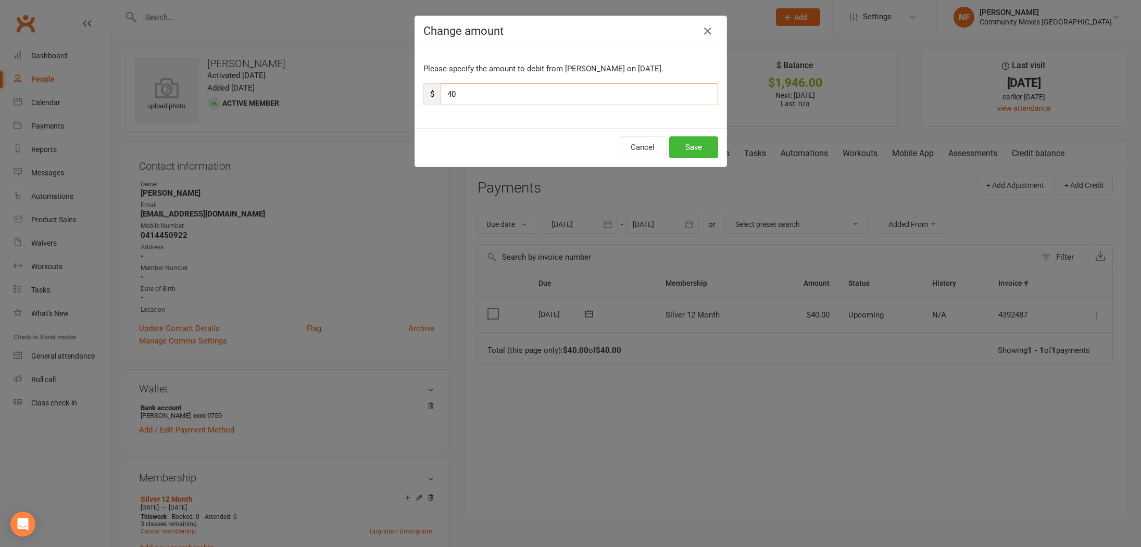
click at [520, 94] on input "40" at bounding box center [578, 94] width 277 height 22
type input "4"
type input "212"
click at [693, 148] on button "Save" at bounding box center [693, 147] width 49 height 22
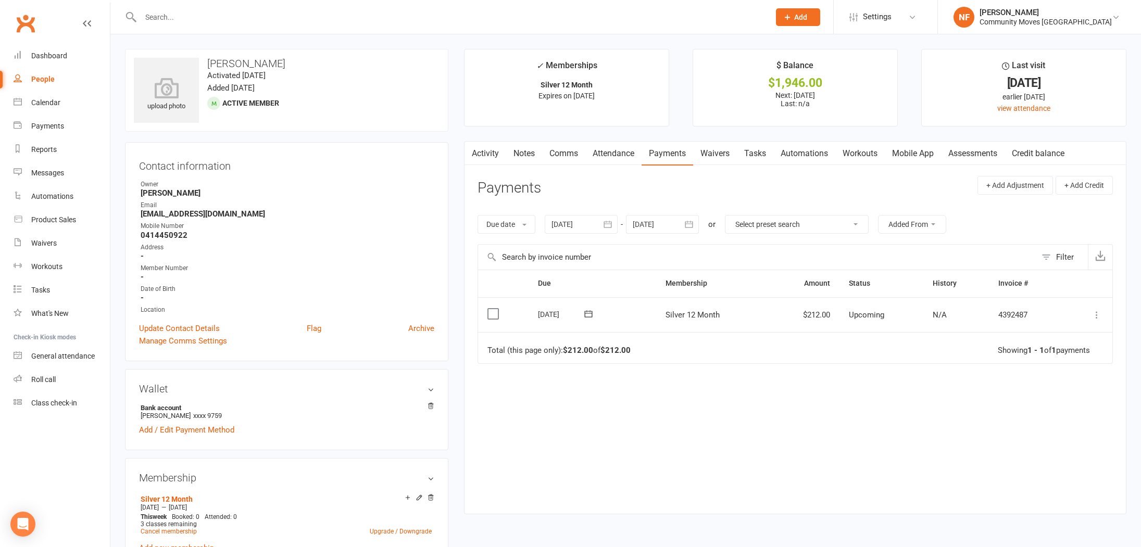
click at [692, 223] on icon "button" at bounding box center [688, 224] width 10 height 10
click at [808, 246] on icon "button" at bounding box center [806, 249] width 7 height 8
click at [695, 309] on span "06" at bounding box center [691, 309] width 8 height 8
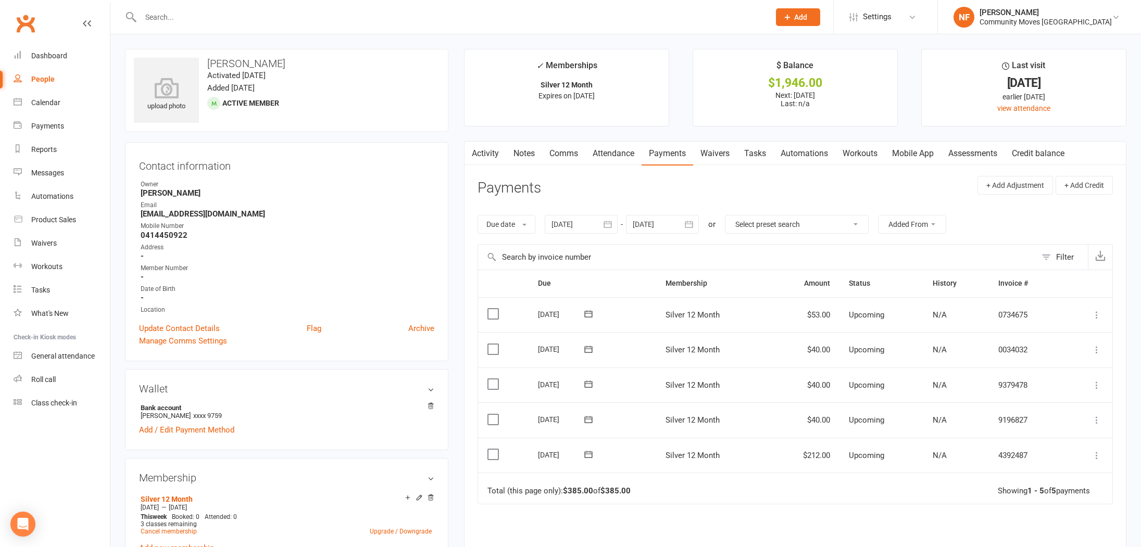
click at [1096, 419] on icon at bounding box center [1096, 420] width 10 height 10
click at [1000, 503] on link "Skip" at bounding box center [1040, 502] width 123 height 21
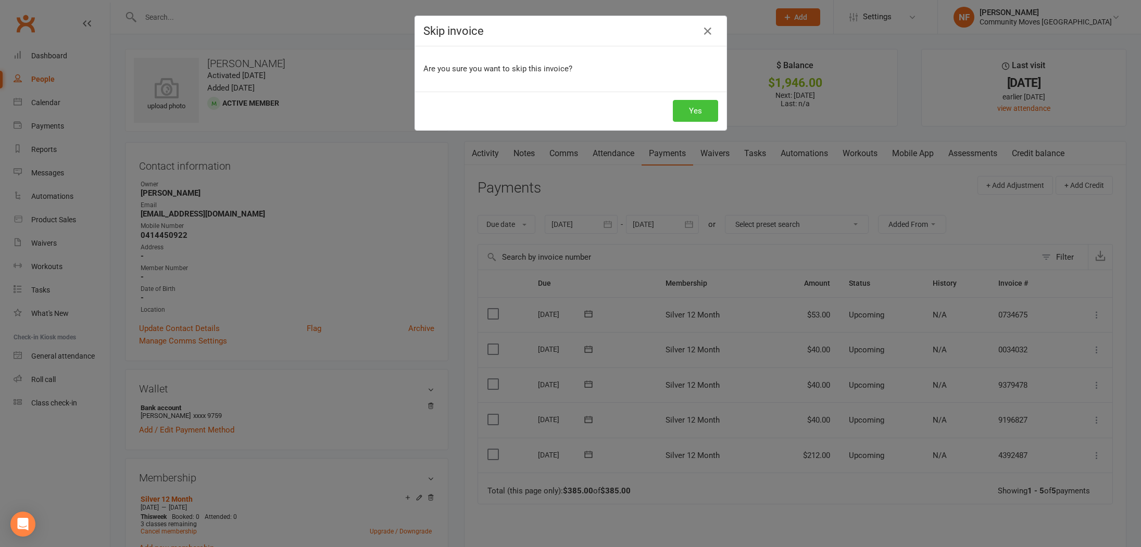
click at [688, 101] on button "Yes" at bounding box center [695, 111] width 45 height 22
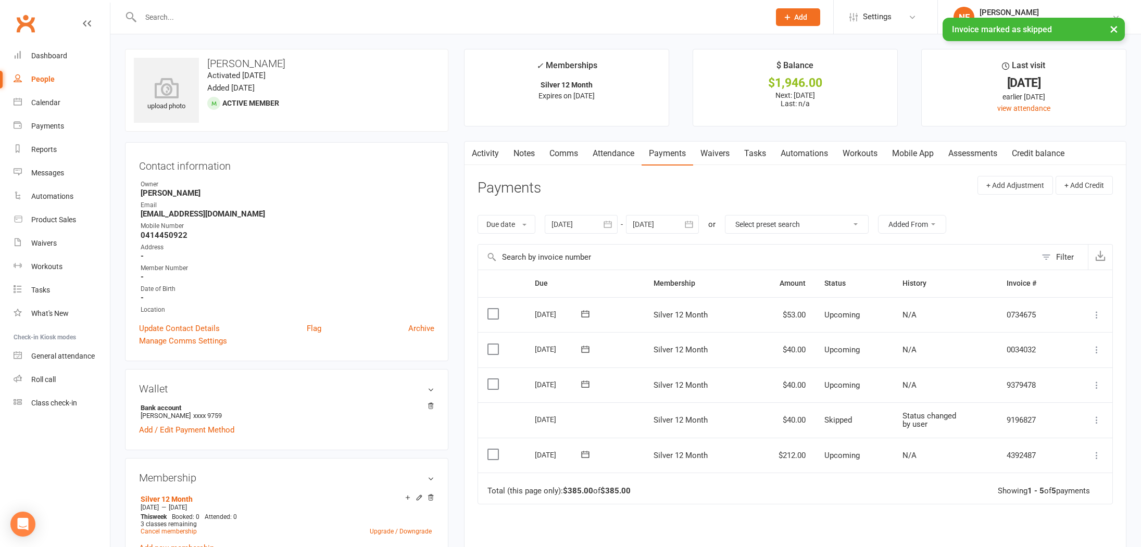
click at [1096, 420] on icon at bounding box center [1096, 420] width 10 height 10
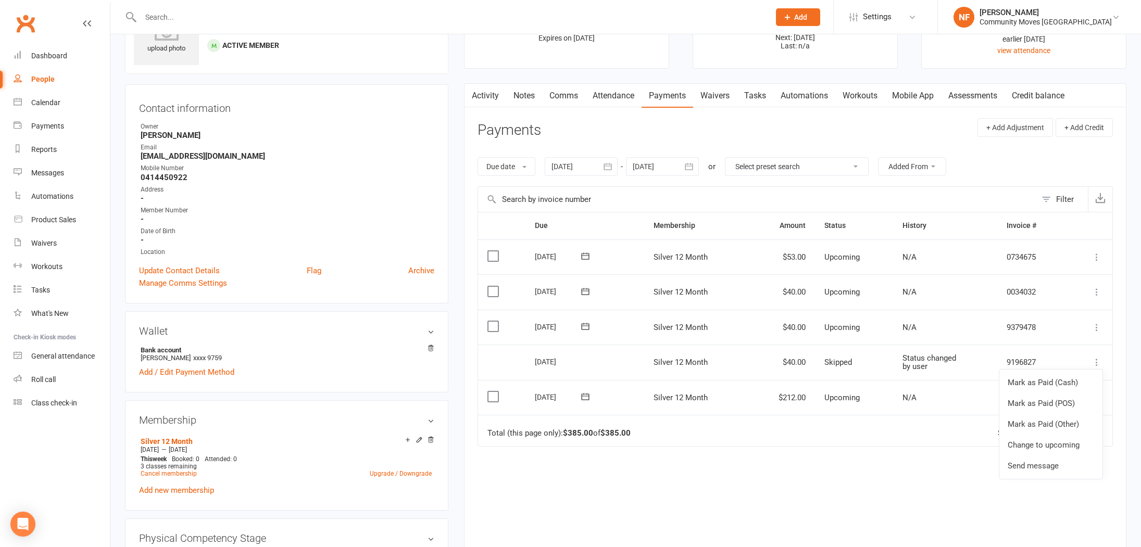
scroll to position [55, 0]
click at [761, 361] on td "$40.00" at bounding box center [782, 365] width 66 height 35
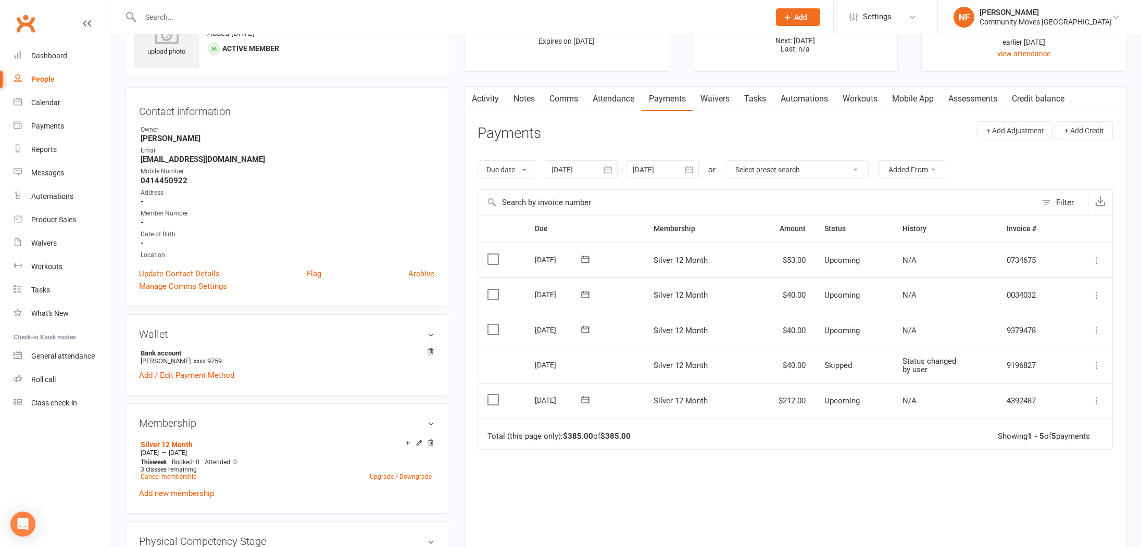
click at [1096, 328] on icon at bounding box center [1096, 330] width 10 height 10
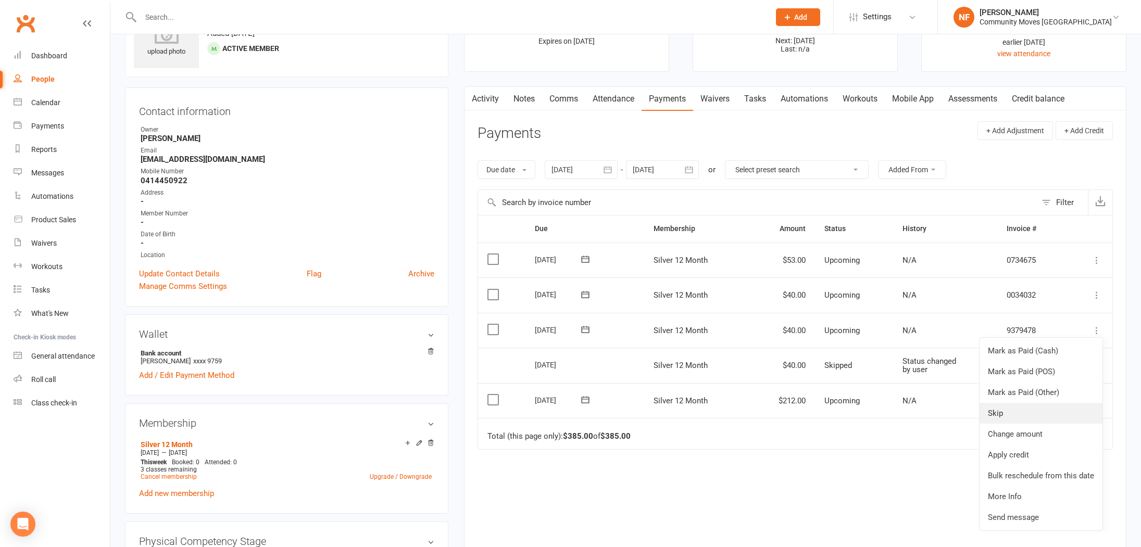
click at [998, 409] on link "Skip" at bounding box center [1040, 413] width 123 height 21
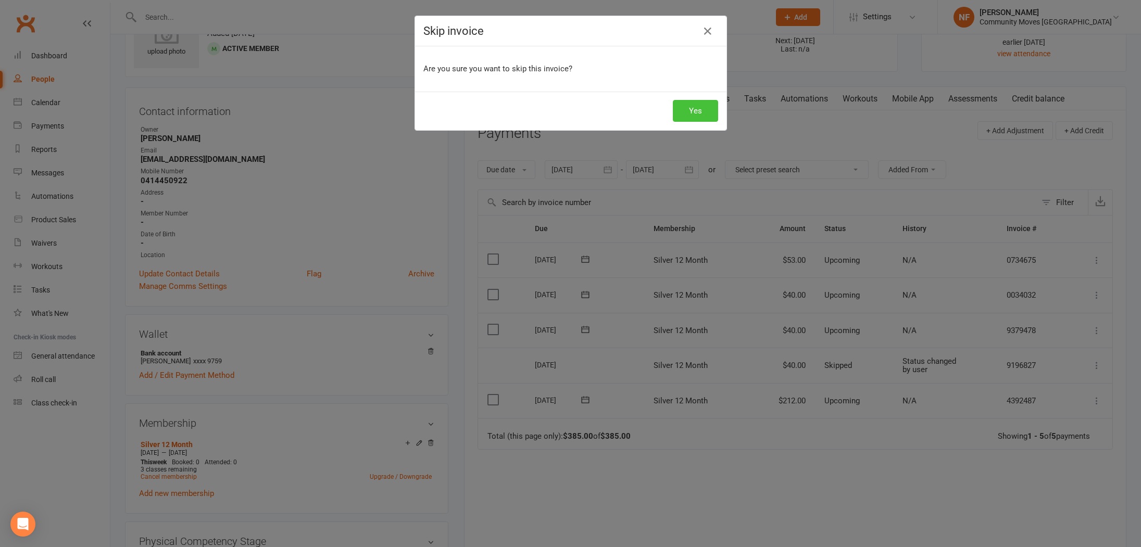
click at [705, 113] on button "Yes" at bounding box center [695, 111] width 45 height 22
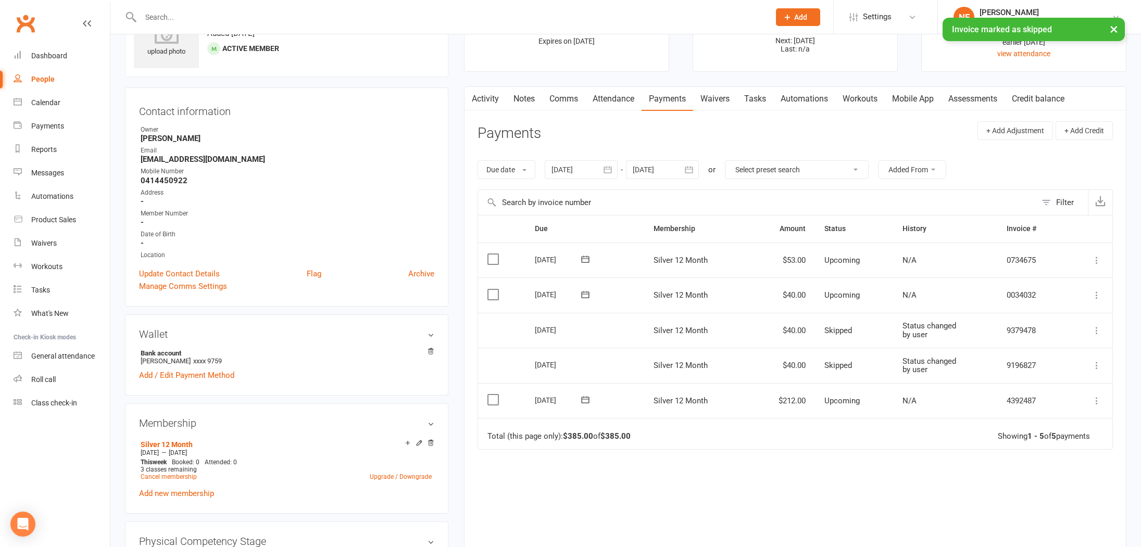
click at [1098, 295] on icon at bounding box center [1096, 295] width 10 height 10
click at [998, 374] on link "Skip" at bounding box center [1040, 378] width 123 height 21
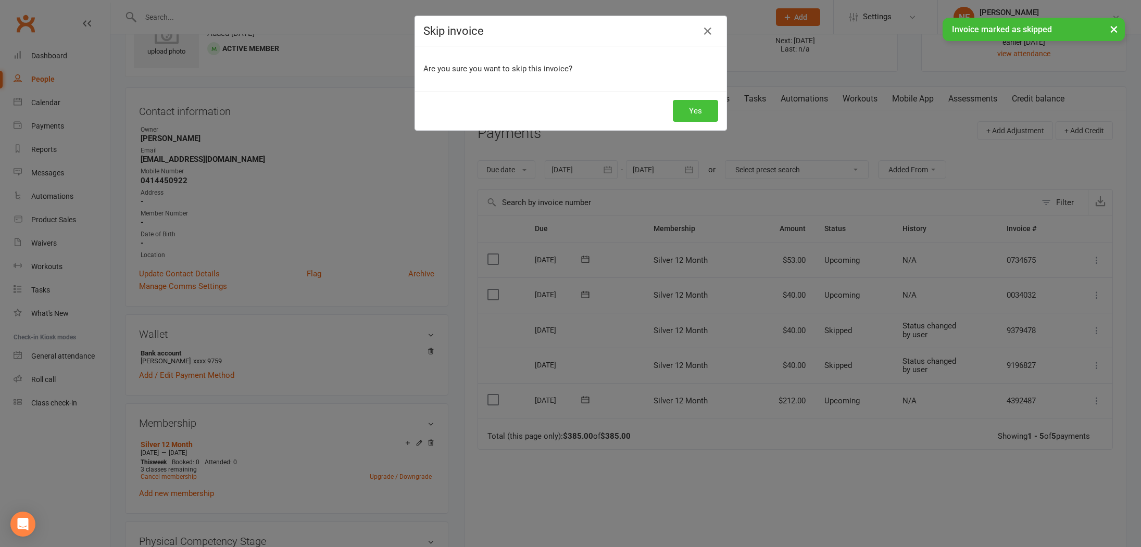
click at [705, 112] on button "Yes" at bounding box center [695, 111] width 45 height 22
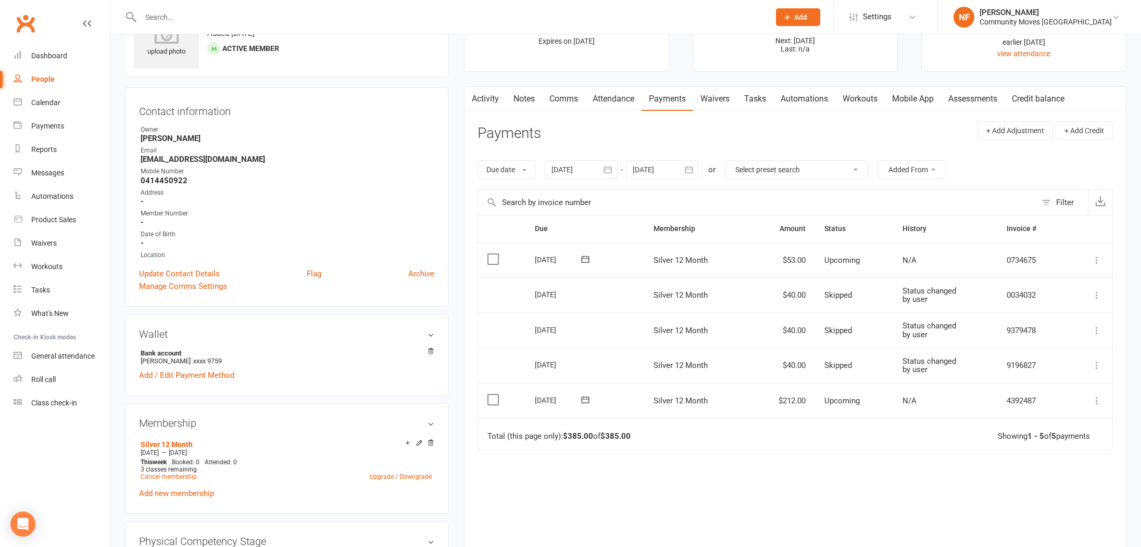
click at [688, 170] on icon "button" at bounding box center [688, 169] width 10 height 10
click at [692, 274] on span "13" at bounding box center [691, 274] width 8 height 8
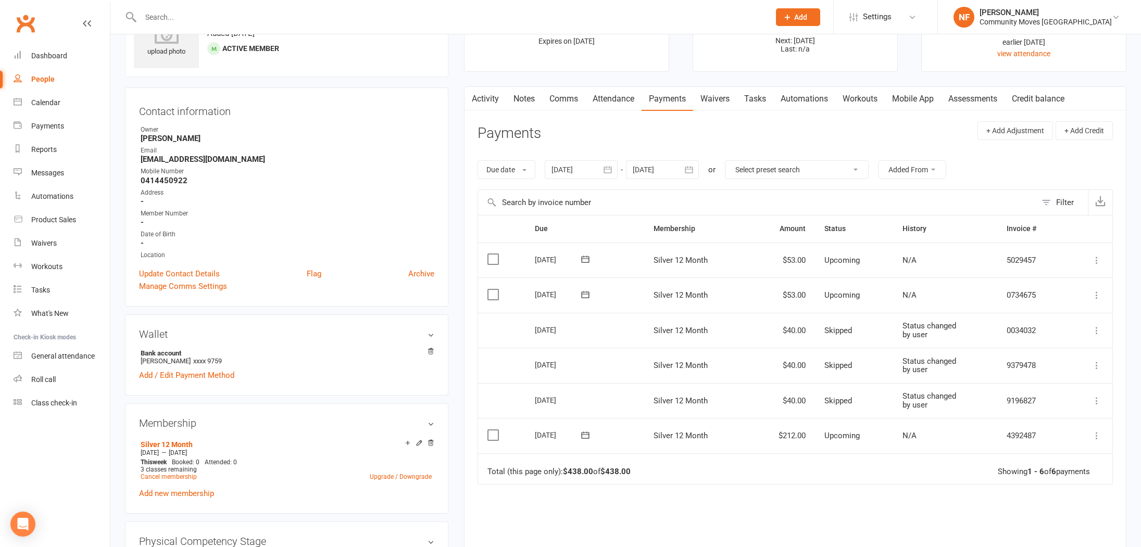
click at [689, 169] on icon "button" at bounding box center [688, 169] width 10 height 10
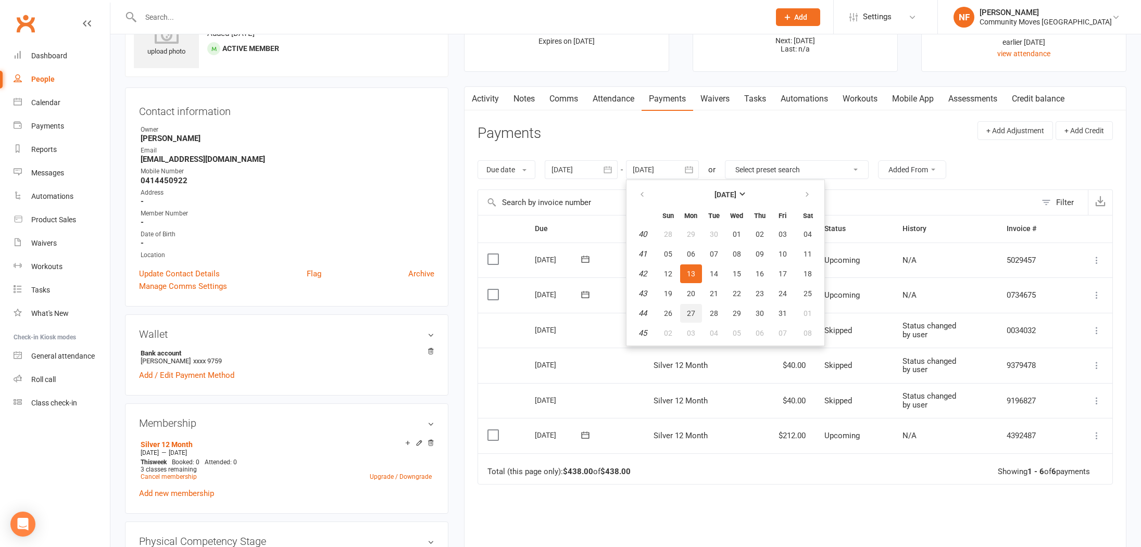
click at [693, 313] on span "27" at bounding box center [691, 313] width 8 height 8
type input "[DATE]"
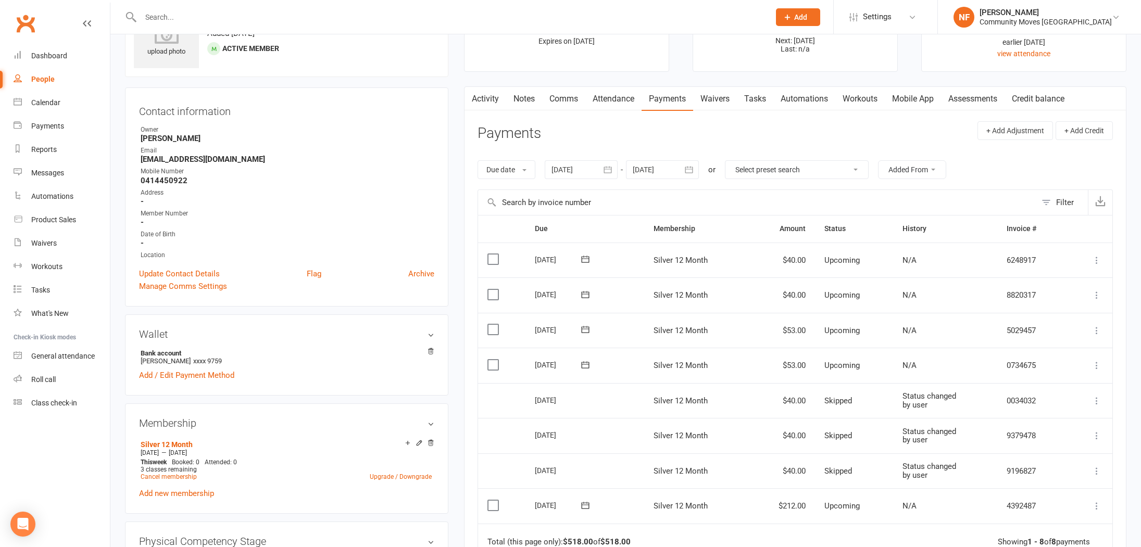
click at [1096, 294] on icon at bounding box center [1096, 295] width 10 height 10
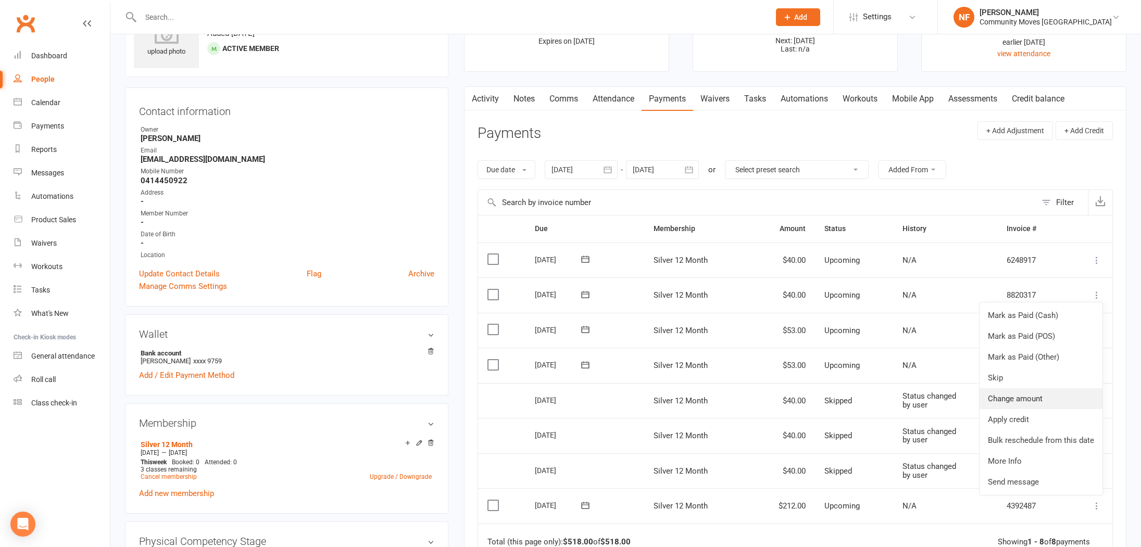
click at [1019, 397] on link "Change amount" at bounding box center [1040, 398] width 123 height 21
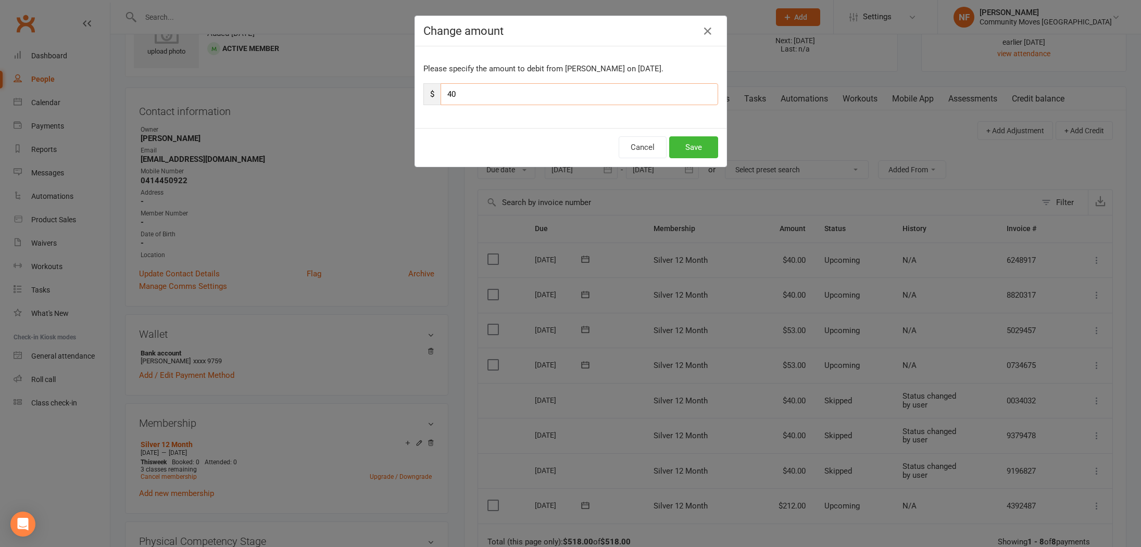
click at [507, 97] on input "40" at bounding box center [578, 94] width 277 height 22
type input "4"
type input "53"
click at [686, 140] on button "Save" at bounding box center [693, 147] width 49 height 22
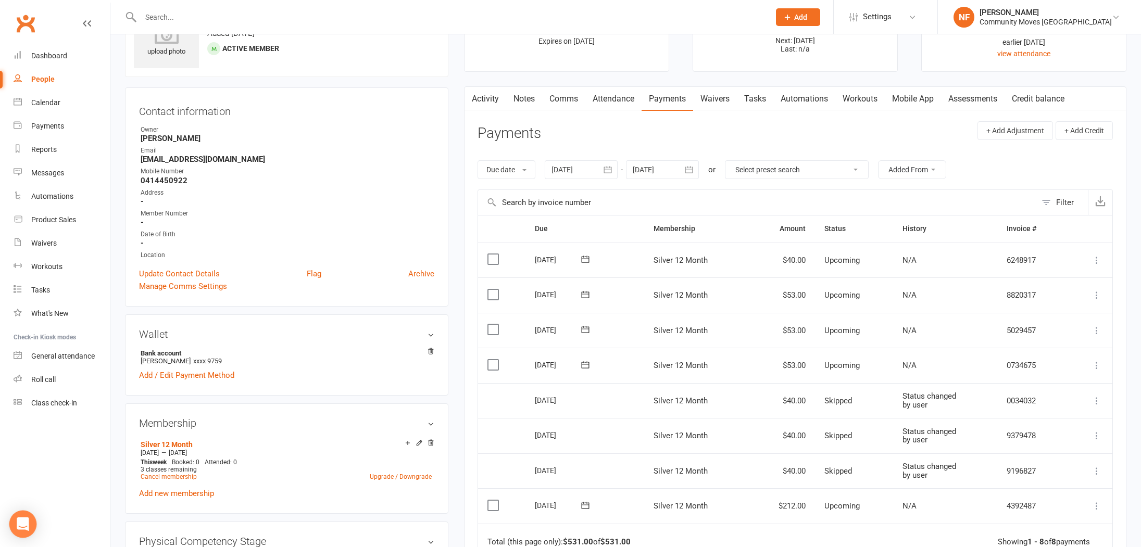
click at [23, 527] on icon "Open Intercom Messenger" at bounding box center [23, 524] width 14 height 14
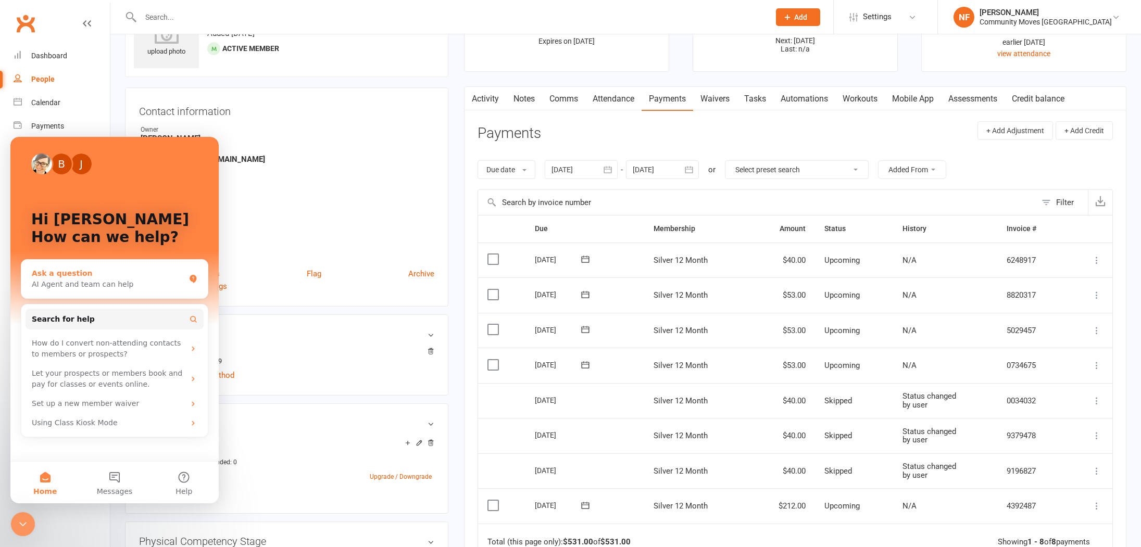
scroll to position [0, 0]
click at [116, 472] on button "Messages" at bounding box center [114, 483] width 69 height 42
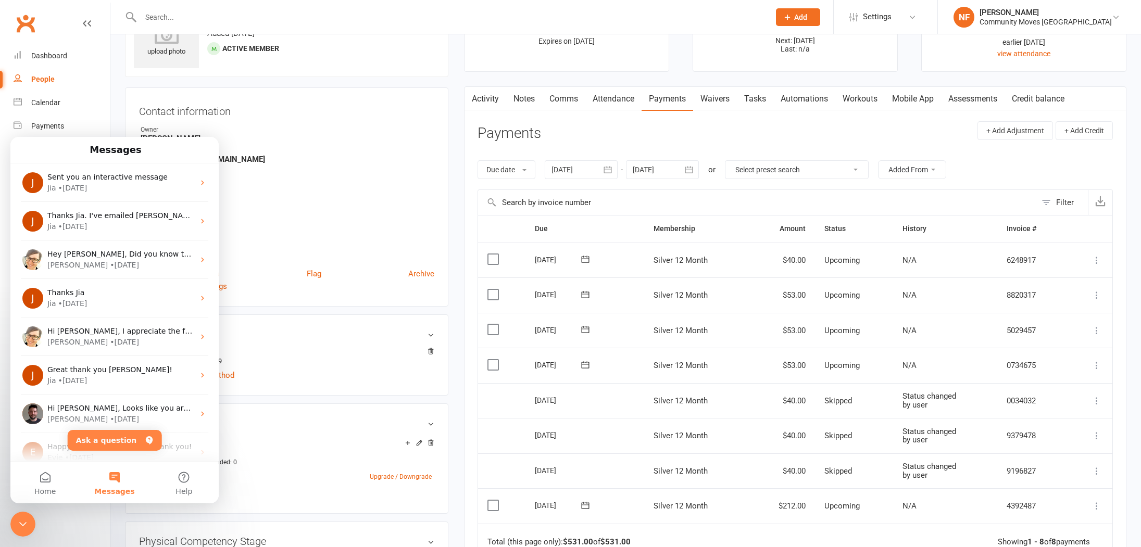
scroll to position [71, 0]
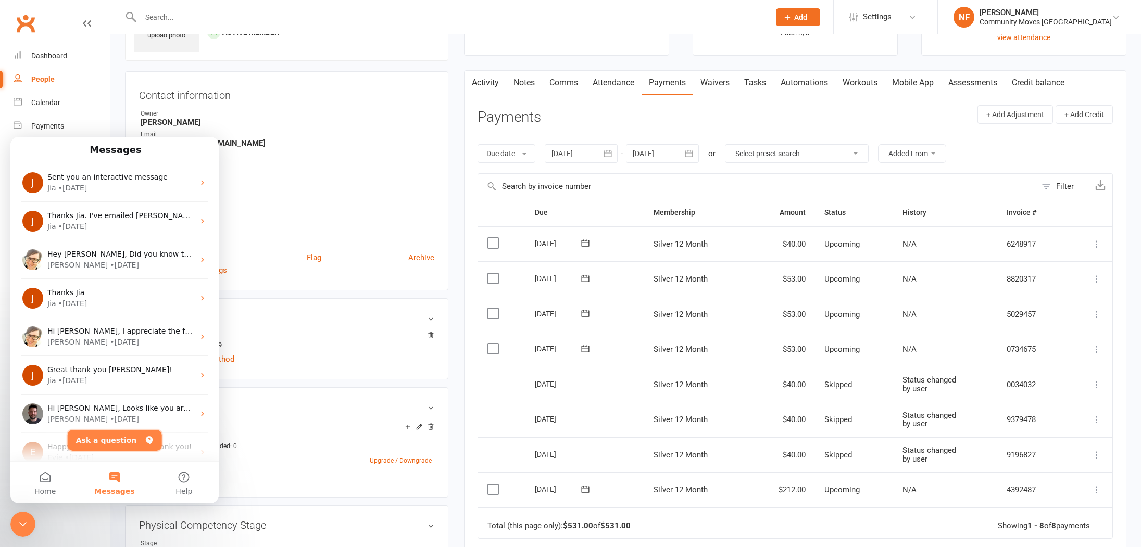
click at [115, 438] on button "Ask a question" at bounding box center [115, 440] width 94 height 21
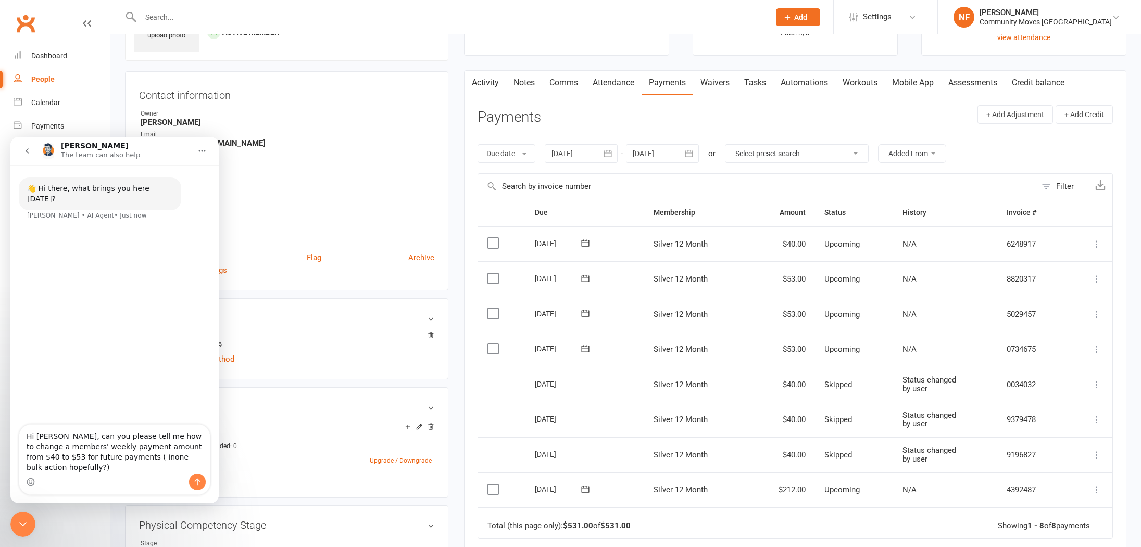
click at [105, 466] on textarea "Hi [PERSON_NAME], can you please tell me how to change a members' weekly paymen…" at bounding box center [114, 449] width 191 height 49
type textarea "Hi [PERSON_NAME], can you please tell me how to change a members' weekly paymen…"
click at [72, 480] on div "Intercom messenger" at bounding box center [114, 482] width 191 height 17
click at [208, 466] on textarea "Hi [PERSON_NAME], can you please tell me how to change a members' weekly paymen…" at bounding box center [114, 449] width 191 height 49
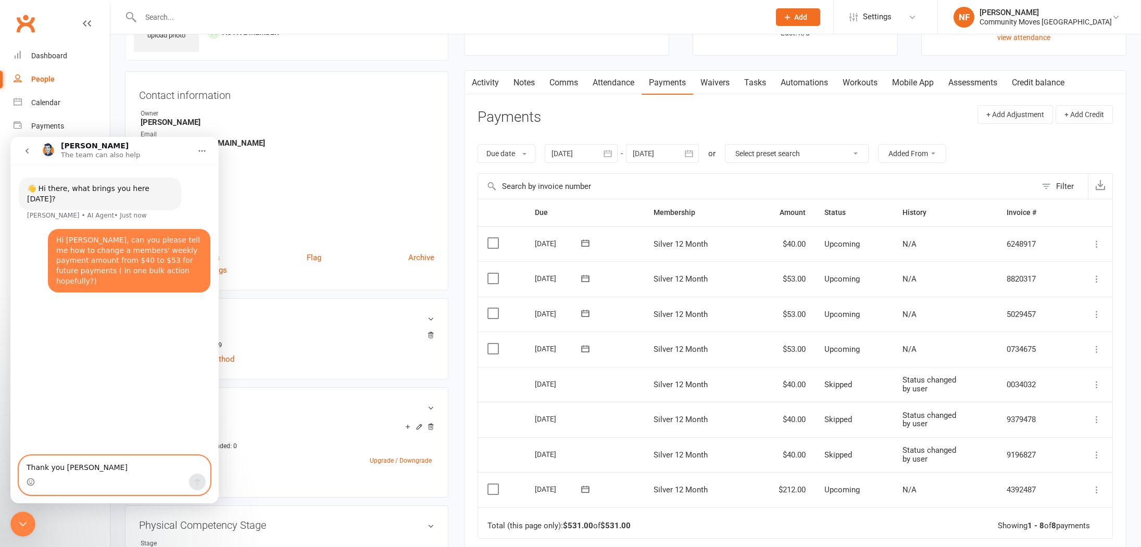
type textarea "Thank you [PERSON_NAME]"
click at [149, 398] on div "👋 Hi there, what brings you here [DATE]? [PERSON_NAME] • AI Agent • Just now Hi…" at bounding box center [114, 311] width 208 height 292
click at [105, 461] on textarea "Thank you [PERSON_NAME]" at bounding box center [114, 465] width 191 height 18
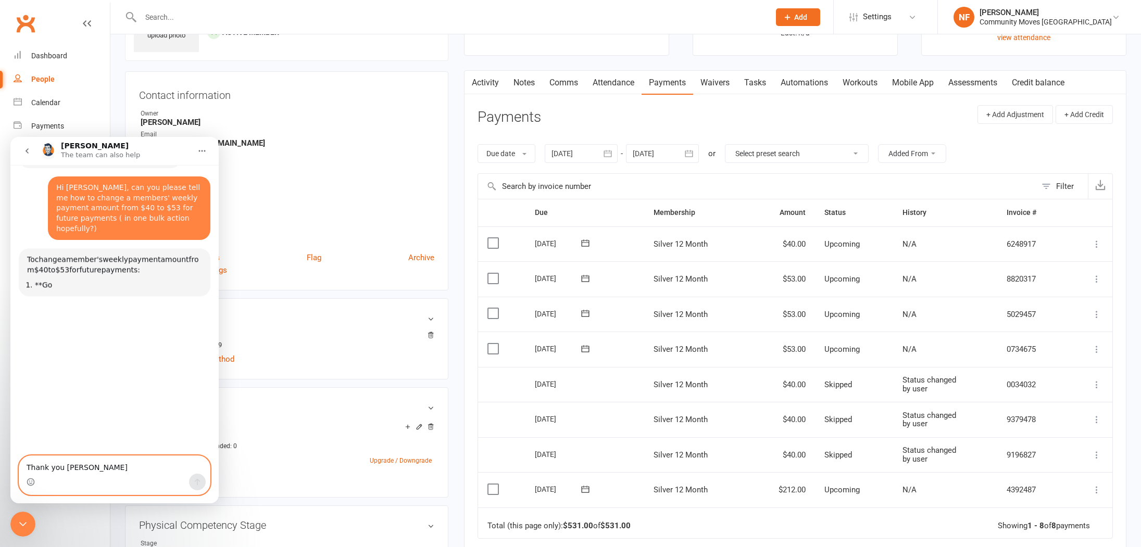
scroll to position [46, 0]
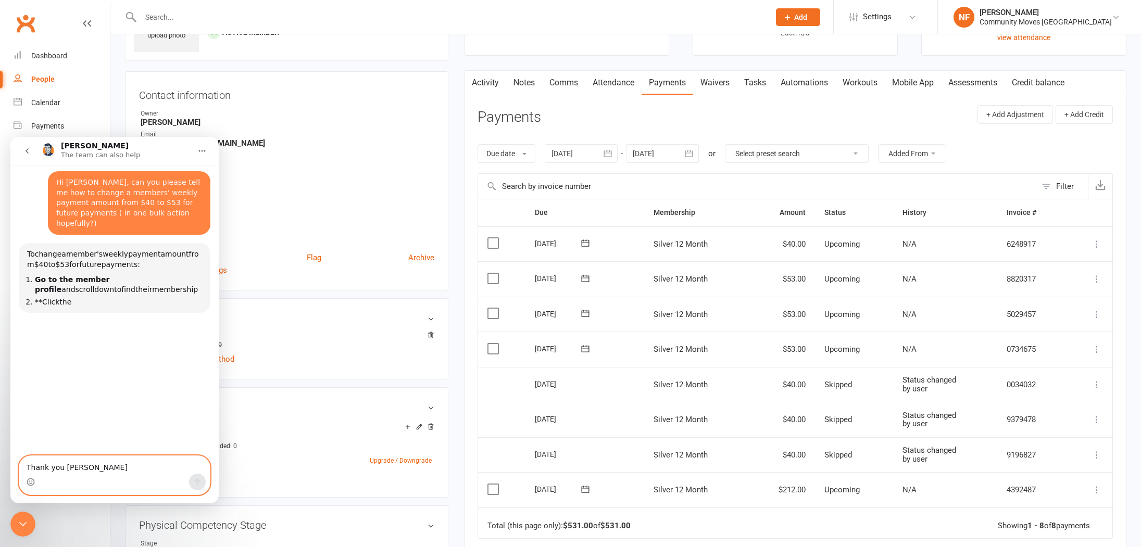
click at [103, 470] on textarea "Thank you [PERSON_NAME]" at bounding box center [114, 465] width 191 height 18
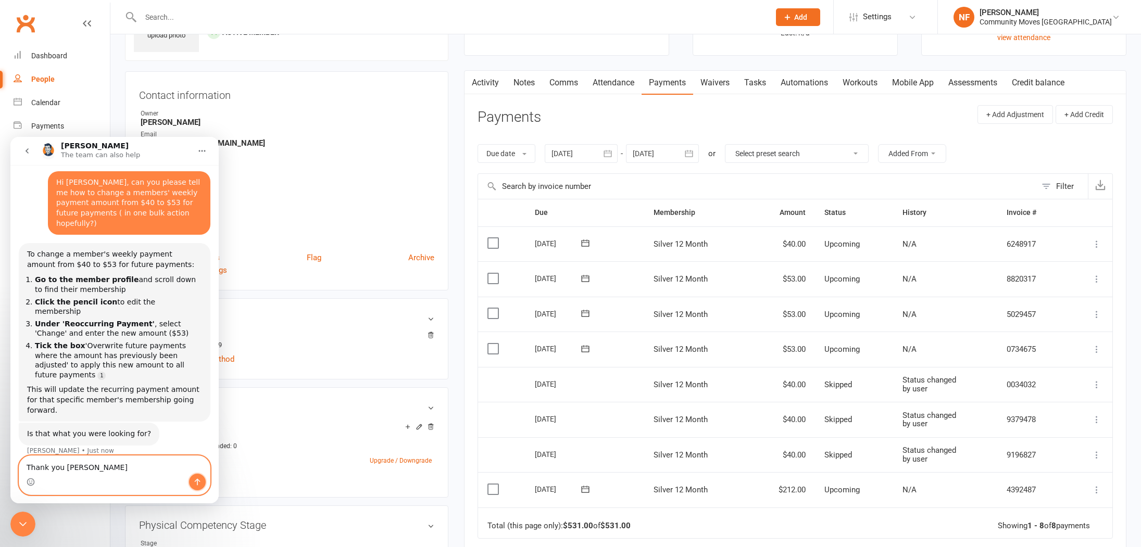
click at [200, 484] on icon "Send a message…" at bounding box center [197, 482] width 8 height 8
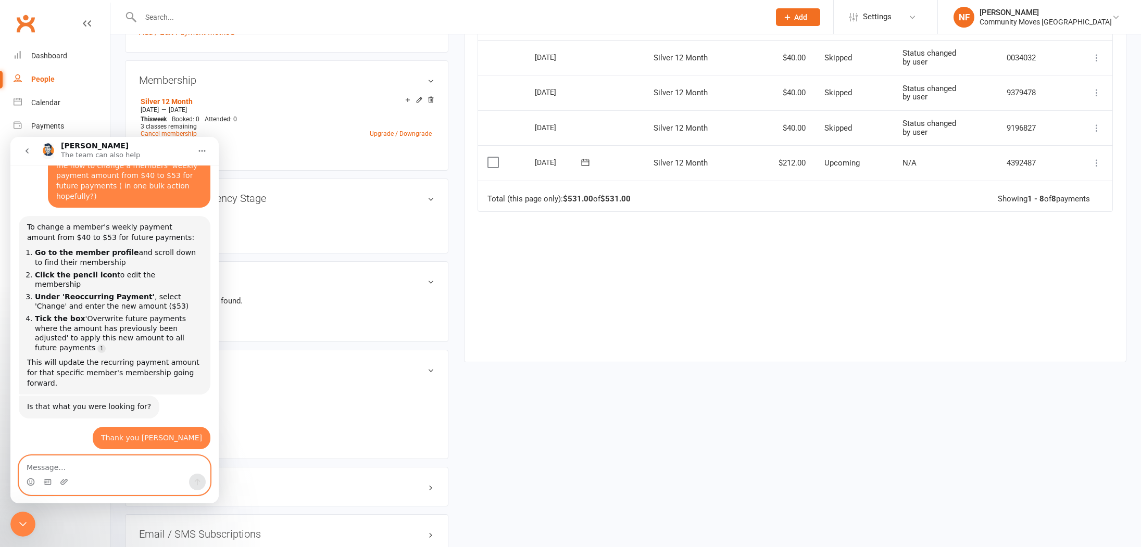
scroll to position [397, 0]
click at [420, 98] on icon at bounding box center [418, 100] width 5 height 5
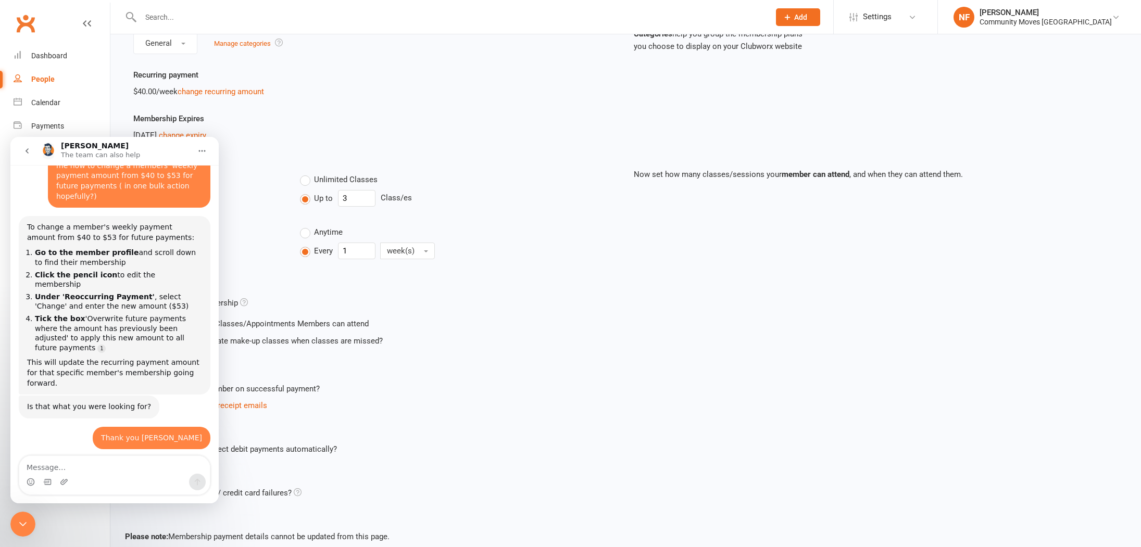
scroll to position [127, 0]
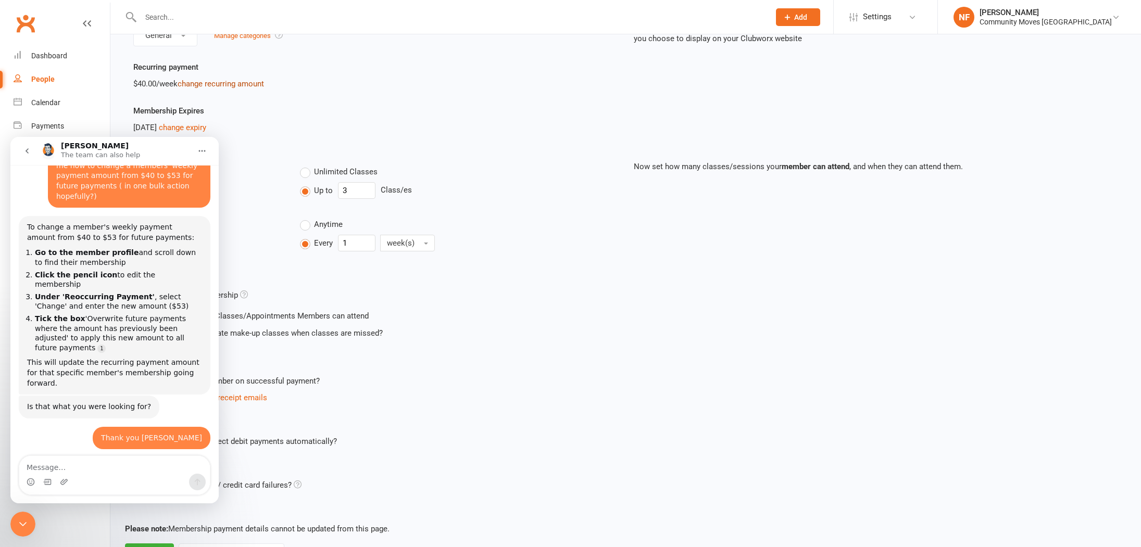
click at [210, 85] on link "change recurring amount" at bounding box center [221, 83] width 86 height 9
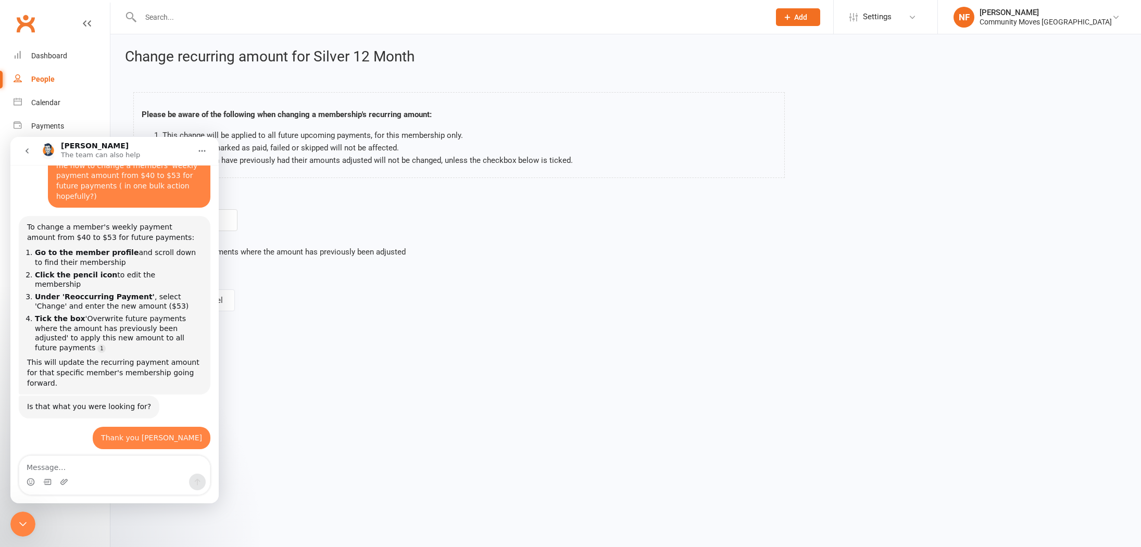
click at [26, 521] on icon "Close Intercom Messenger" at bounding box center [23, 524] width 12 height 12
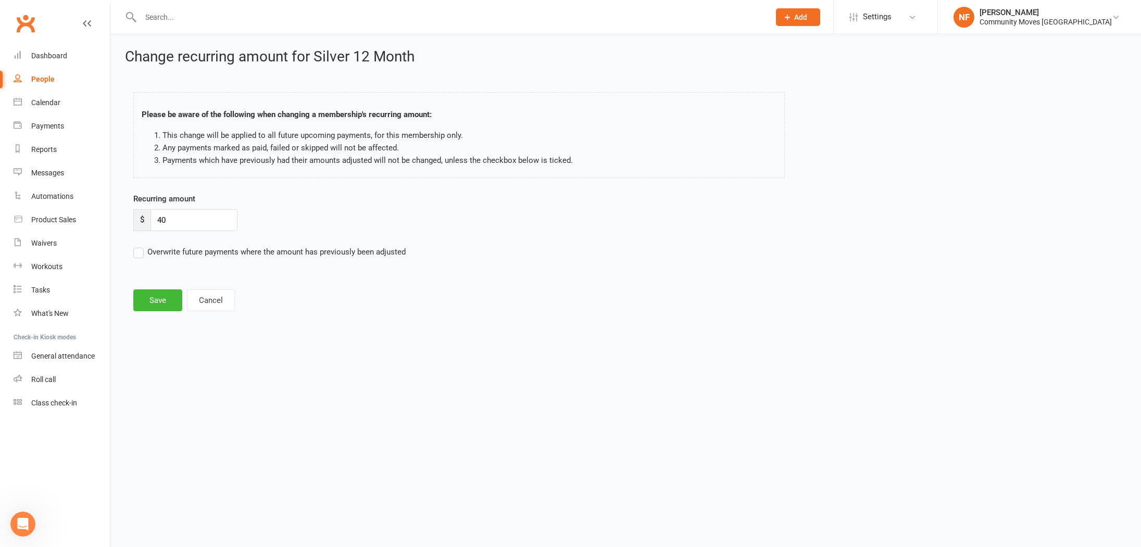
scroll to position [91, 0]
